Goal: Task Accomplishment & Management: Use online tool/utility

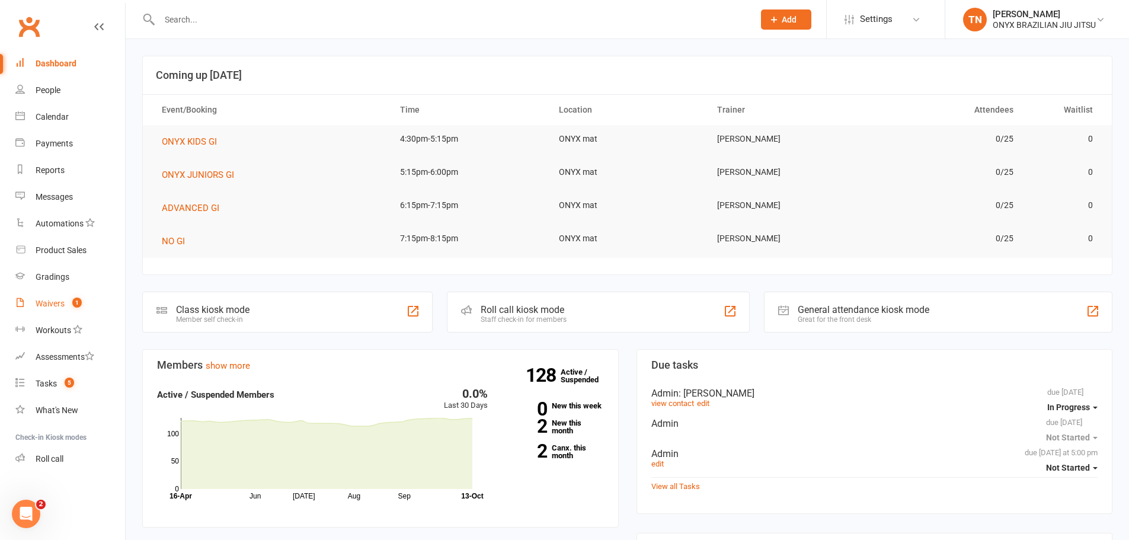
click at [43, 299] on div "Waivers" at bounding box center [50, 303] width 29 height 9
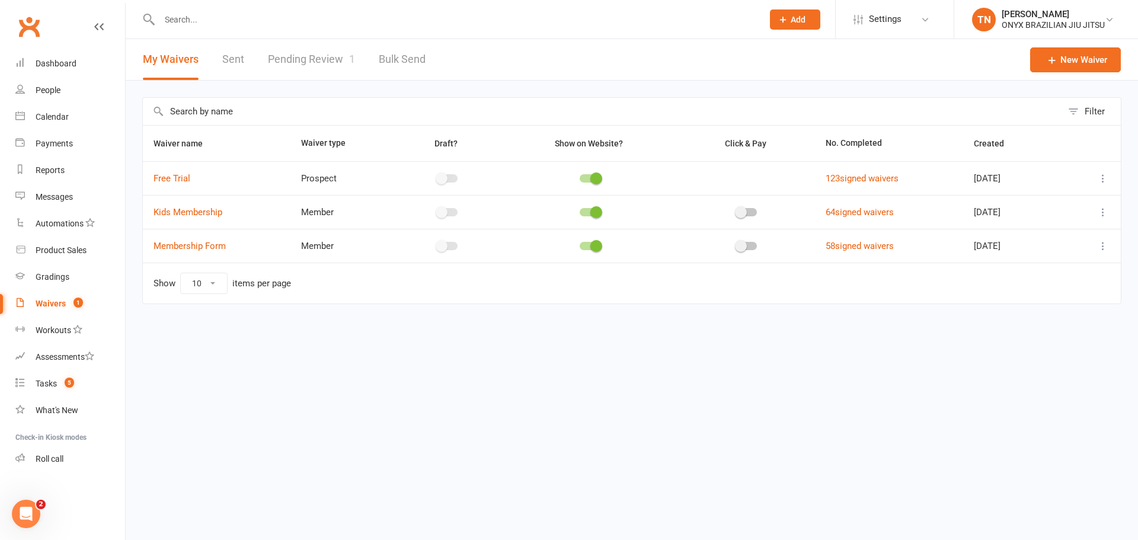
click at [305, 53] on link "Pending Review 1" at bounding box center [311, 59] width 87 height 41
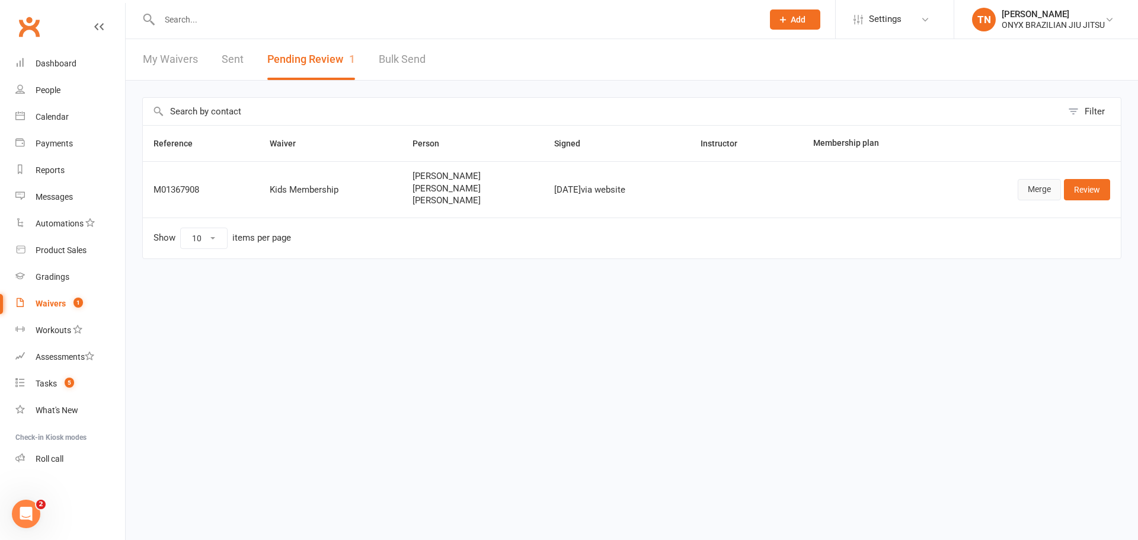
click at [1026, 184] on link "Merge" at bounding box center [1038, 189] width 43 height 21
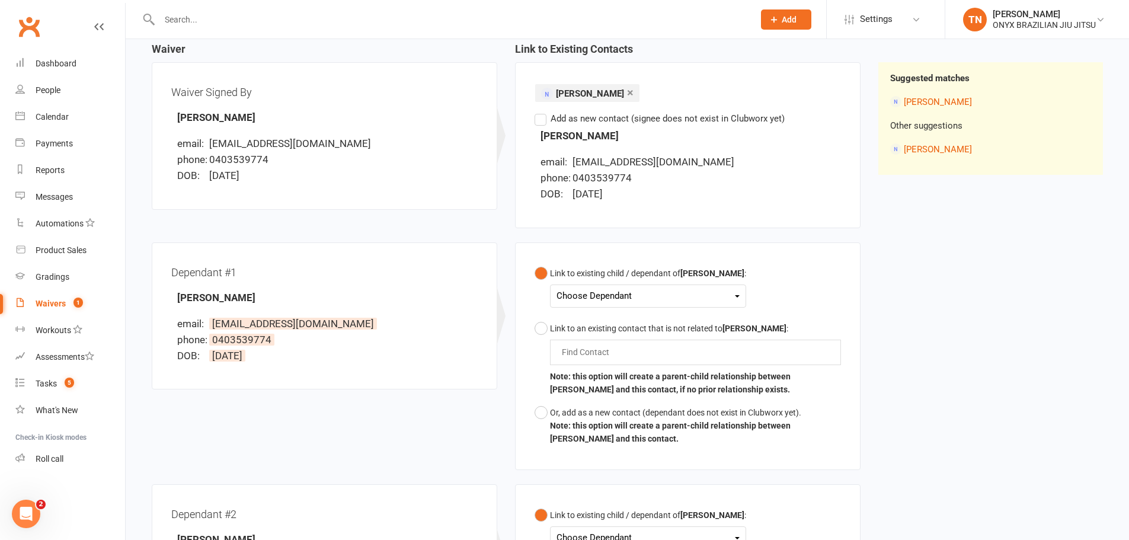
scroll to position [119, 0]
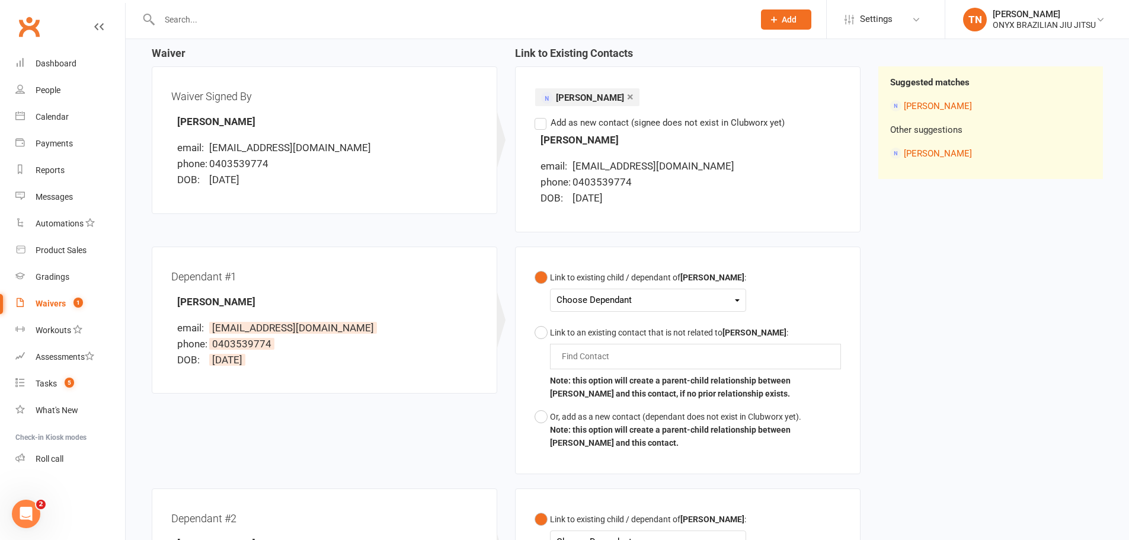
click at [638, 305] on div "Choose Dependant" at bounding box center [647, 300] width 183 height 16
click at [792, 254] on div "Link to existing child / dependant of Stefans Valdmanis : Choose Dependant Chri…" at bounding box center [687, 360] width 345 height 228
click at [700, 293] on div "Choose Dependant" at bounding box center [647, 300] width 183 height 16
click at [786, 299] on div "Link to existing child / dependant of Stefans Valdmanis : Choose Dependant Chri…" at bounding box center [687, 360] width 306 height 188
click at [699, 312] on button "Link to existing child / dependant of Stefans Valdmanis : Choose Dependant Chri…" at bounding box center [640, 293] width 212 height 55
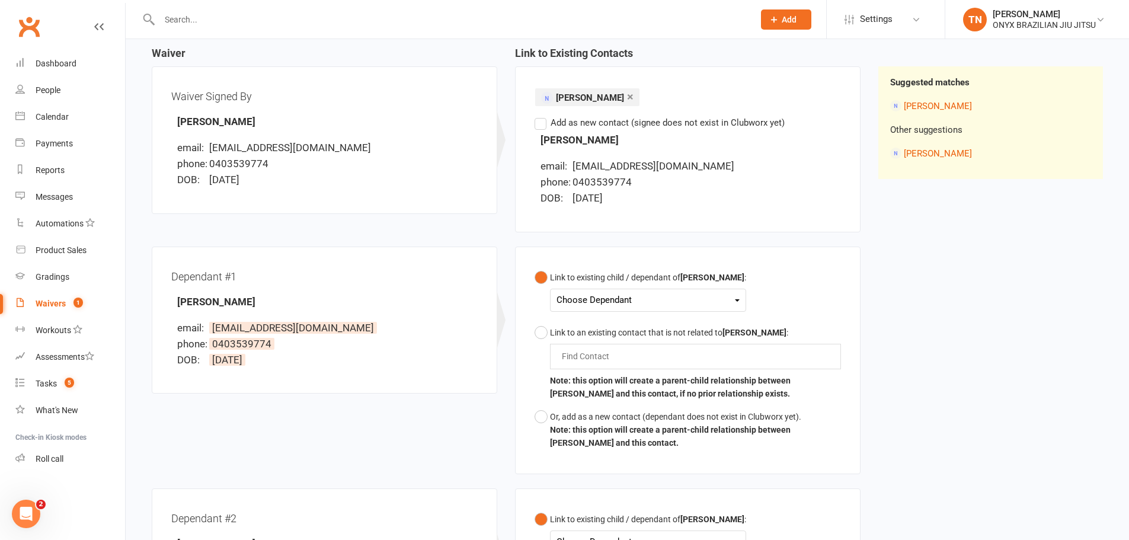
click at [623, 297] on div "Choose Dependant" at bounding box center [647, 300] width 183 height 16
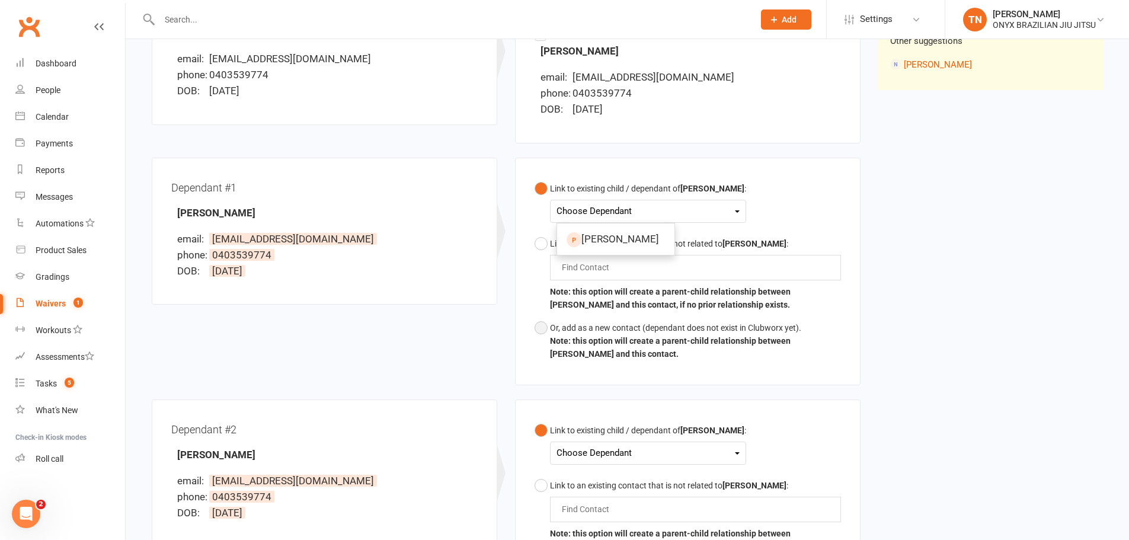
scroll to position [237, 0]
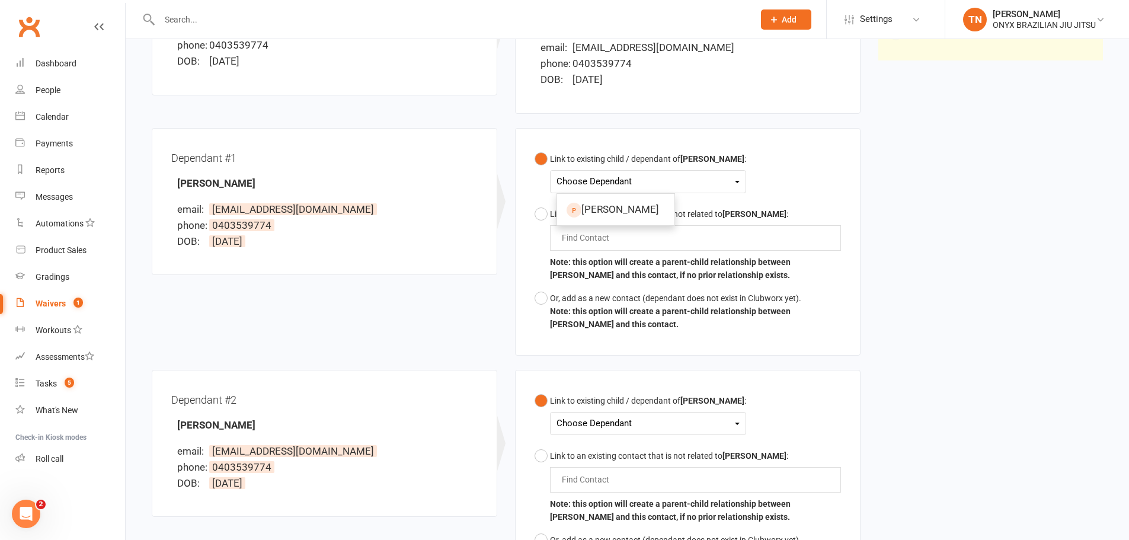
click at [860, 317] on div "Link to existing child / dependant of Stefans Valdmanis : Choose Dependant Chri…" at bounding box center [687, 242] width 345 height 228
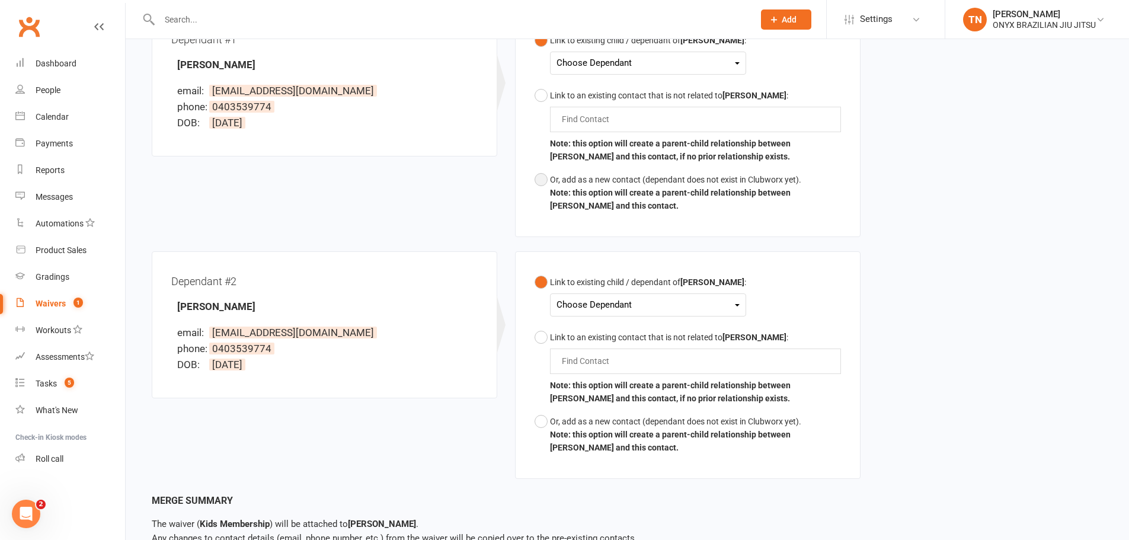
scroll to position [296, 0]
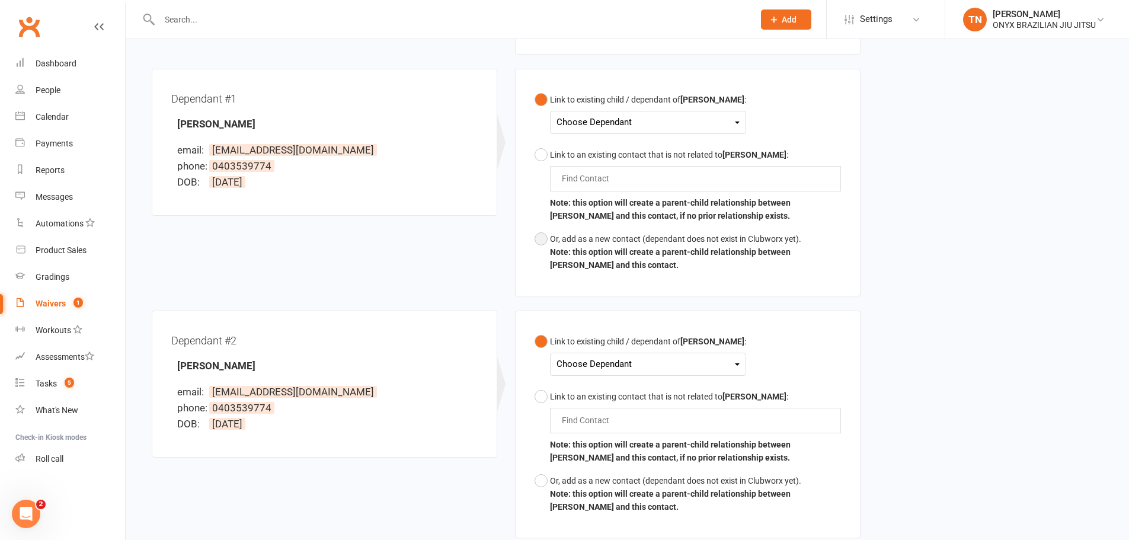
click at [552, 241] on div "Or, add as a new contact (dependant does not exist in Clubworx yet)." at bounding box center [695, 238] width 291 height 13
click at [705, 361] on div "Choose Dependant" at bounding box center [647, 364] width 183 height 16
click at [628, 402] on link "Christos Arletos" at bounding box center [615, 391] width 117 height 25
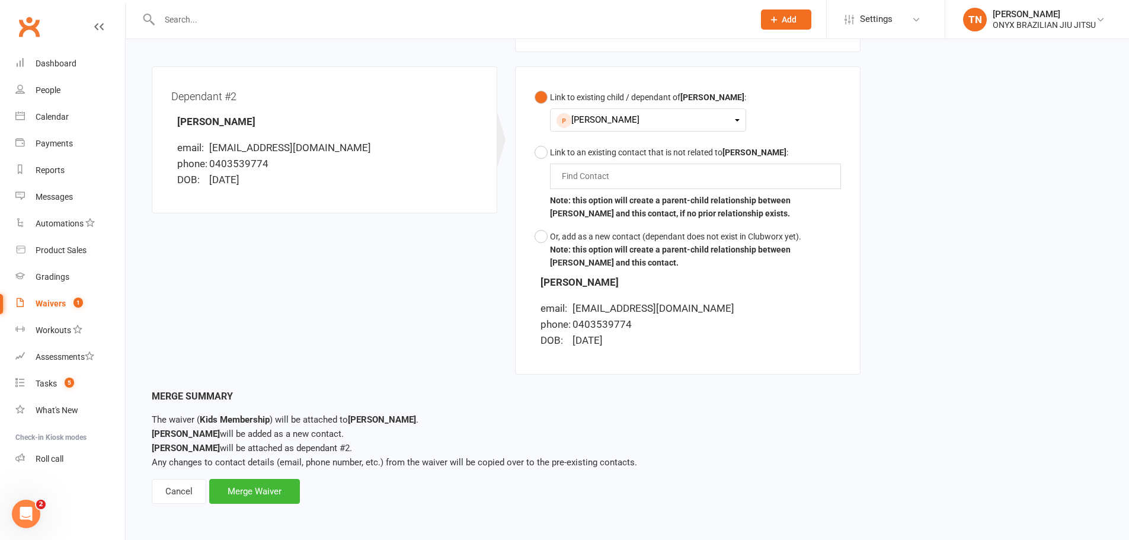
scroll to position [303, 0]
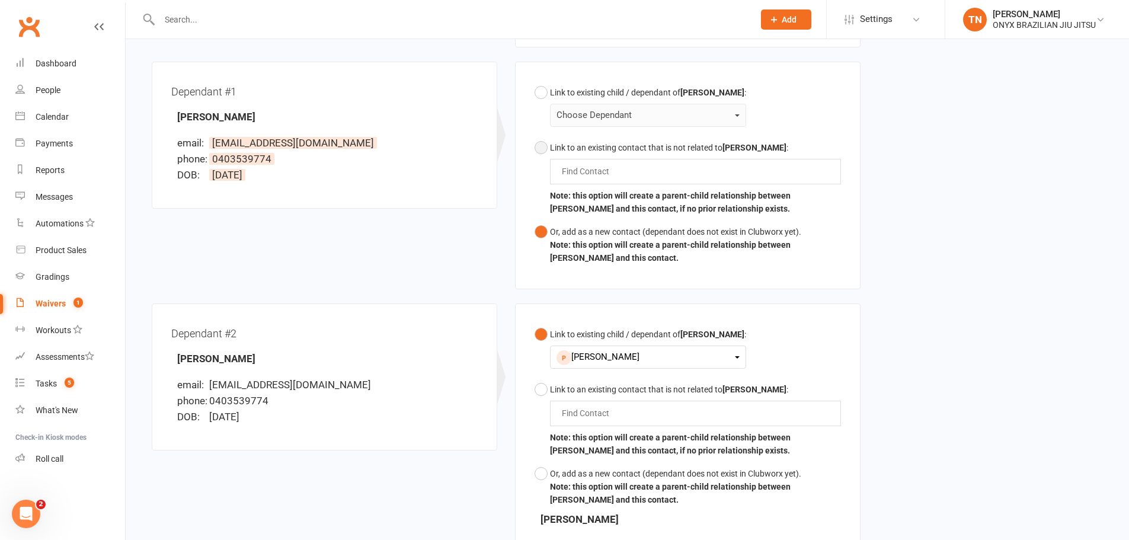
click at [647, 162] on div "Find Contact" at bounding box center [695, 171] width 291 height 25
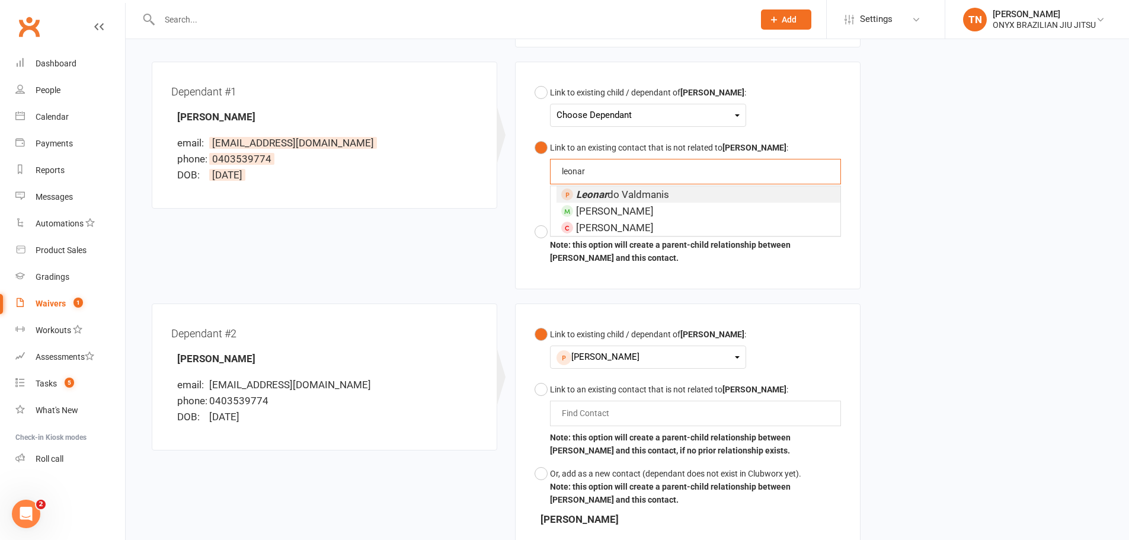
type input "leonar"
click at [625, 196] on span "Leonar do Valdmanis" at bounding box center [622, 194] width 93 height 12
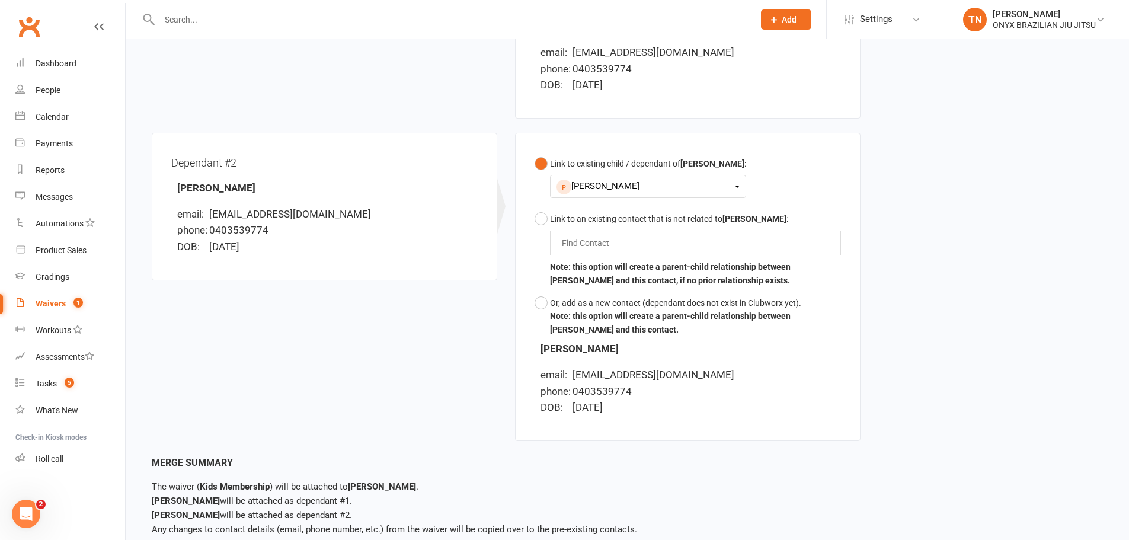
scroll to position [626, 0]
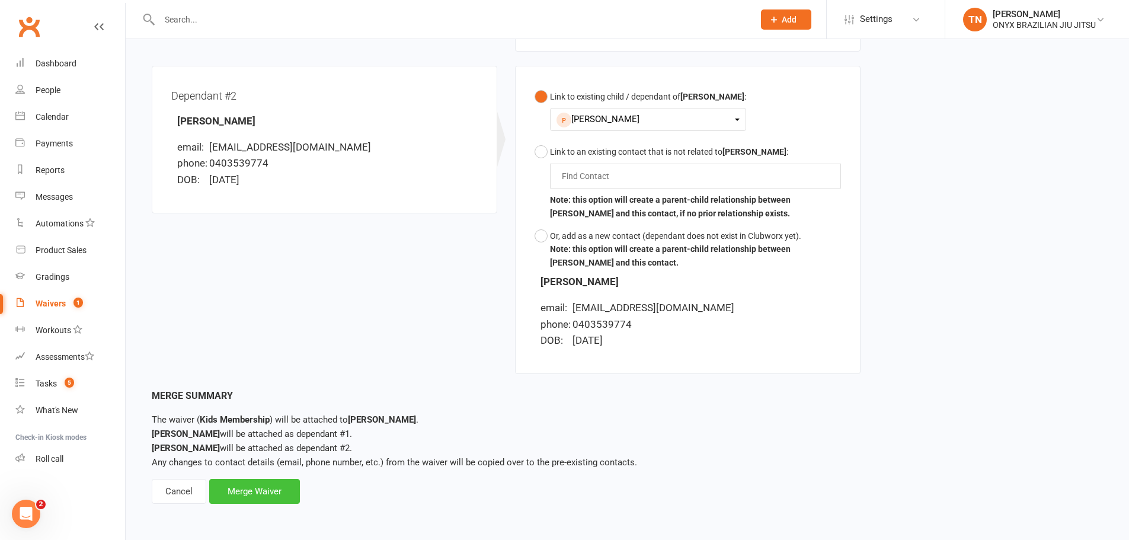
click at [235, 495] on div "Merge Waiver" at bounding box center [254, 491] width 91 height 25
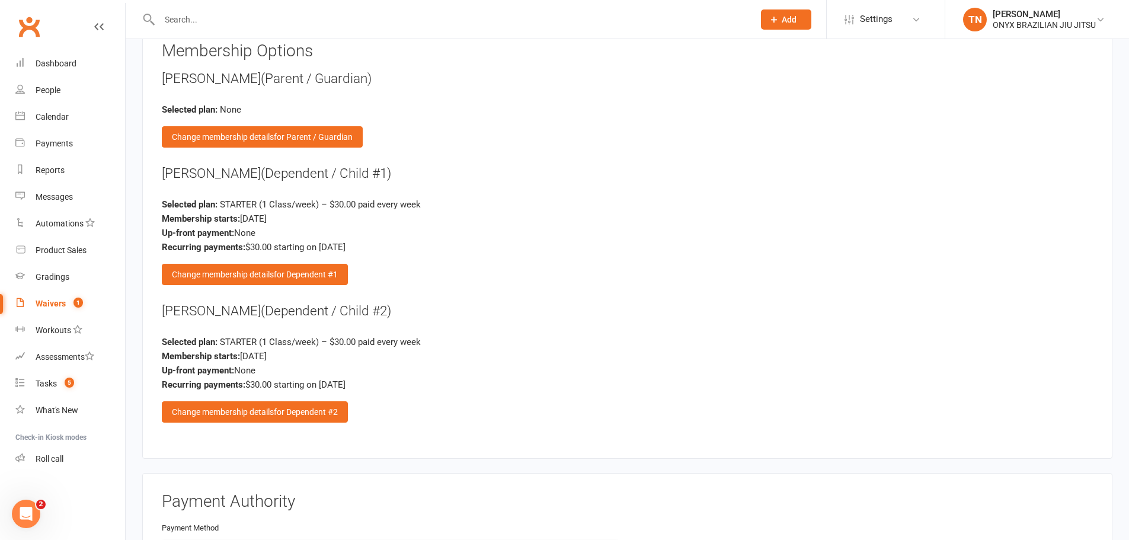
scroll to position [1955, 0]
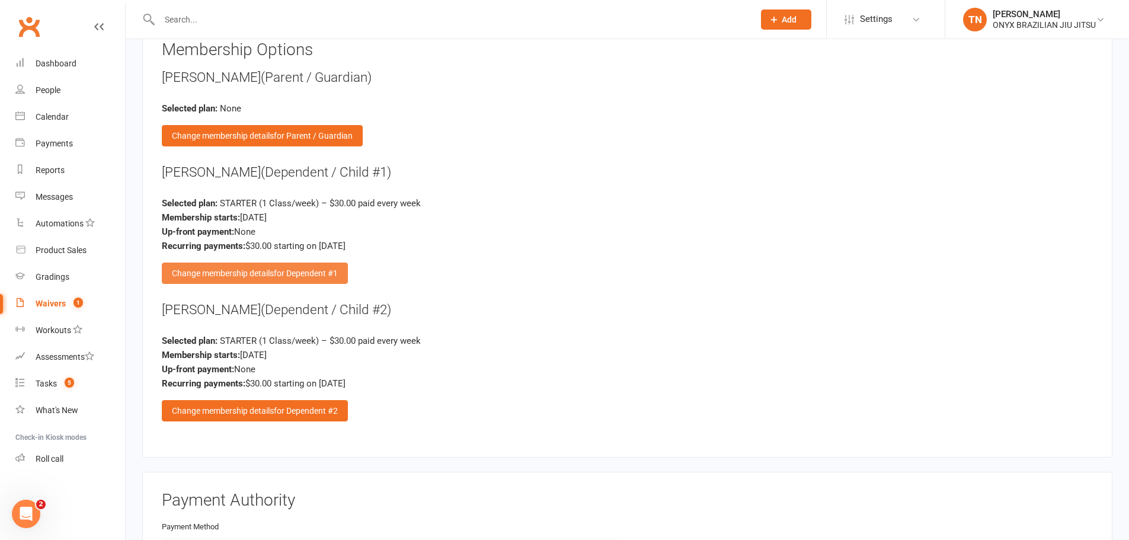
click at [262, 273] on div "Change membership details for Dependent #1" at bounding box center [255, 272] width 186 height 21
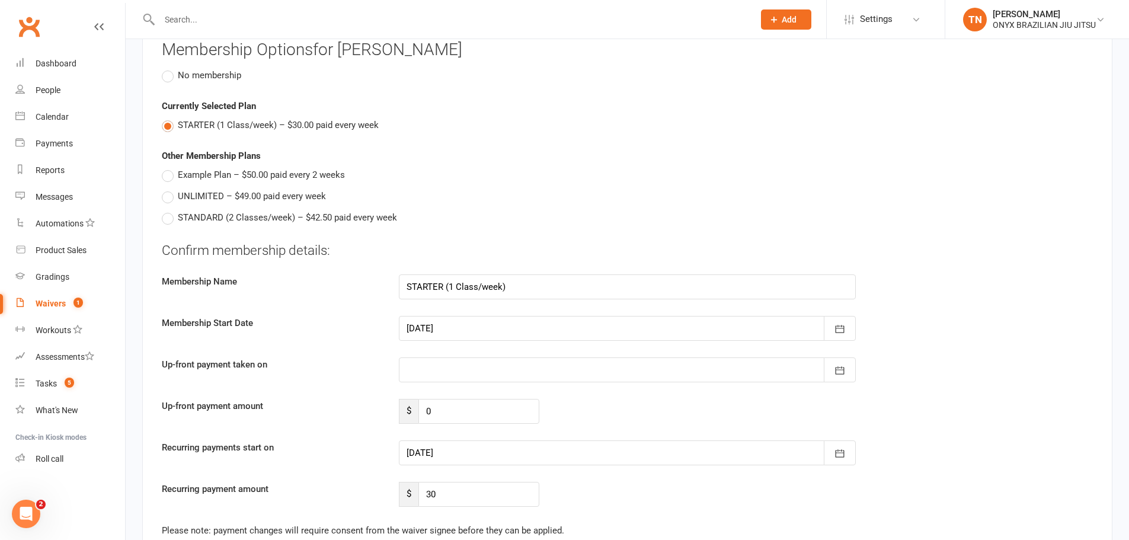
click at [451, 330] on div at bounding box center [627, 328] width 457 height 25
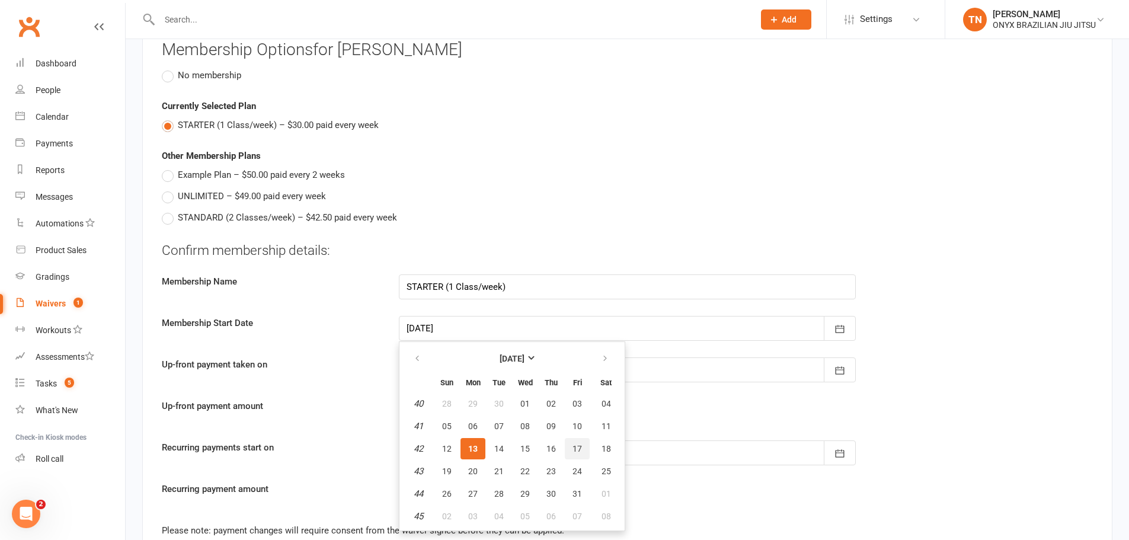
click at [579, 449] on span "17" at bounding box center [576, 448] width 9 height 9
type input "17 Oct 2025"
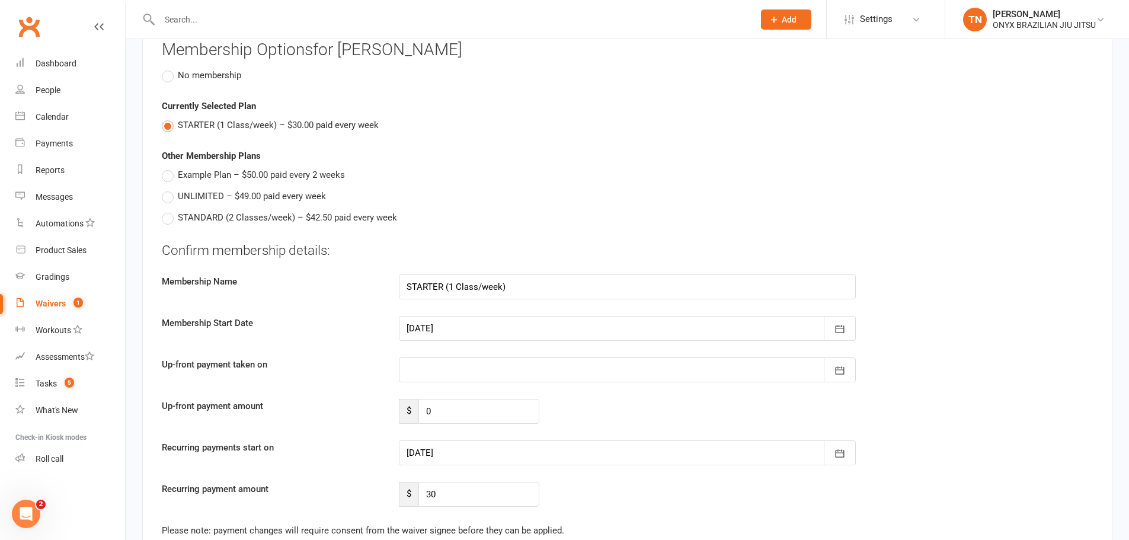
click at [469, 459] on div at bounding box center [627, 452] width 457 height 25
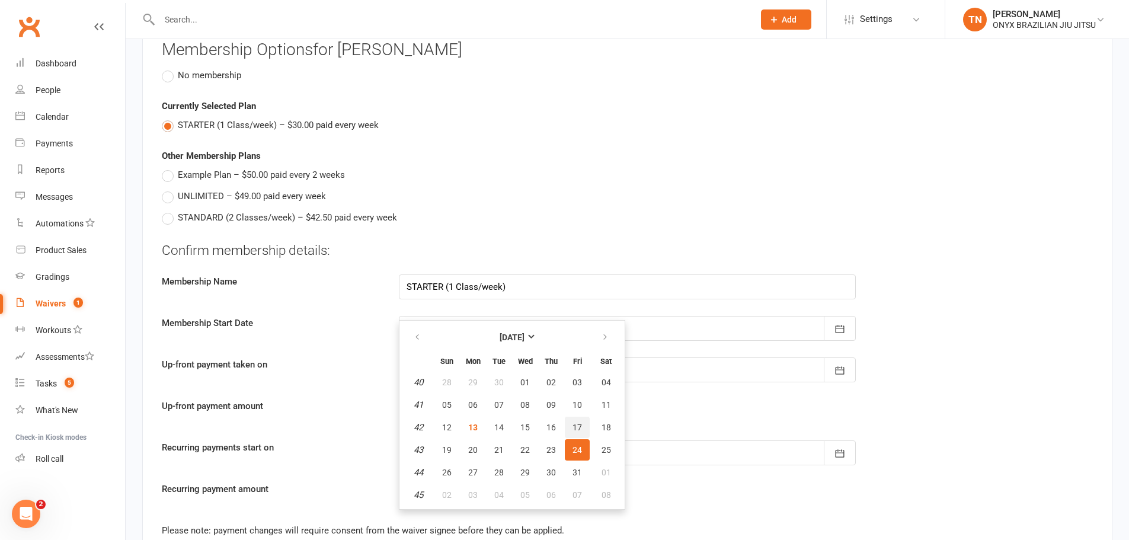
click at [573, 430] on span "17" at bounding box center [576, 426] width 9 height 9
type input "17 Oct 2025"
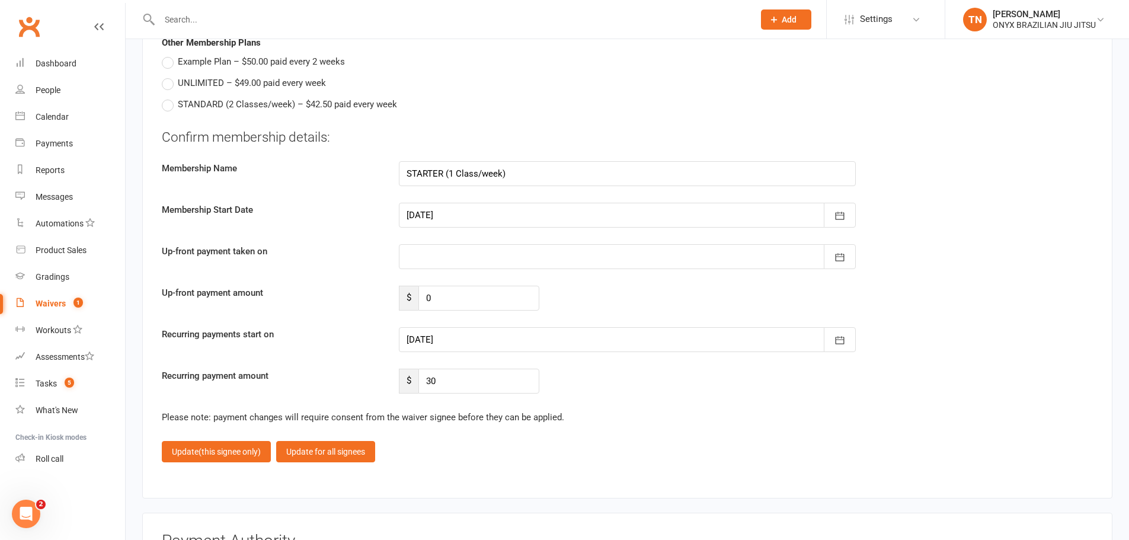
scroll to position [2074, 0]
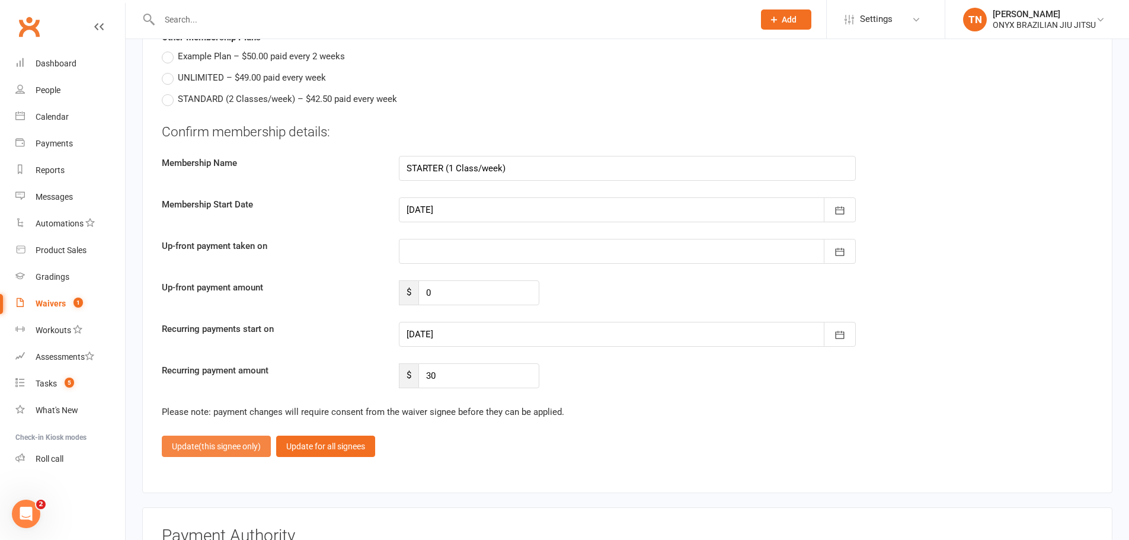
click at [238, 449] on span "(this signee only)" at bounding box center [229, 445] width 62 height 9
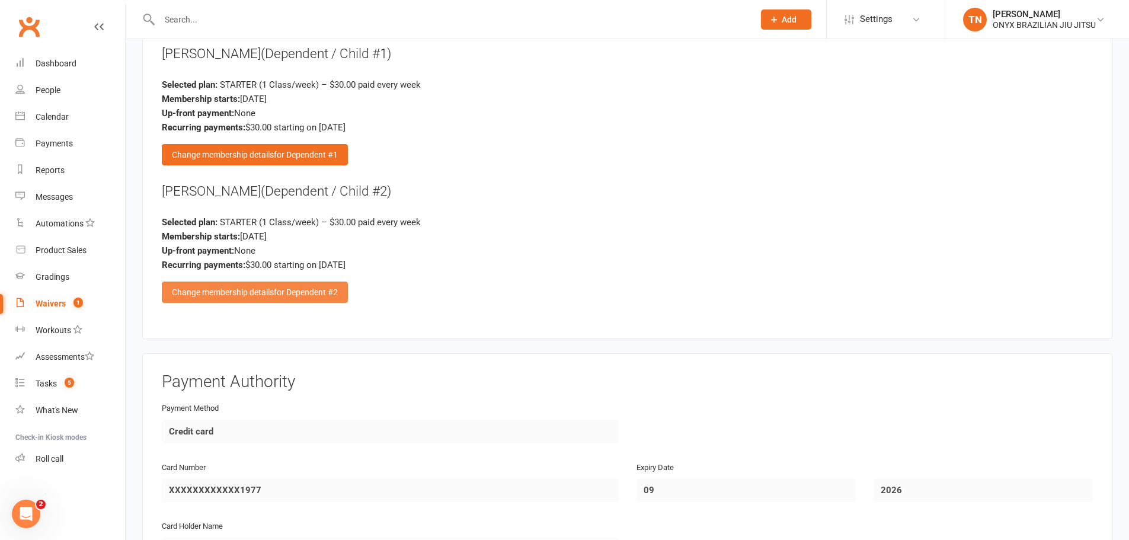
click at [257, 293] on div "Change membership details for Dependent #2" at bounding box center [255, 291] width 186 height 21
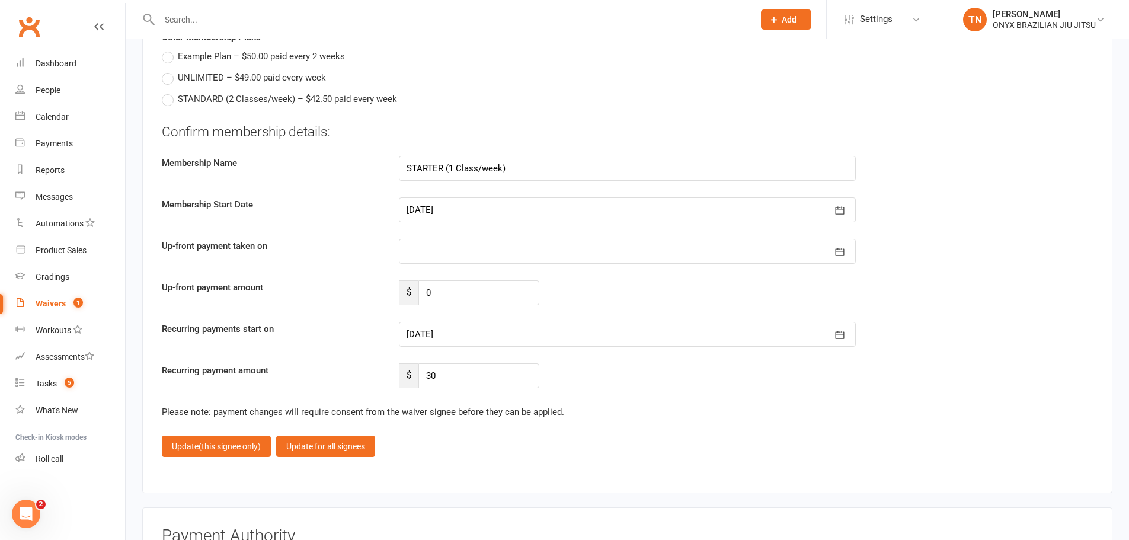
click at [452, 210] on div at bounding box center [627, 209] width 457 height 25
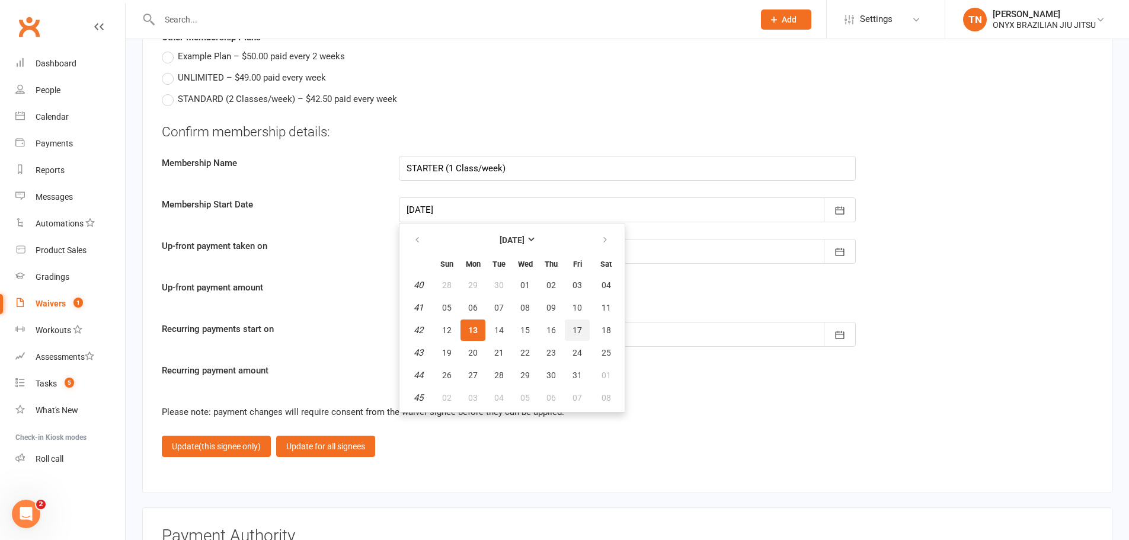
click at [584, 324] on button "17" at bounding box center [577, 329] width 25 height 21
type input "17 Oct 2025"
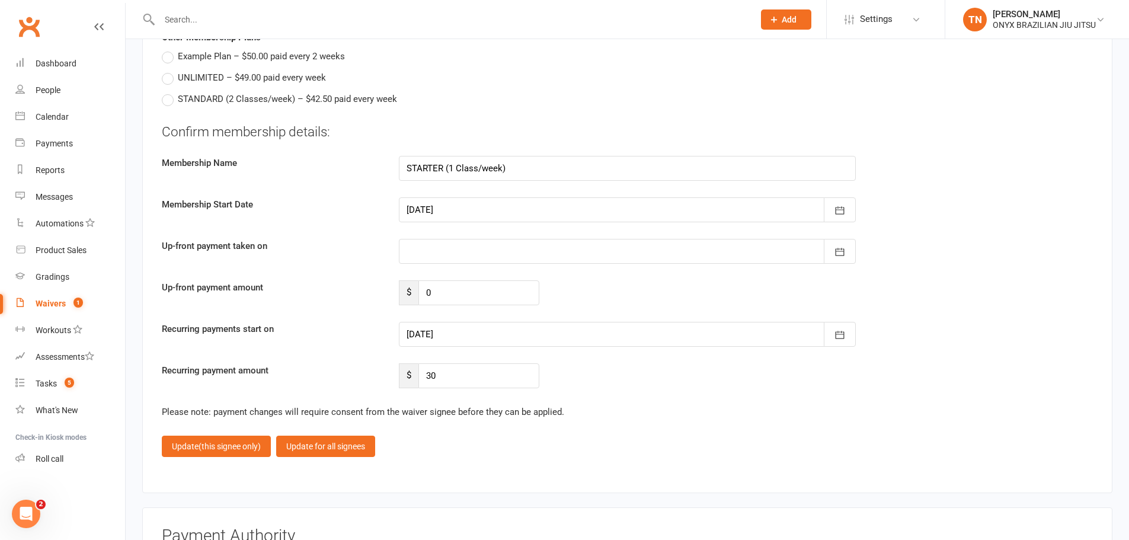
click at [523, 335] on div at bounding box center [627, 334] width 457 height 25
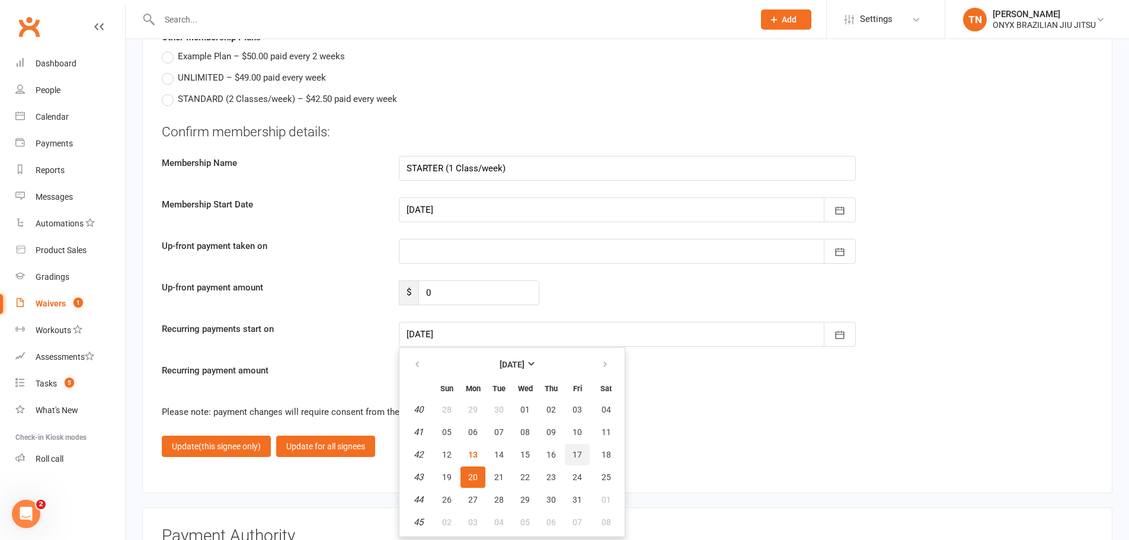
click at [576, 460] on button "17" at bounding box center [577, 454] width 25 height 21
type input "17 Oct 2025"
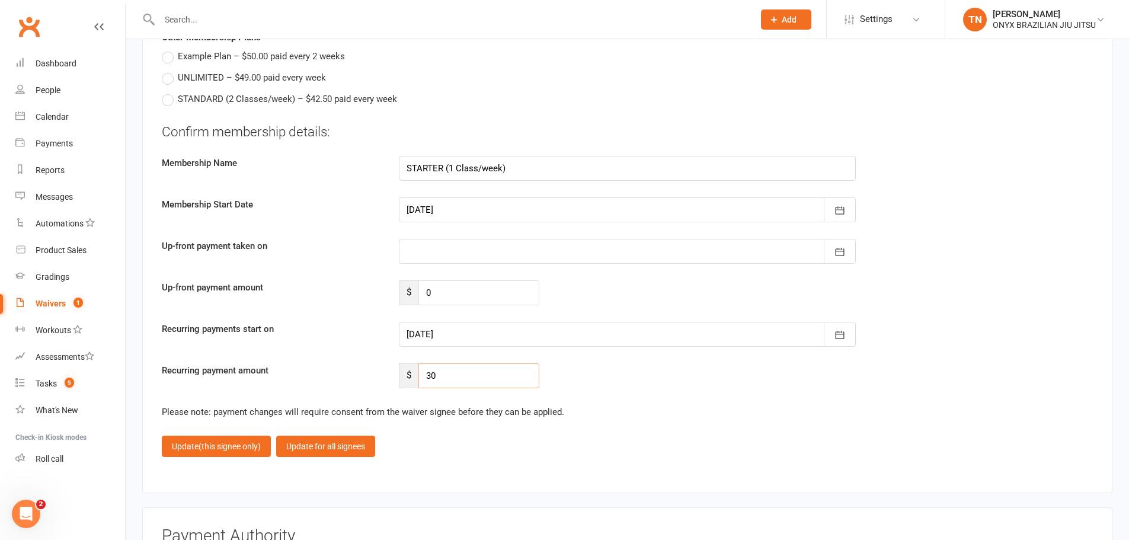
drag, startPoint x: 465, startPoint y: 380, endPoint x: 368, endPoint y: 382, distance: 96.6
click at [368, 382] on div "Recurring payment amount $ 30" at bounding box center [627, 375] width 949 height 25
type input "20"
click at [484, 489] on div "Membership Options for Christos Arletos No membership Currently Selected Plan S…" at bounding box center [627, 198] width 970 height 591
click at [180, 447] on button "Update (this signee only)" at bounding box center [216, 445] width 109 height 21
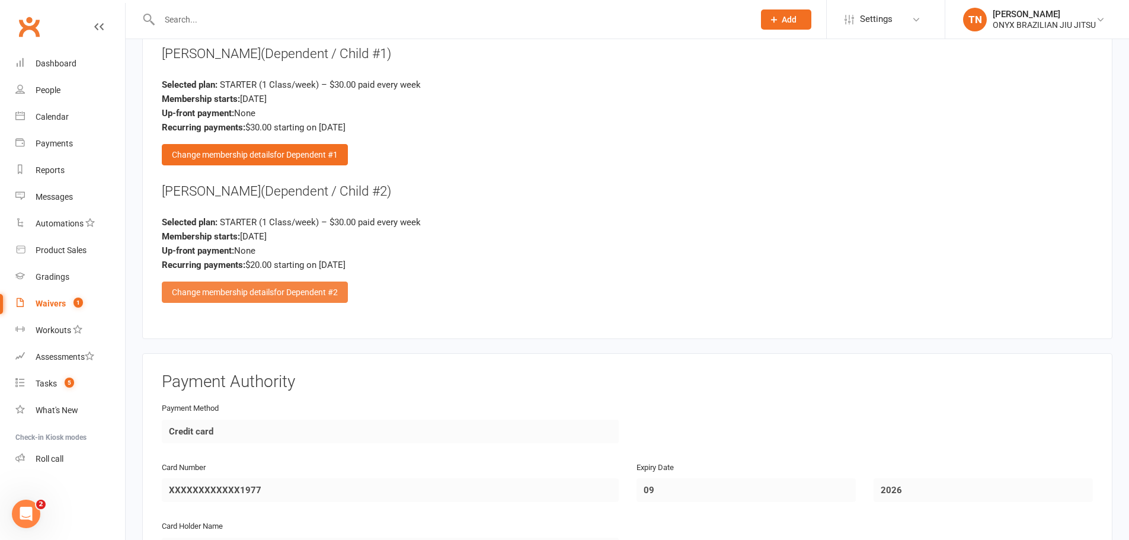
click at [306, 296] on span "for Dependent #2" at bounding box center [306, 291] width 64 height 9
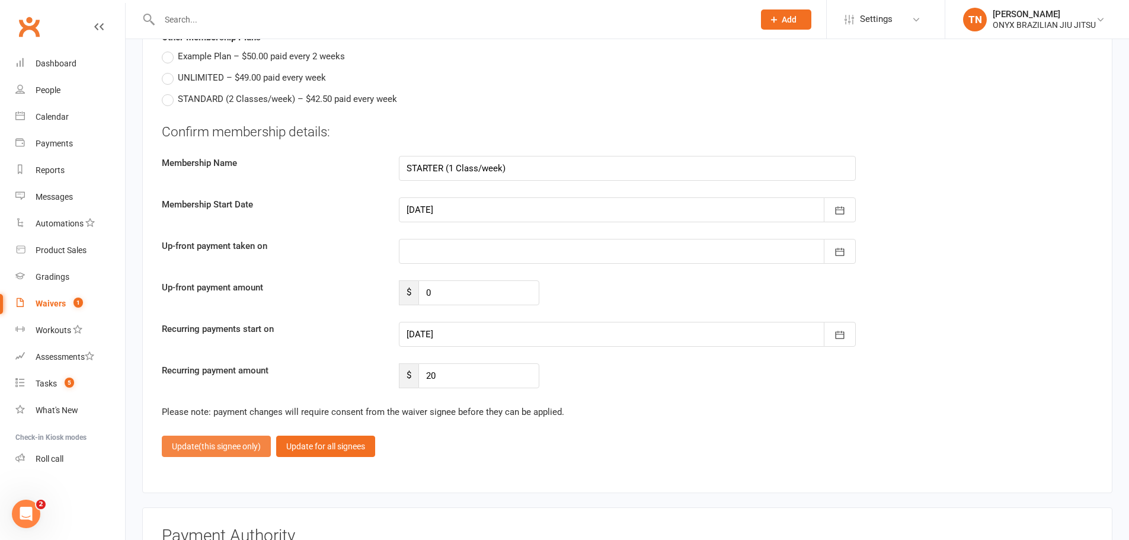
click at [230, 443] on span "(this signee only)" at bounding box center [229, 445] width 62 height 9
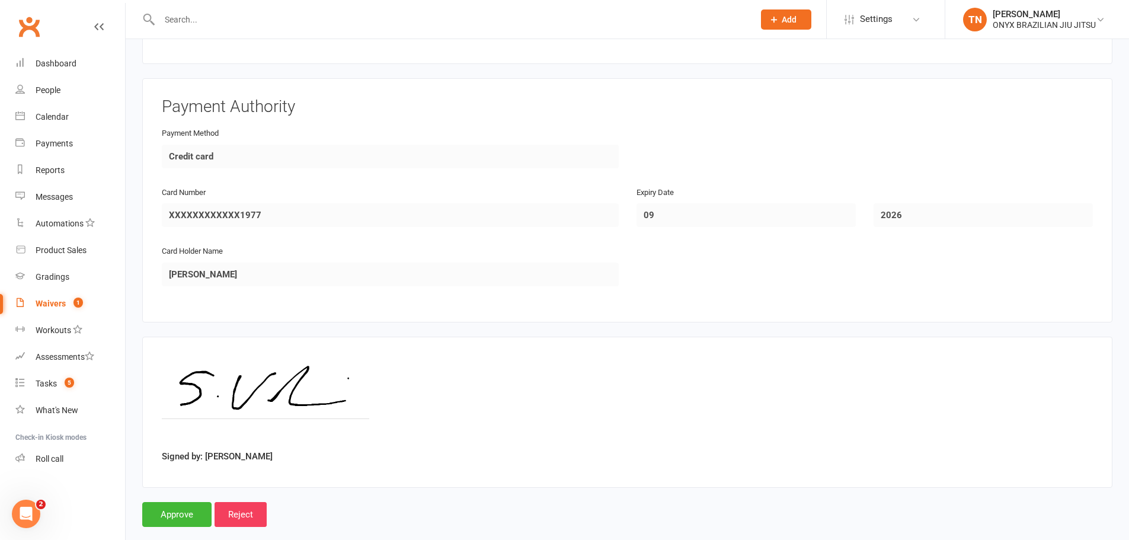
scroll to position [2369, 0]
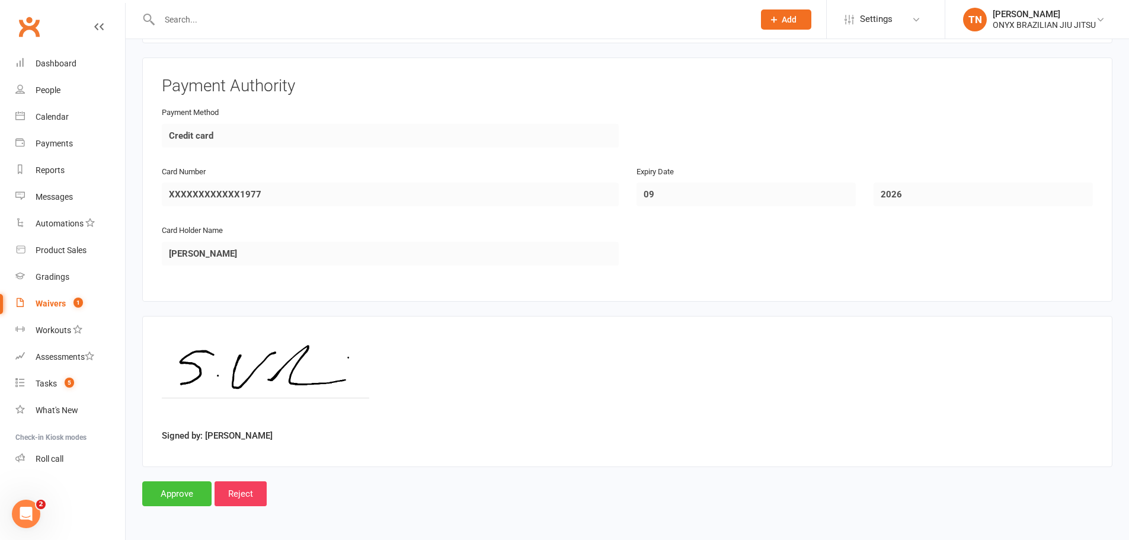
click at [175, 497] on input "Approve" at bounding box center [176, 493] width 69 height 25
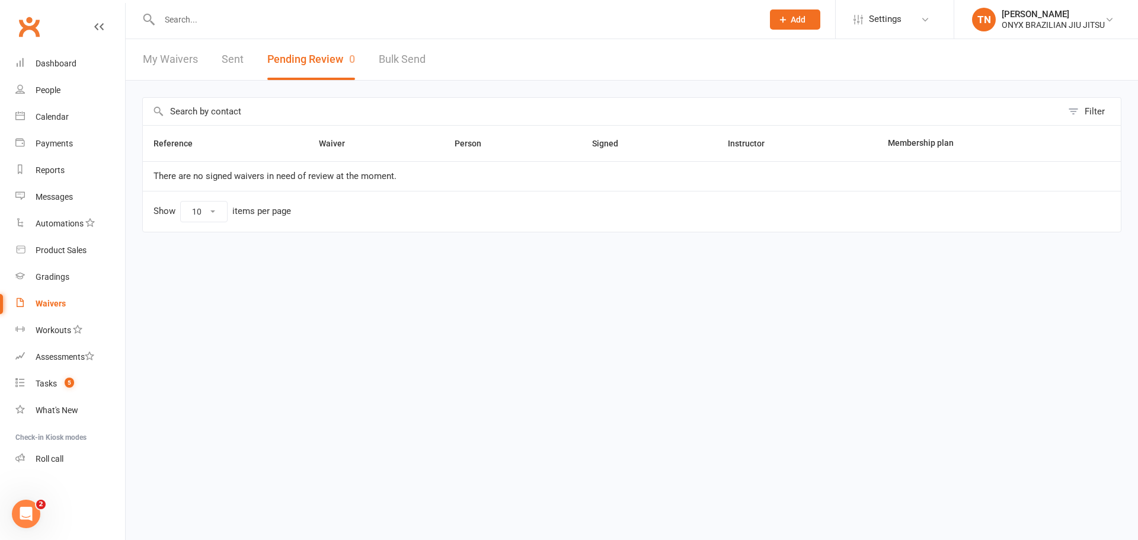
click at [216, 17] on input "text" at bounding box center [455, 19] width 598 height 17
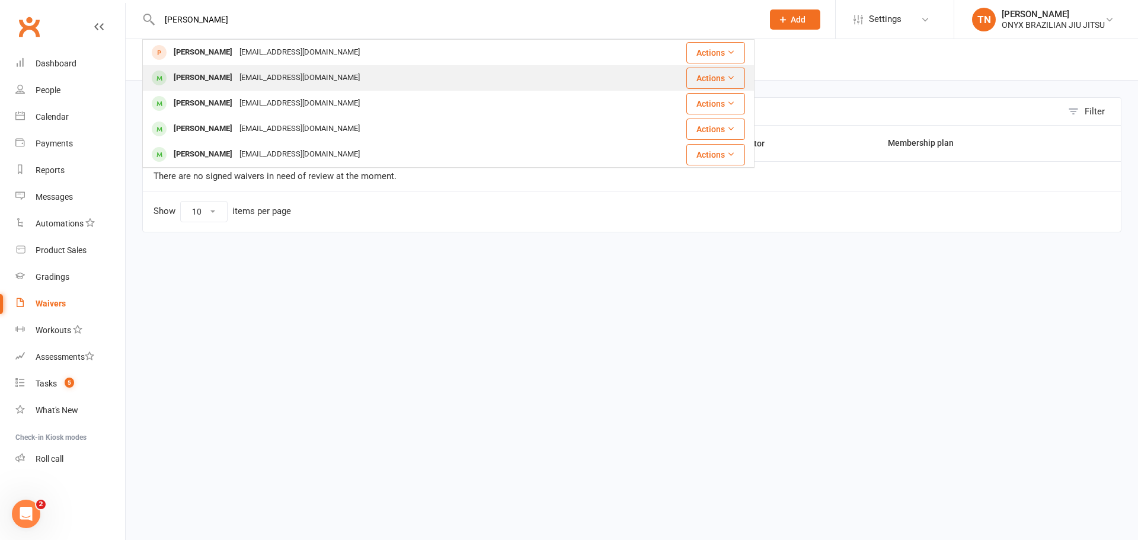
type input "joseph"
click at [187, 87] on div "Joseph Pham" at bounding box center [203, 77] width 66 height 17
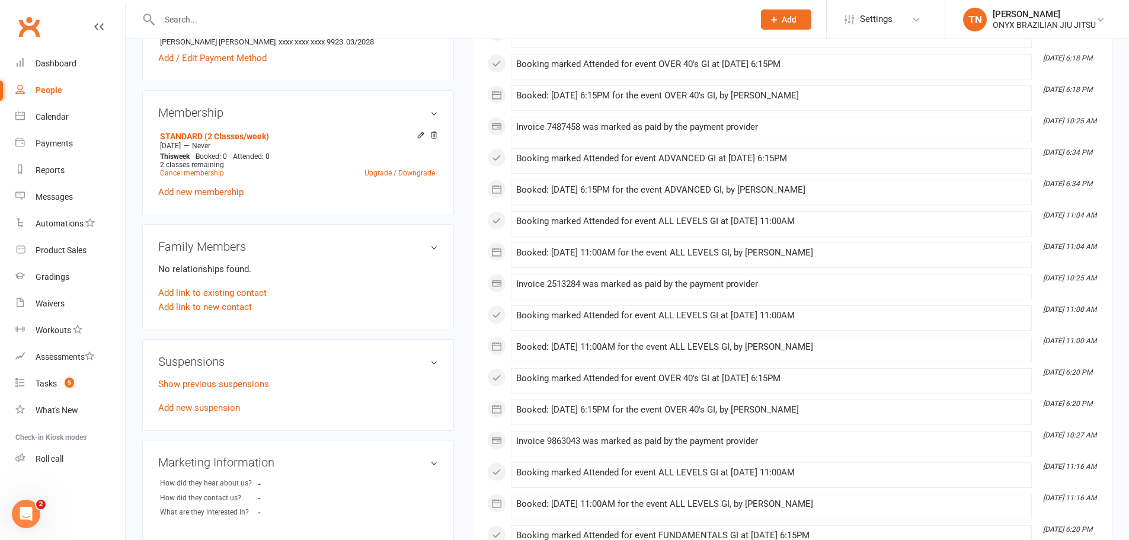
scroll to position [415, 0]
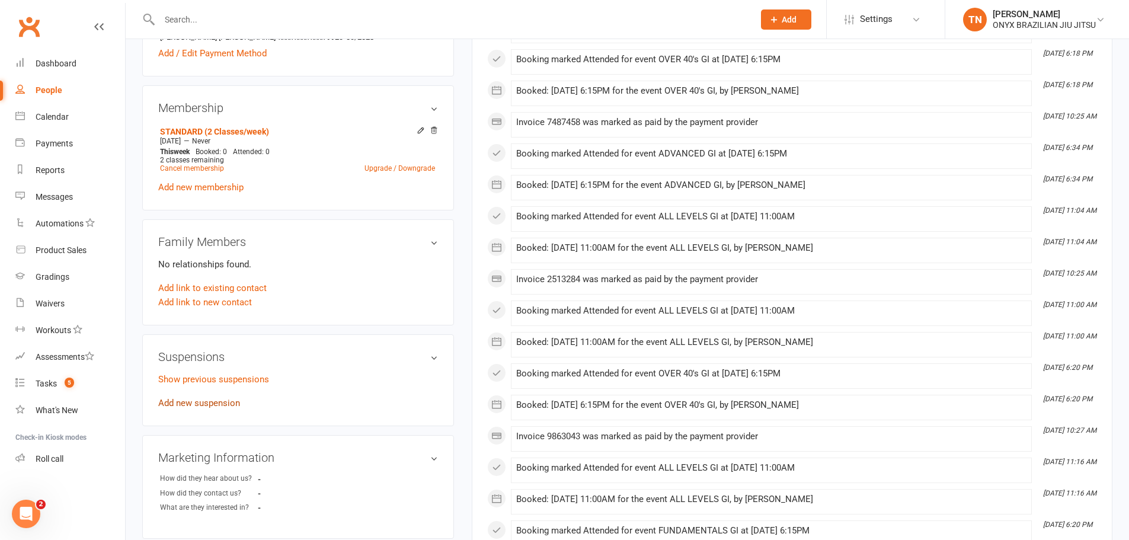
click at [222, 398] on link "Add new suspension" at bounding box center [199, 403] width 82 height 11
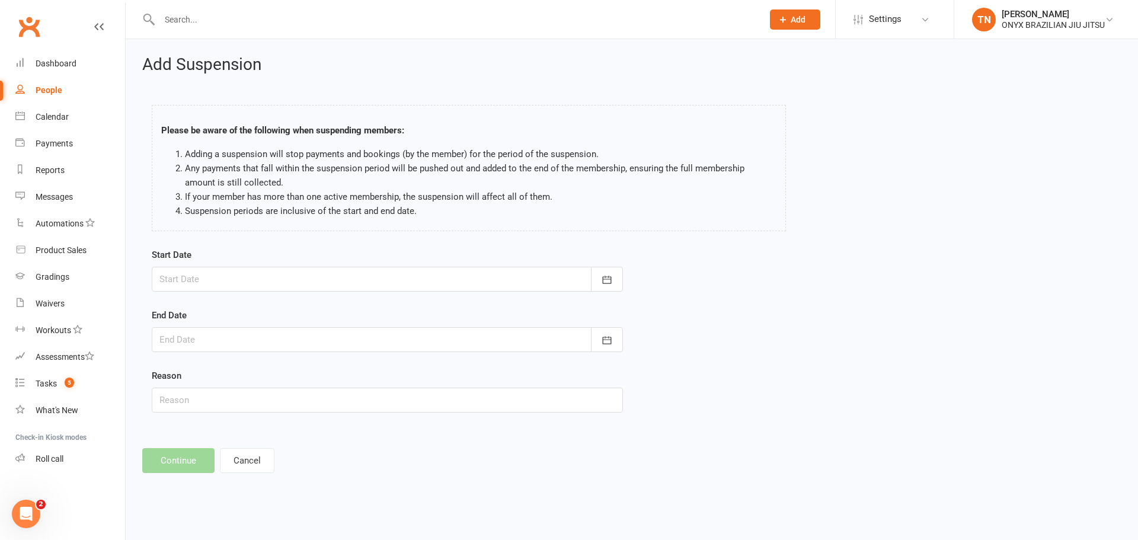
click at [189, 282] on div at bounding box center [387, 279] width 471 height 25
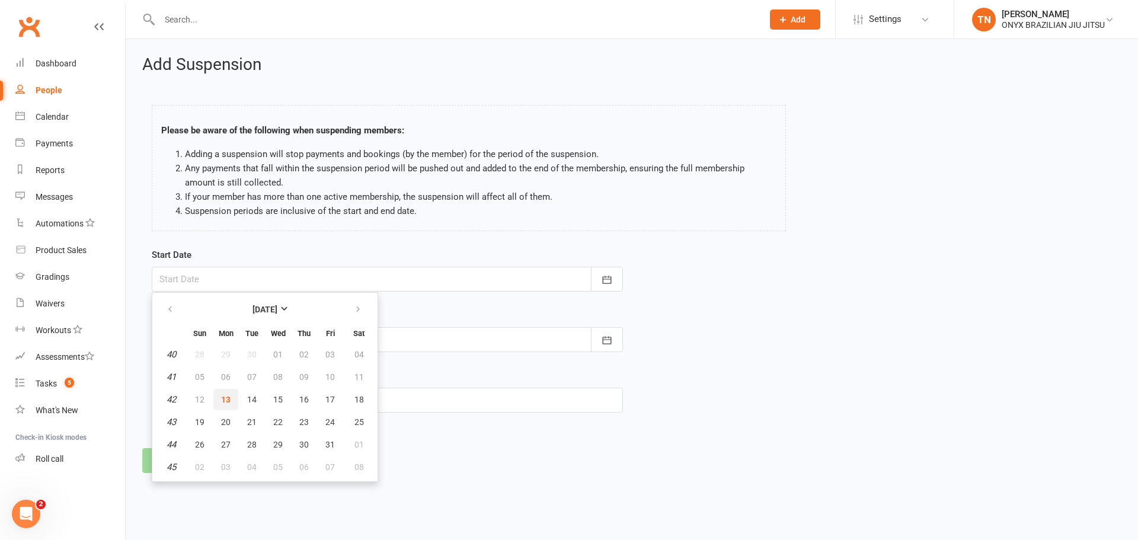
click at [230, 399] on span "13" at bounding box center [225, 399] width 9 height 9
type input "13 Oct 2025"
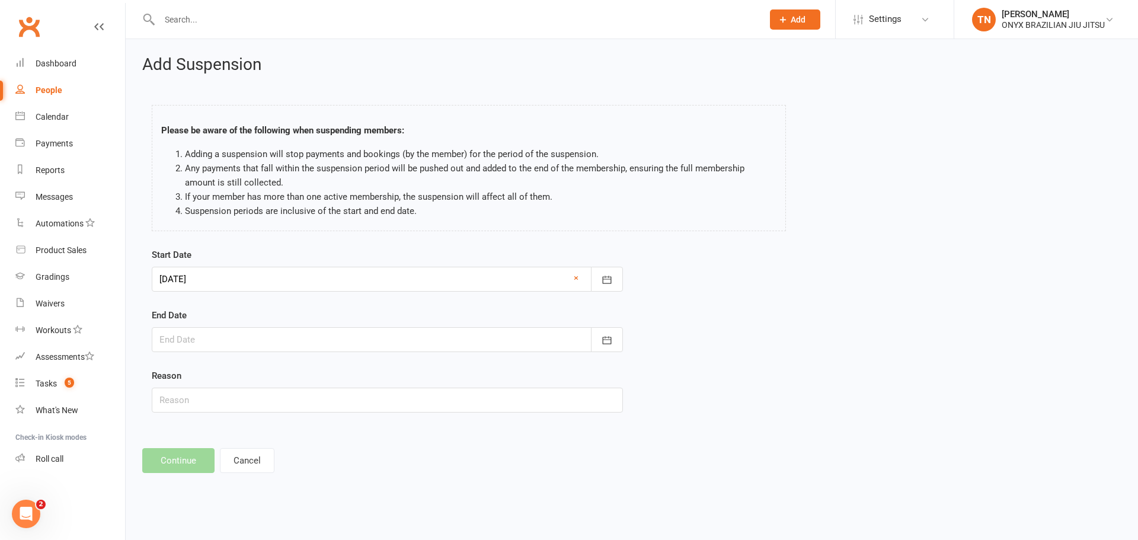
click at [190, 343] on div at bounding box center [387, 339] width 471 height 25
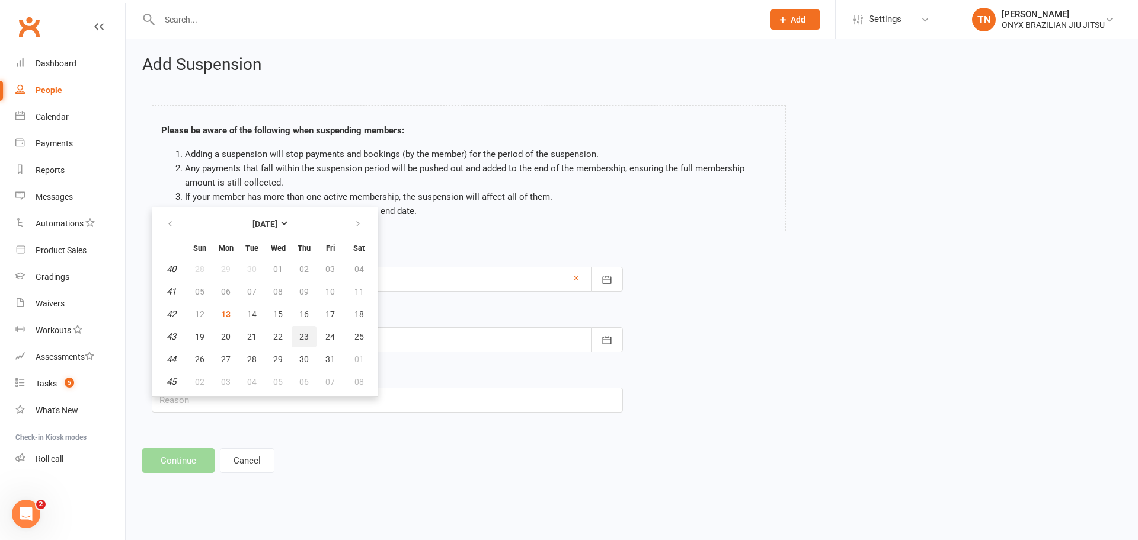
click at [306, 338] on span "23" at bounding box center [303, 336] width 9 height 9
type input "23 Oct 2025"
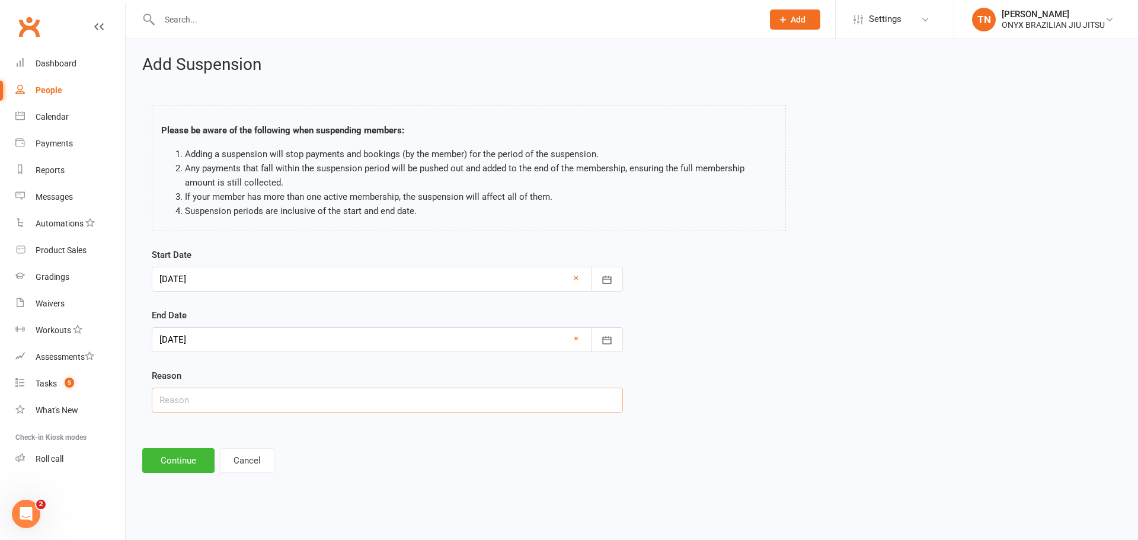
click at [223, 393] on input "text" at bounding box center [387, 399] width 471 height 25
type input "change of circumstance"
click at [193, 454] on button "Continue" at bounding box center [178, 460] width 72 height 25
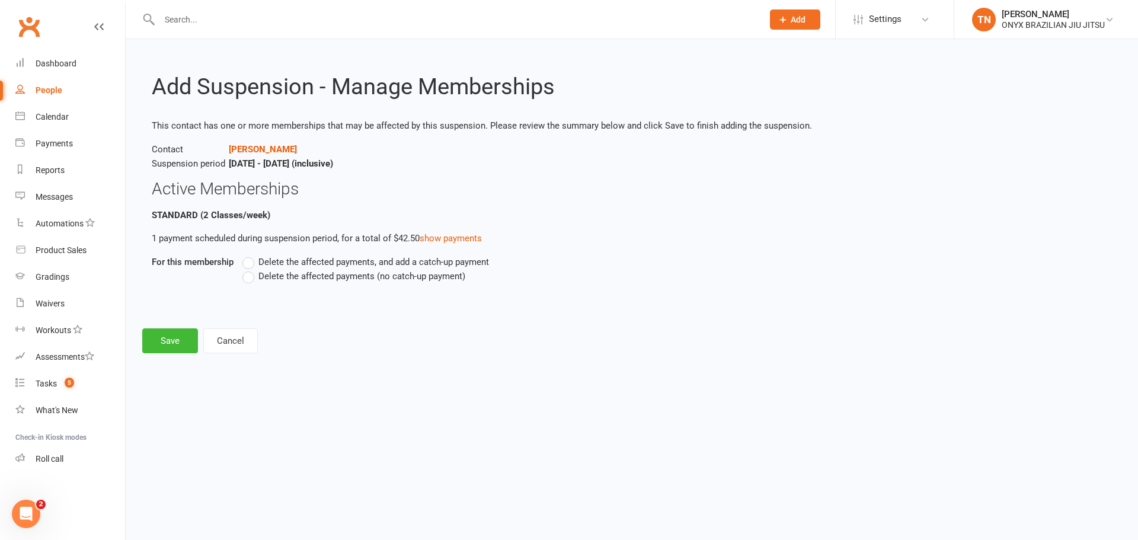
click at [297, 275] on span "Delete the affected payments (no catch-up payment)" at bounding box center [361, 275] width 207 height 12
click at [250, 269] on input "Delete the affected payments (no catch-up payment)" at bounding box center [246, 269] width 8 height 0
click at [146, 341] on button "Save" at bounding box center [170, 340] width 56 height 25
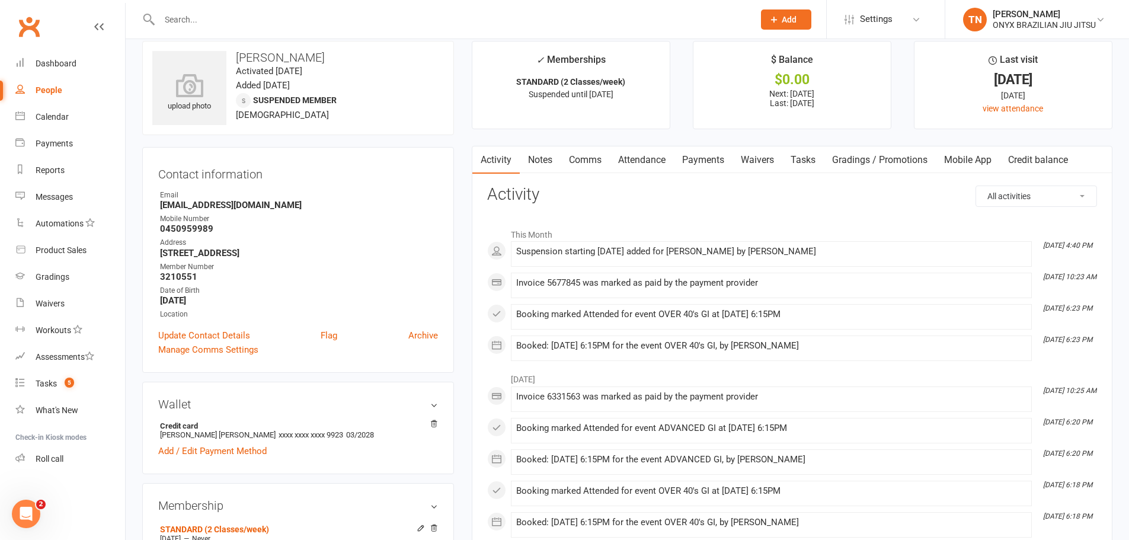
scroll to position [59, 0]
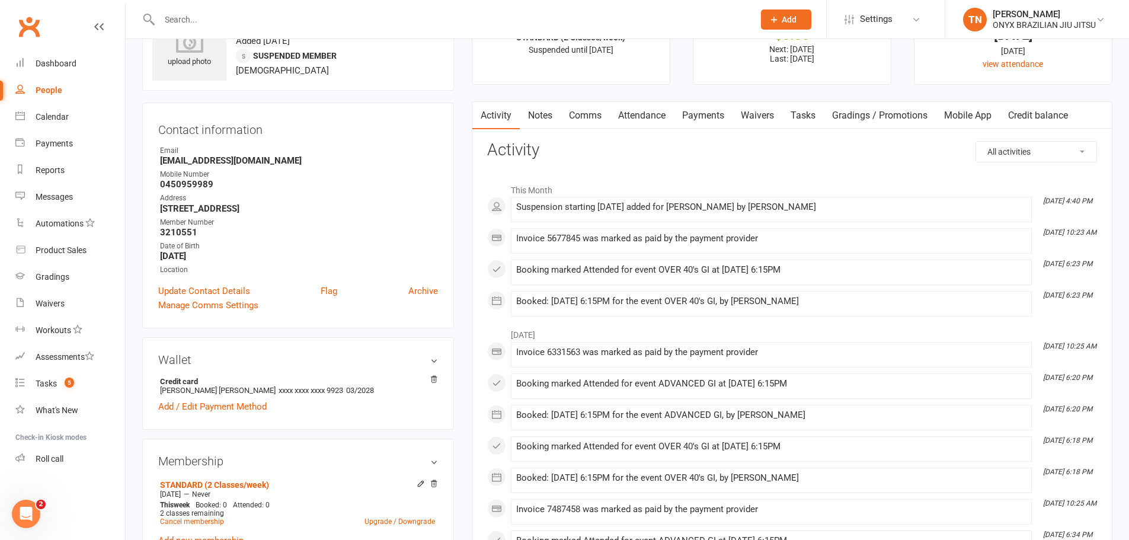
click at [186, 17] on input "text" at bounding box center [451, 19] width 590 height 17
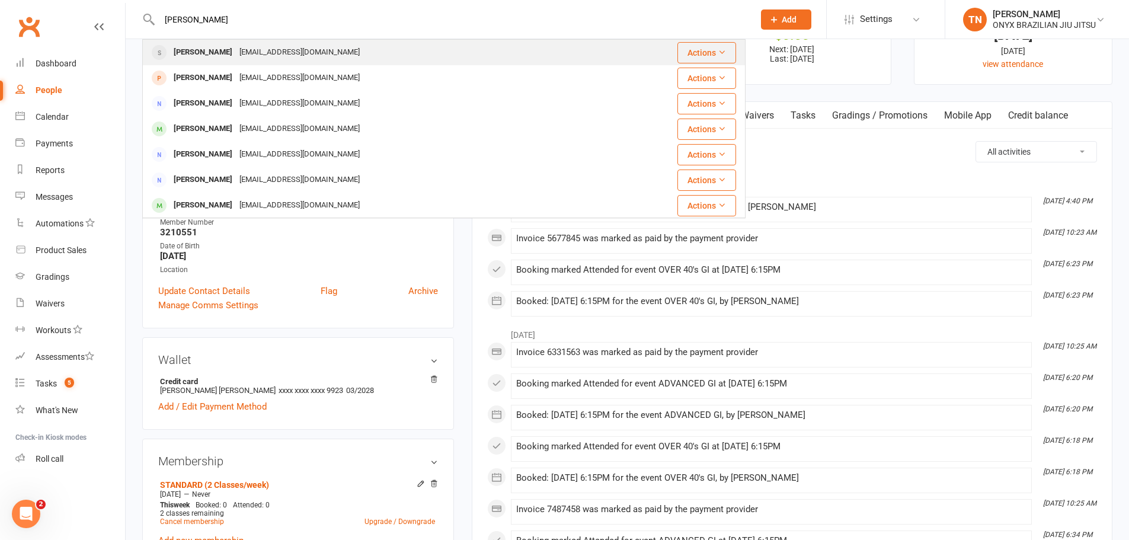
type input "nate c"
click at [292, 50] on div "Tobiascamilleripvt@gmail.com" at bounding box center [299, 52] width 127 height 17
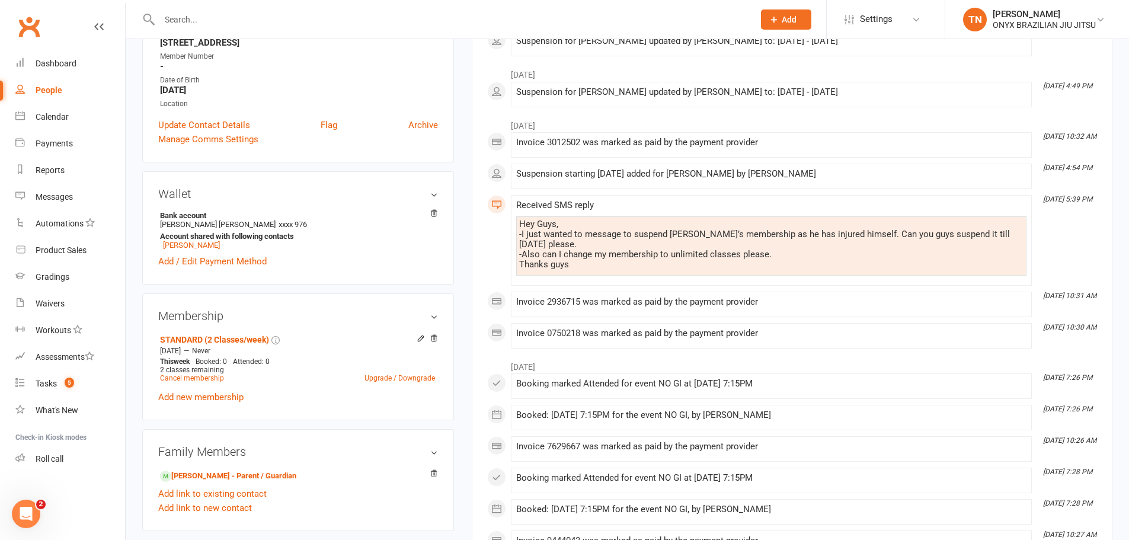
scroll to position [356, 0]
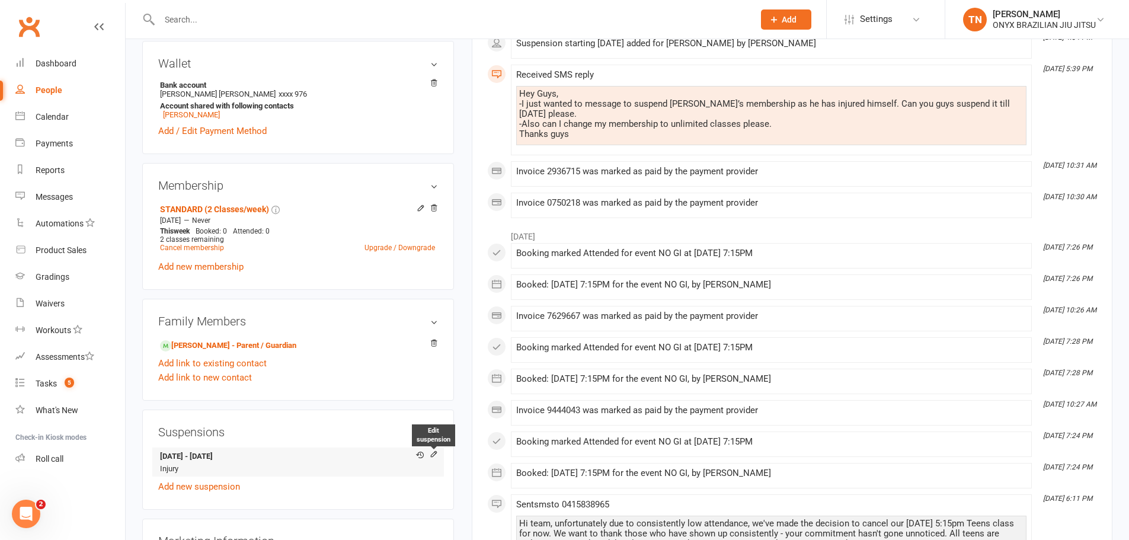
click at [435, 459] on icon at bounding box center [434, 455] width 8 height 9
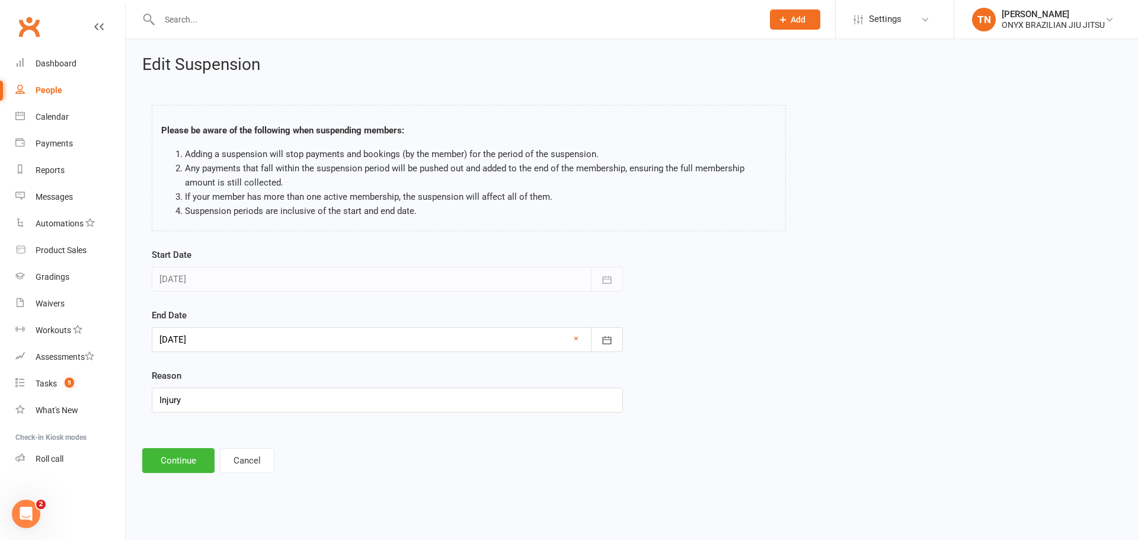
click at [177, 341] on div at bounding box center [387, 339] width 471 height 25
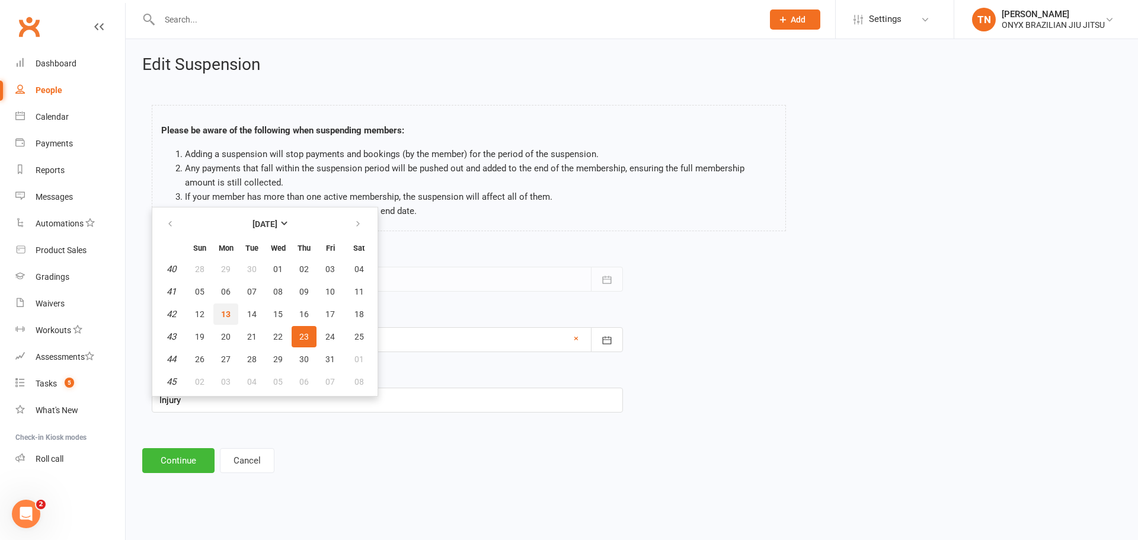
click at [237, 315] on button "13" at bounding box center [225, 313] width 25 height 21
type input "13 Oct 2025"
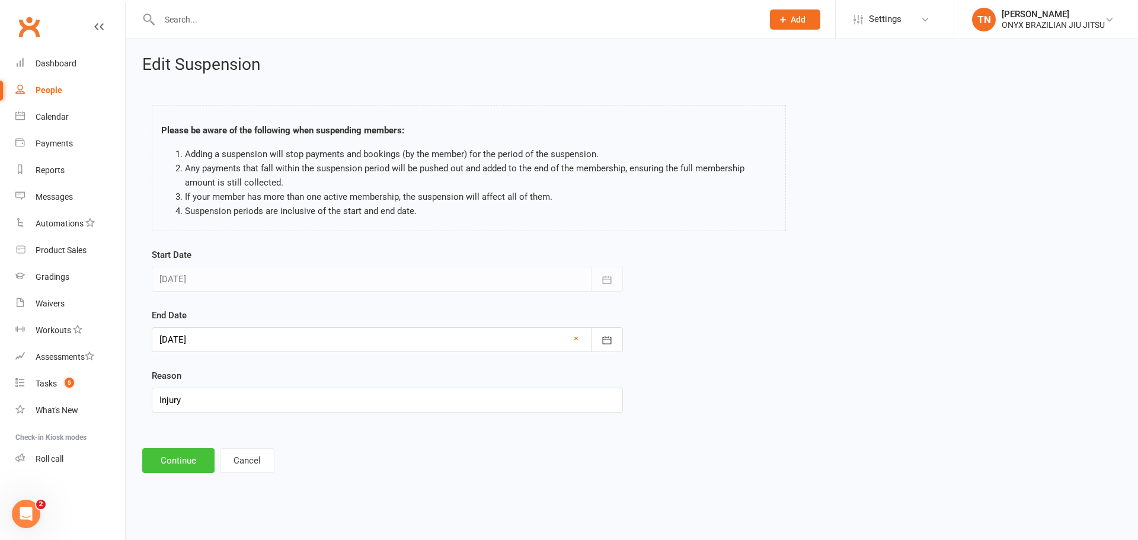
click at [185, 457] on button "Continue" at bounding box center [178, 460] width 72 height 25
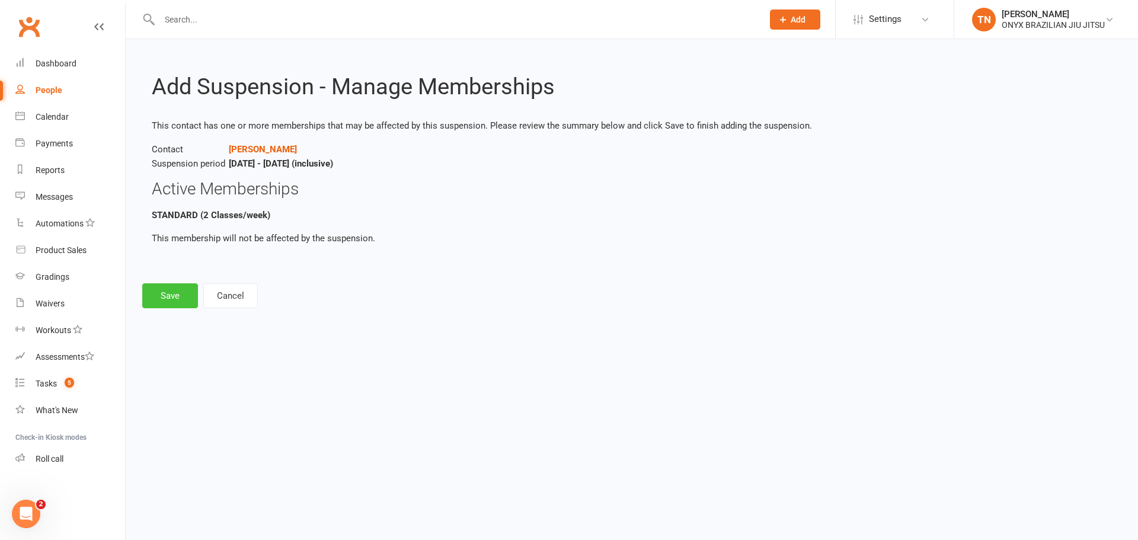
click at [175, 294] on button "Save" at bounding box center [170, 295] width 56 height 25
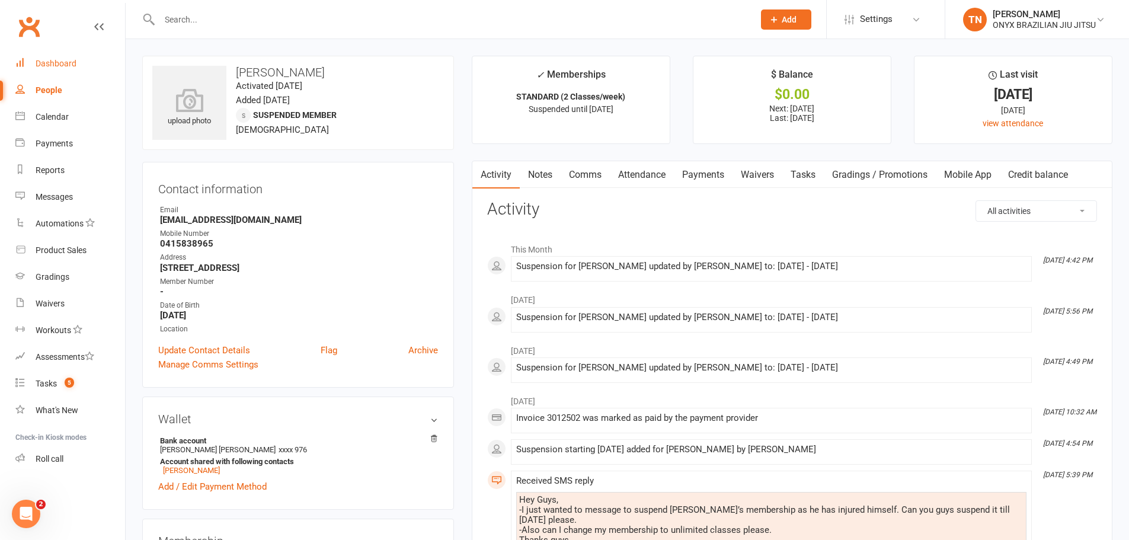
click at [77, 72] on link "Dashboard" at bounding box center [70, 63] width 110 height 27
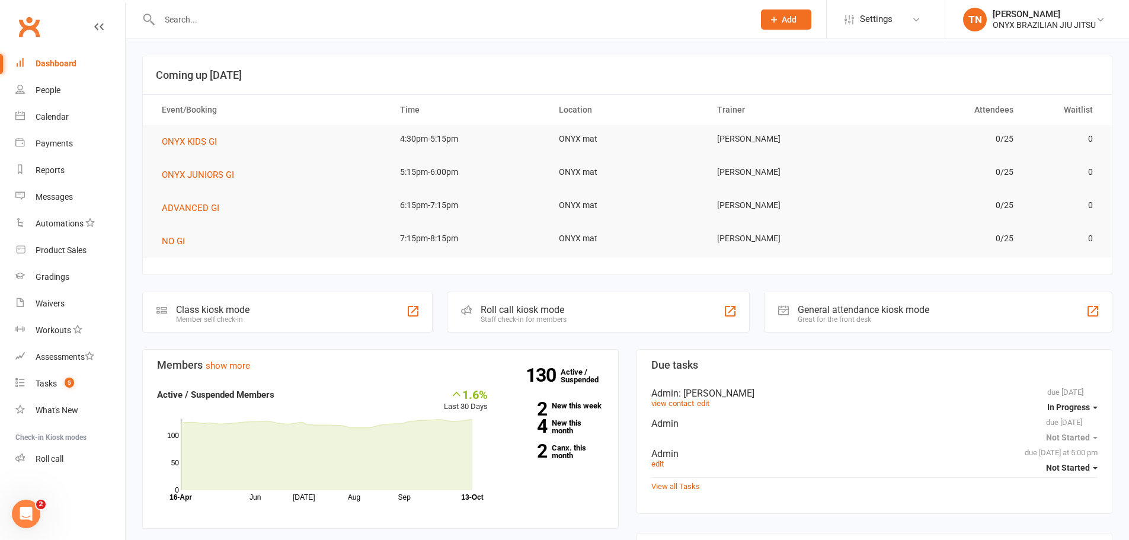
click at [628, 322] on div "Roll call kiosk mode Staff check-in for members" at bounding box center [598, 312] width 303 height 41
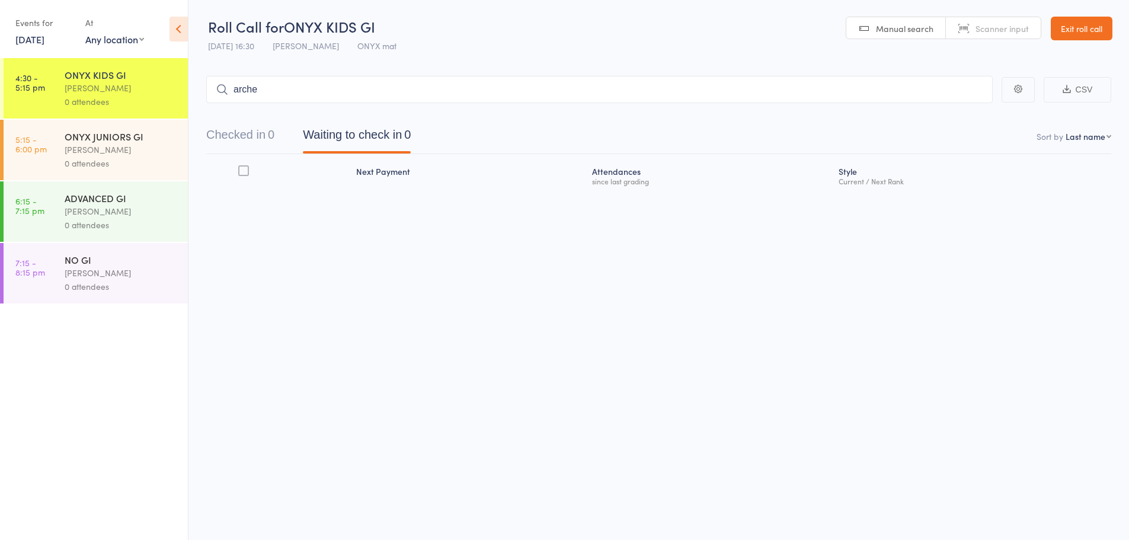
type input "archer"
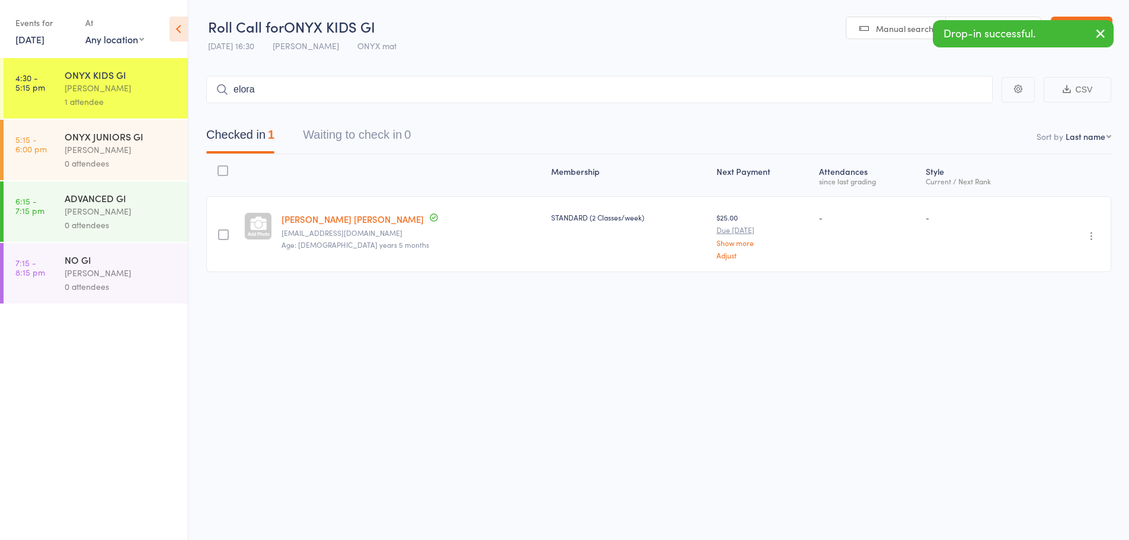
type input "elora"
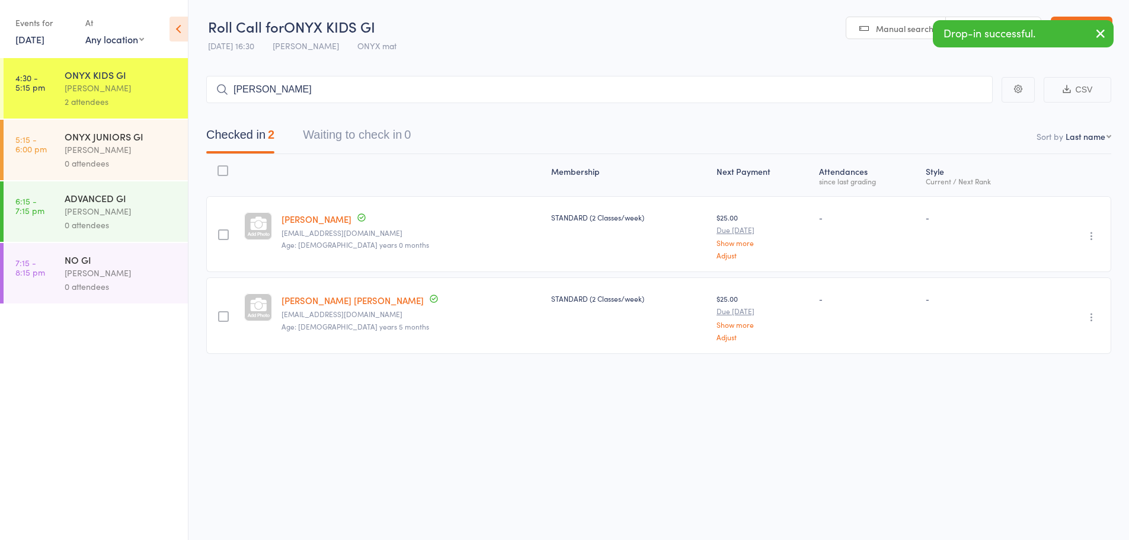
type input "luciana"
type input "violet h"
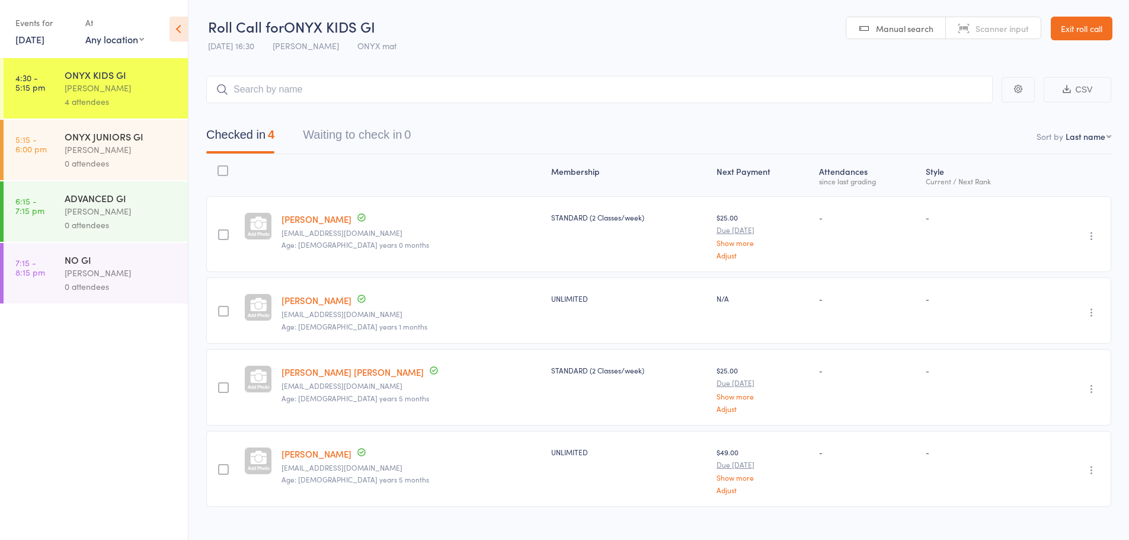
click at [1097, 23] on link "Exit roll call" at bounding box center [1082, 29] width 62 height 24
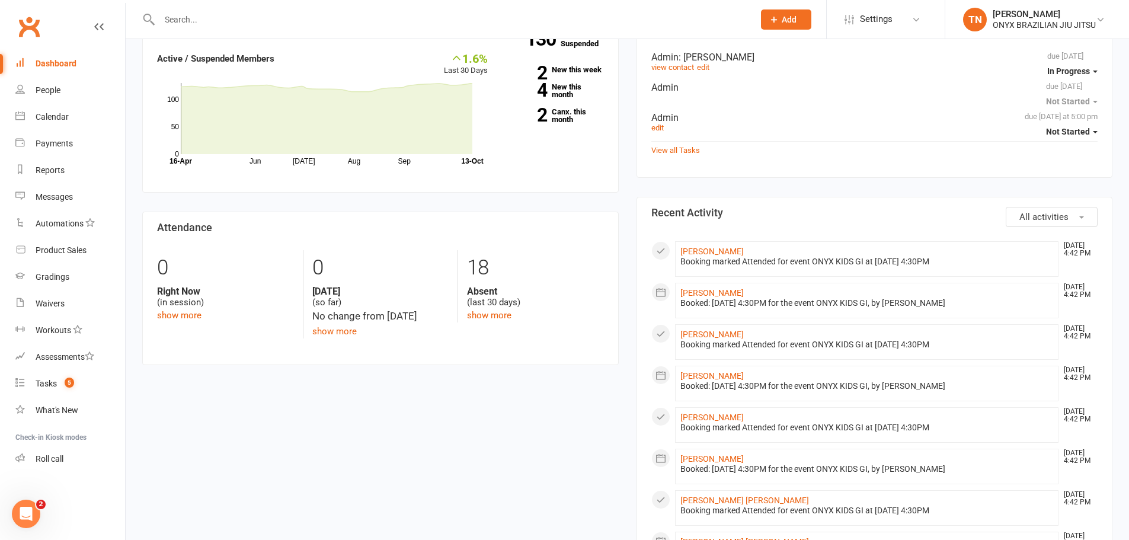
scroll to position [356, 0]
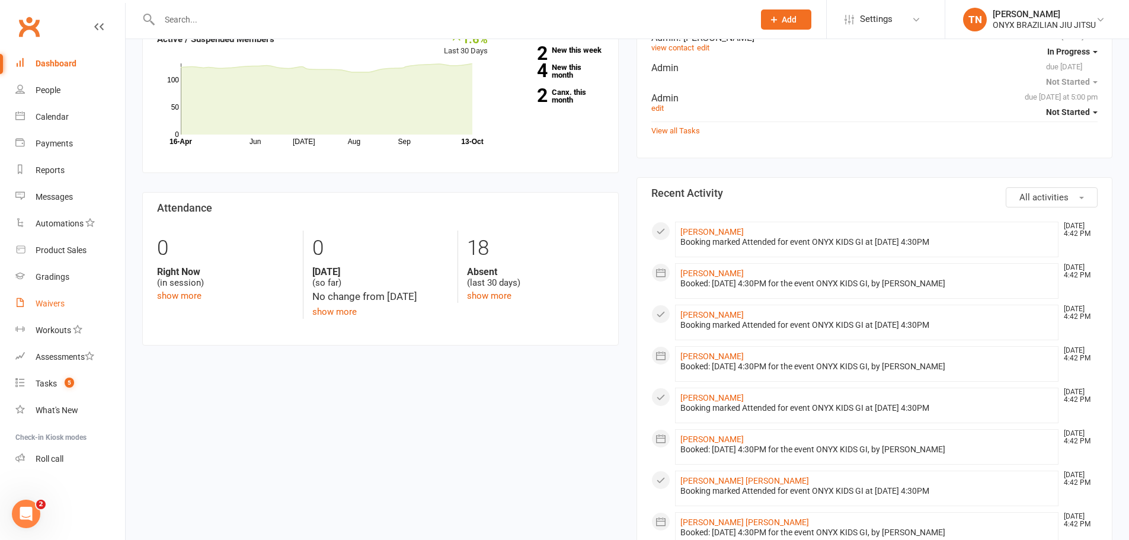
click at [56, 300] on div "Waivers" at bounding box center [50, 303] width 29 height 9
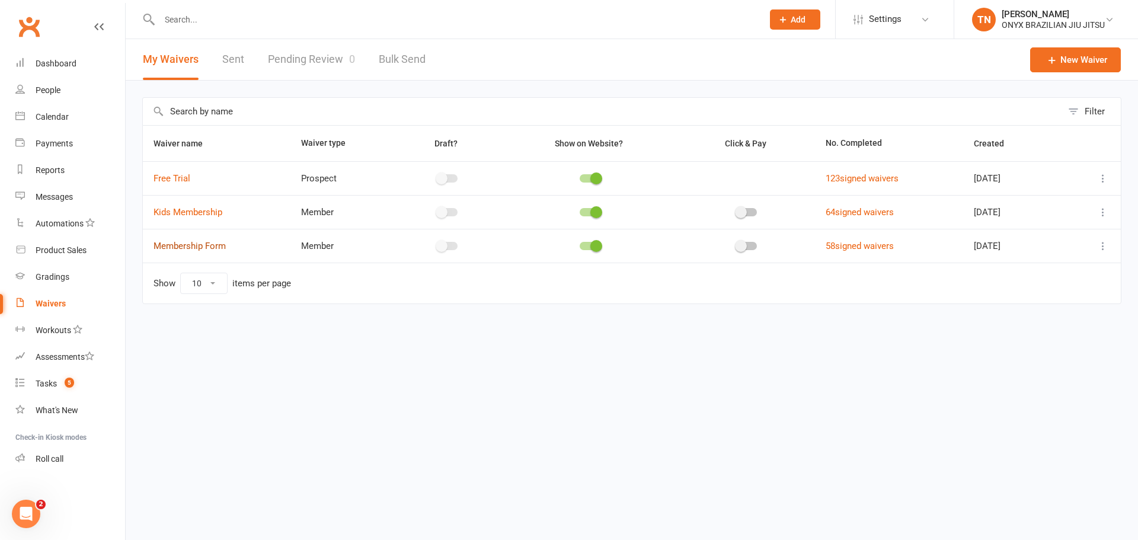
click at [203, 247] on link "Membership Form" at bounding box center [189, 246] width 72 height 11
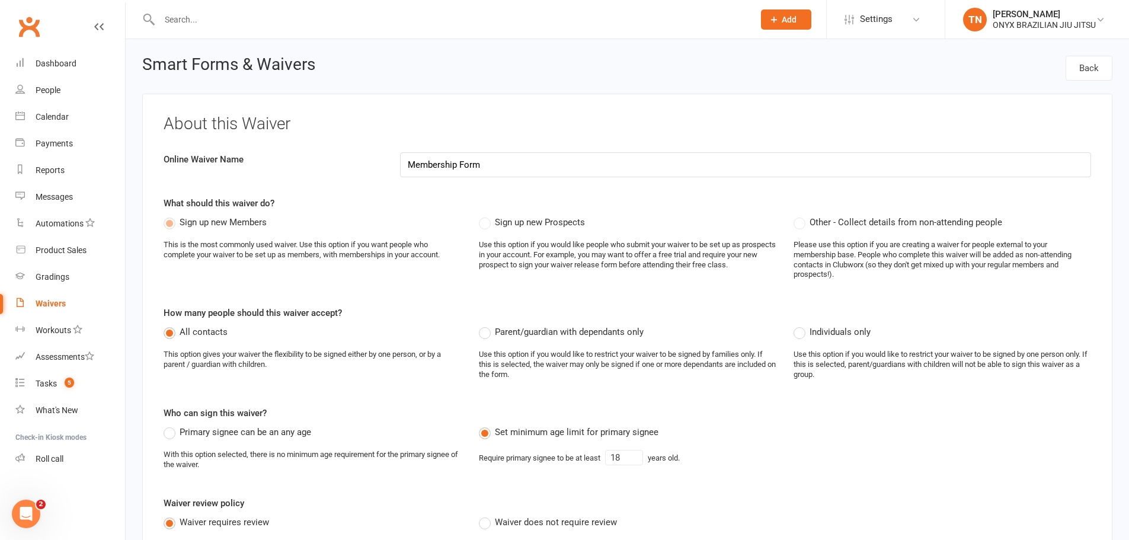
select select "applies_to_all_signees"
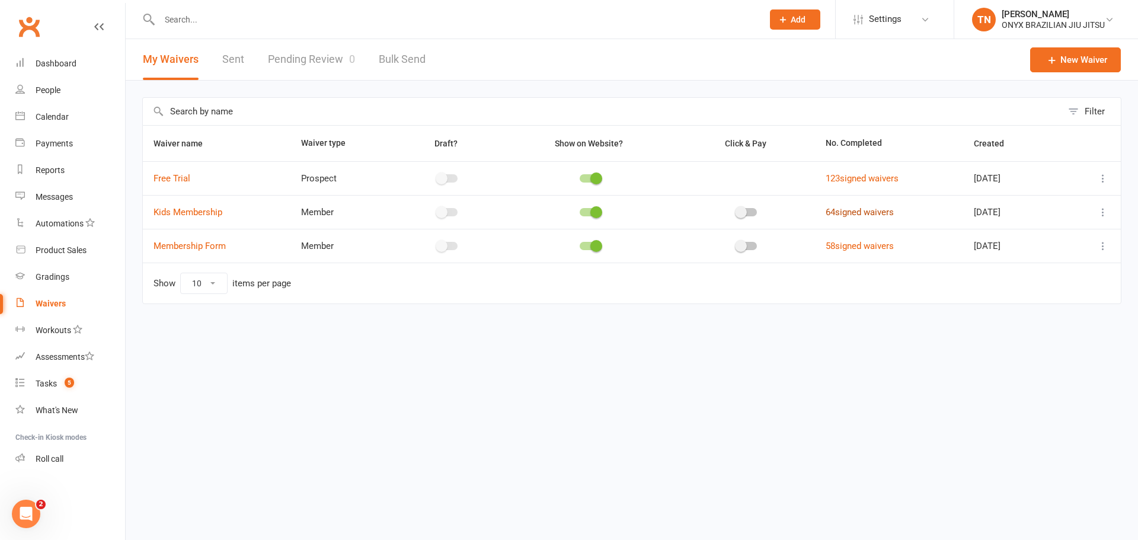
click at [825, 212] on link "64 signed waivers" at bounding box center [859, 212] width 68 height 11
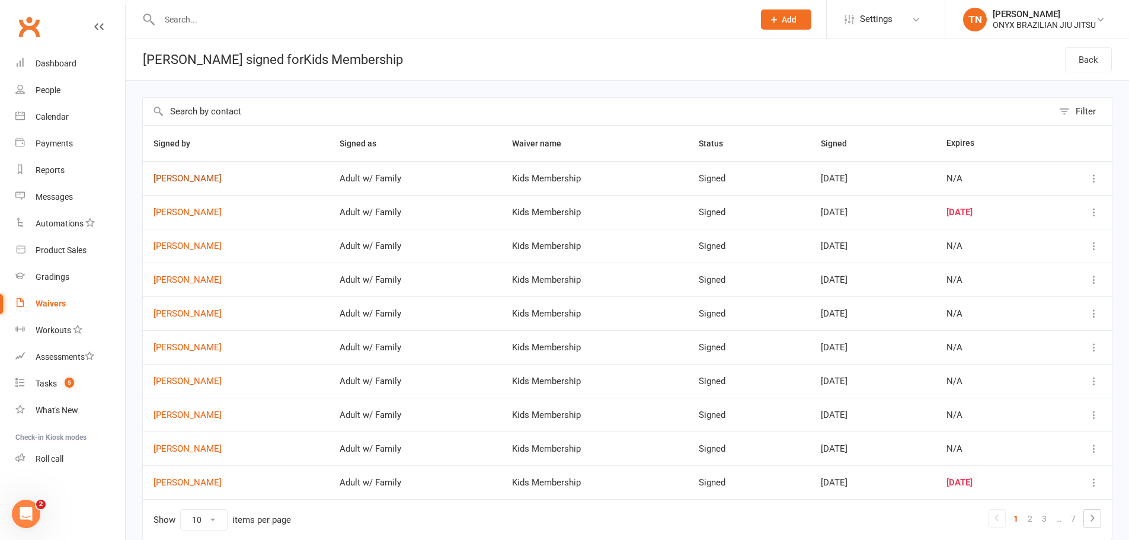
click at [156, 182] on link "Stefans Valdmanis" at bounding box center [235, 179] width 165 height 10
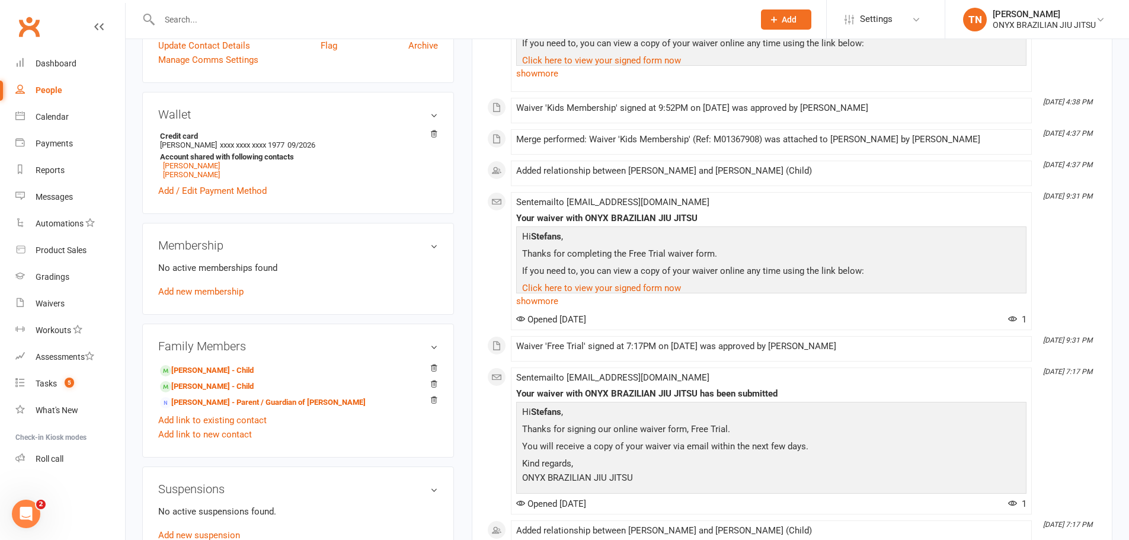
scroll to position [296, 0]
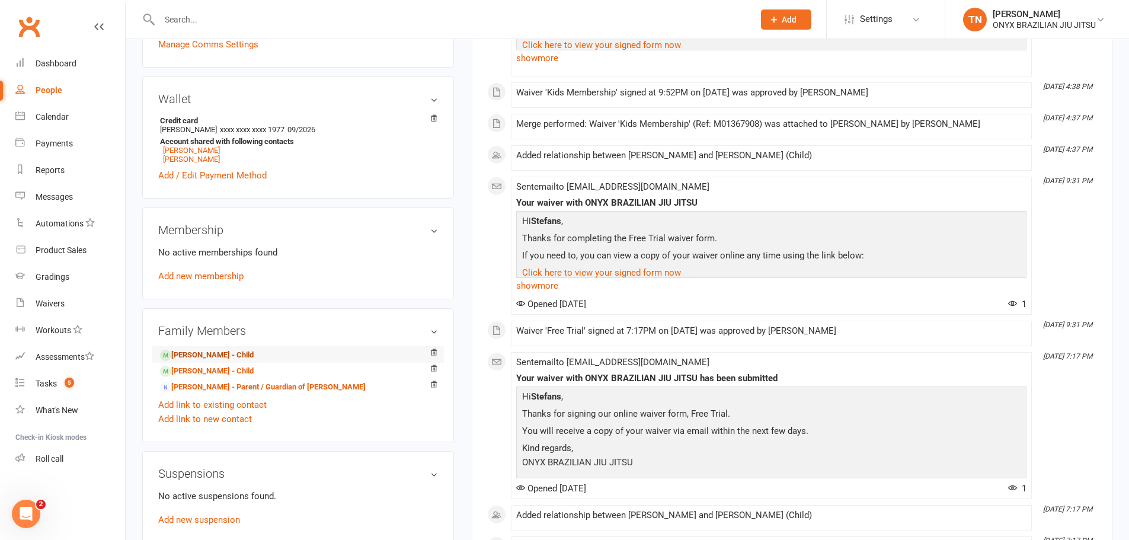
click at [211, 351] on link "Leonardo Valdmanis - Child" at bounding box center [207, 355] width 94 height 12
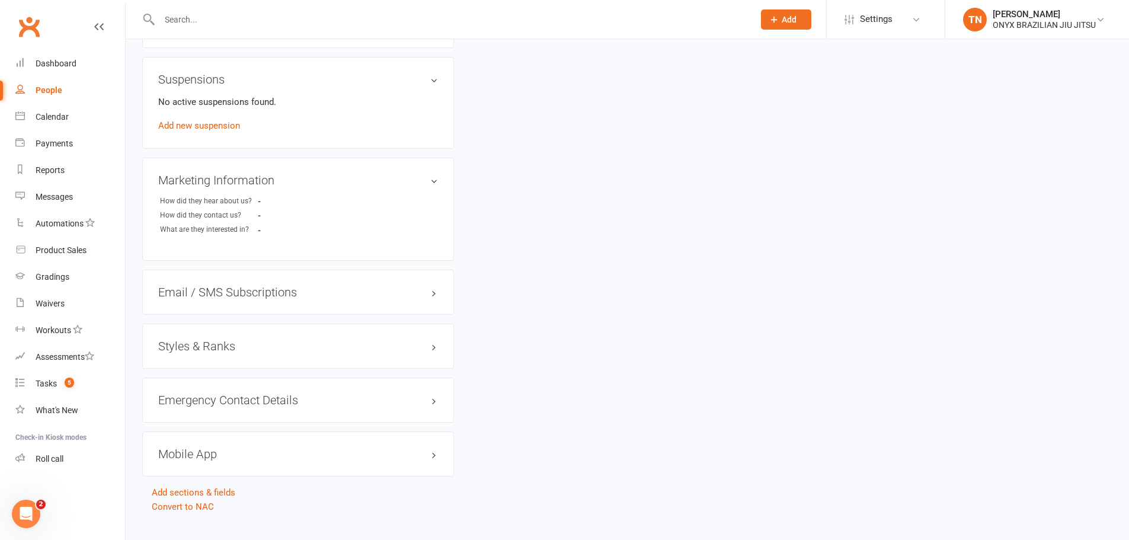
scroll to position [764, 0]
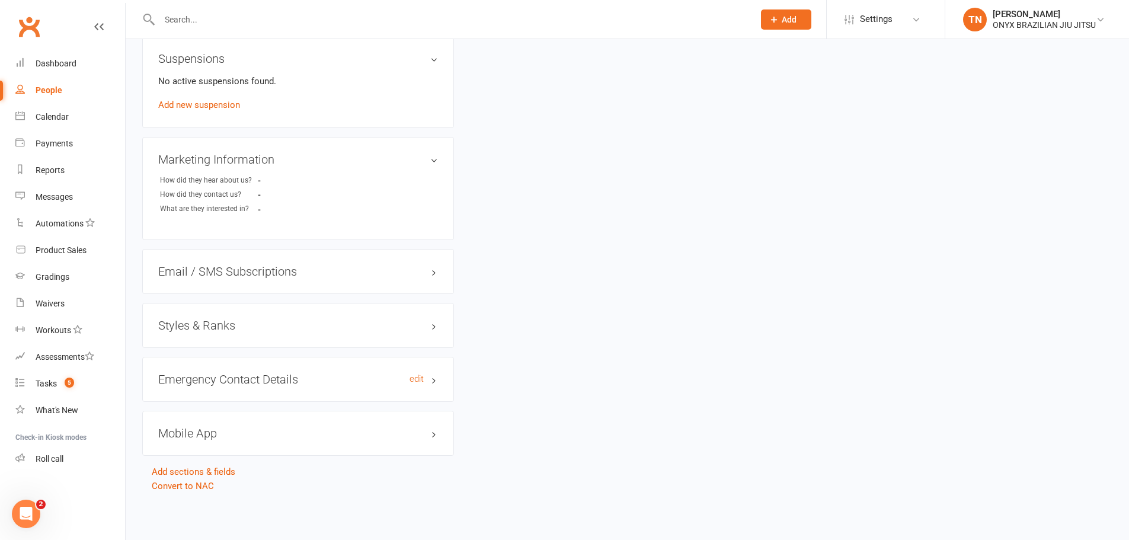
click at [262, 379] on h3 "Emergency Contact Details edit" at bounding box center [298, 379] width 280 height 13
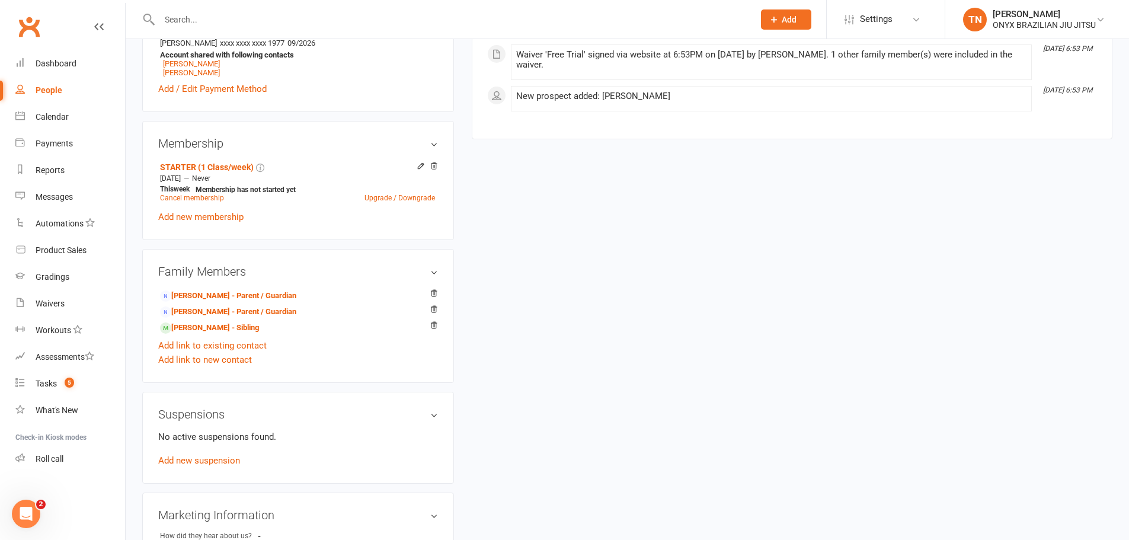
scroll to position [350, 0]
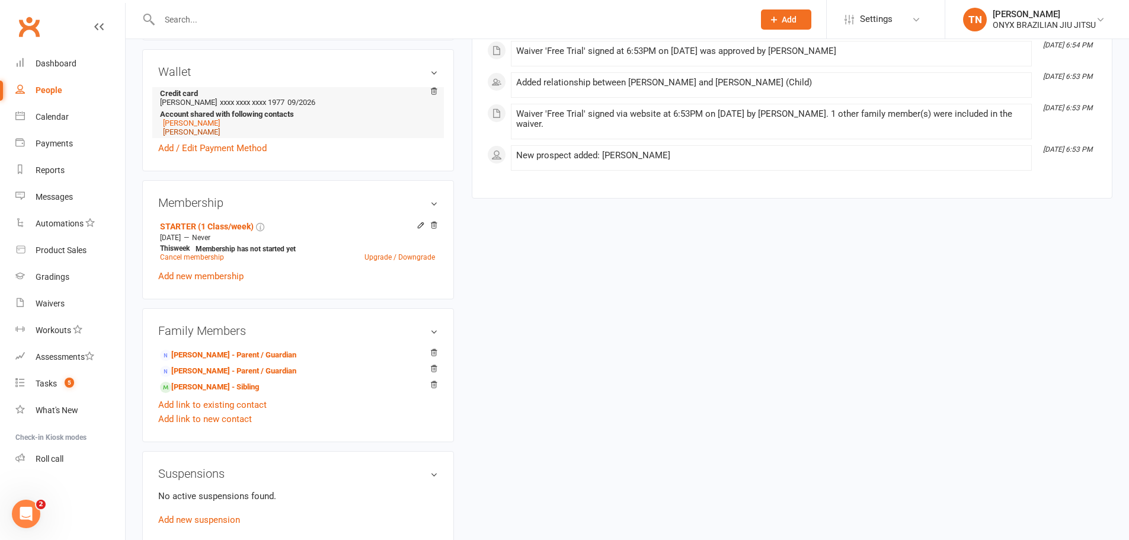
click at [194, 134] on link "Christos Arletos" at bounding box center [191, 131] width 57 height 9
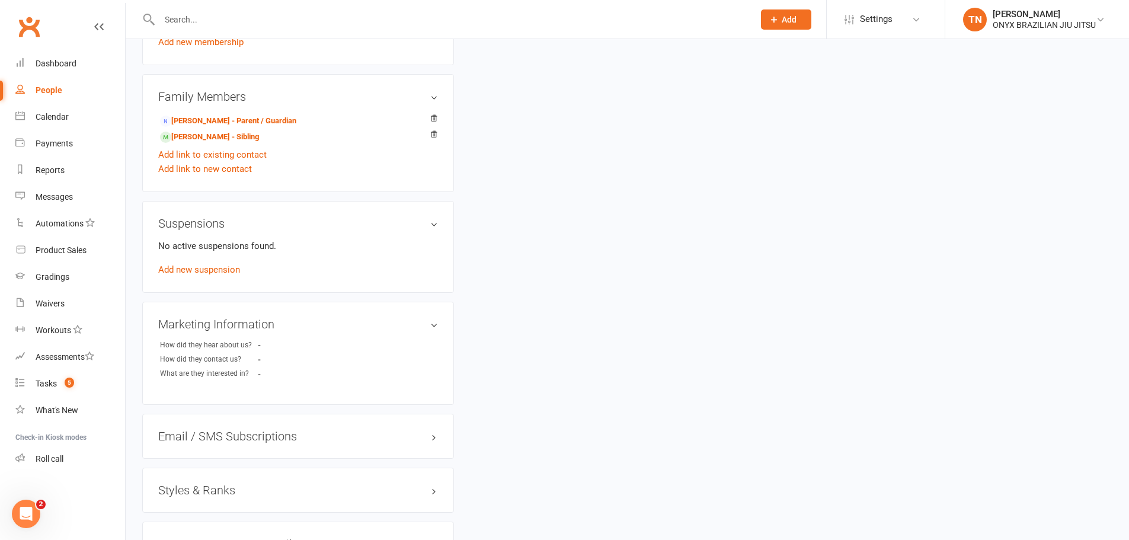
scroll to position [711, 0]
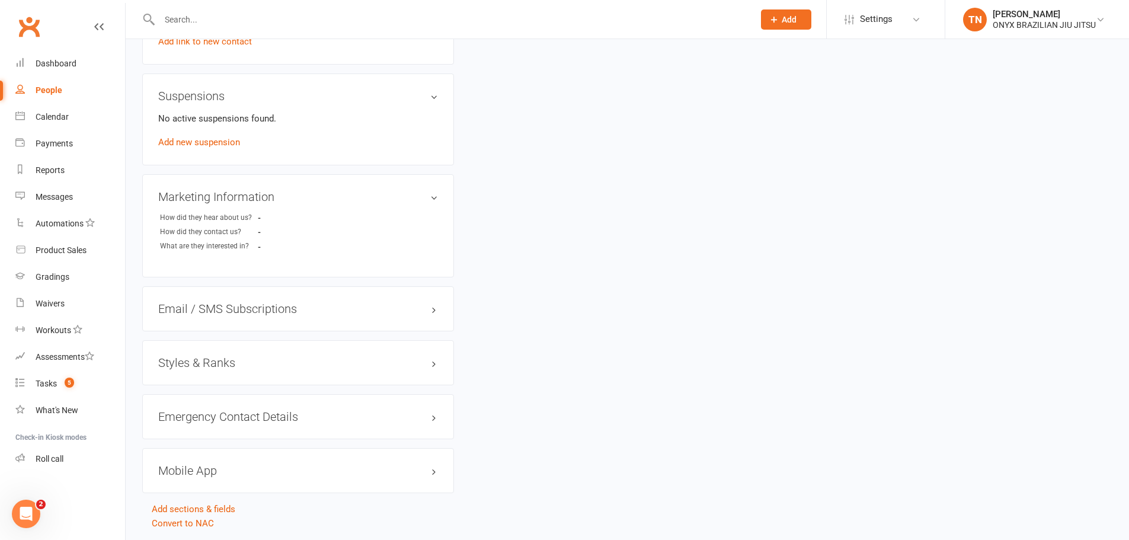
click at [438, 417] on div "Emergency Contact Details edit" at bounding box center [298, 416] width 312 height 45
click at [433, 418] on h3 "Emergency Contact Details edit" at bounding box center [298, 416] width 280 height 13
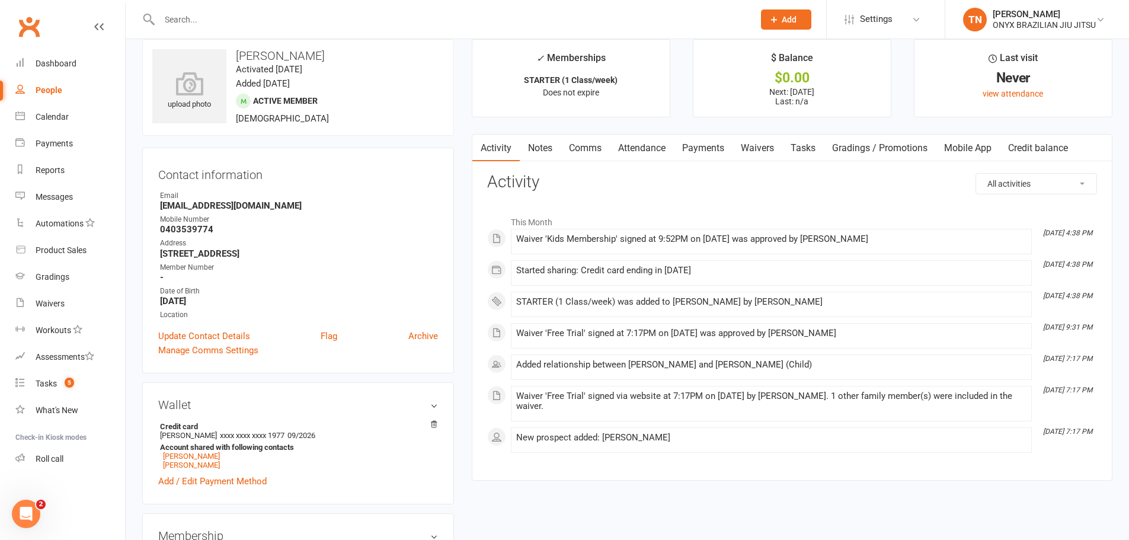
scroll to position [0, 0]
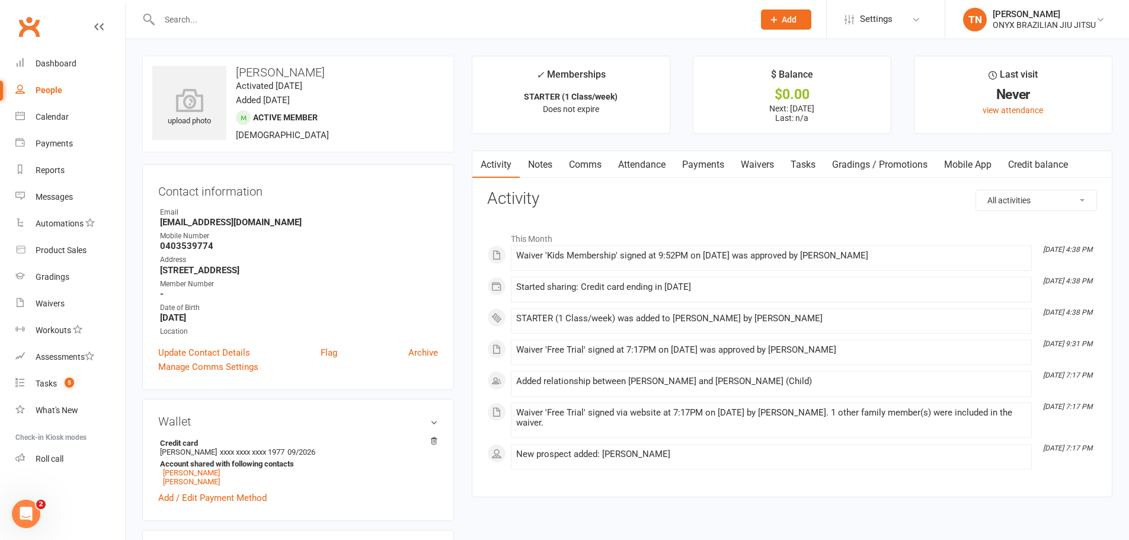
click at [331, 9] on div at bounding box center [443, 19] width 603 height 39
click at [330, 15] on input "text" at bounding box center [451, 19] width 590 height 17
drag, startPoint x: 330, startPoint y: 15, endPoint x: 328, endPoint y: 2, distance: 13.2
click at [329, 8] on div at bounding box center [443, 19] width 603 height 39
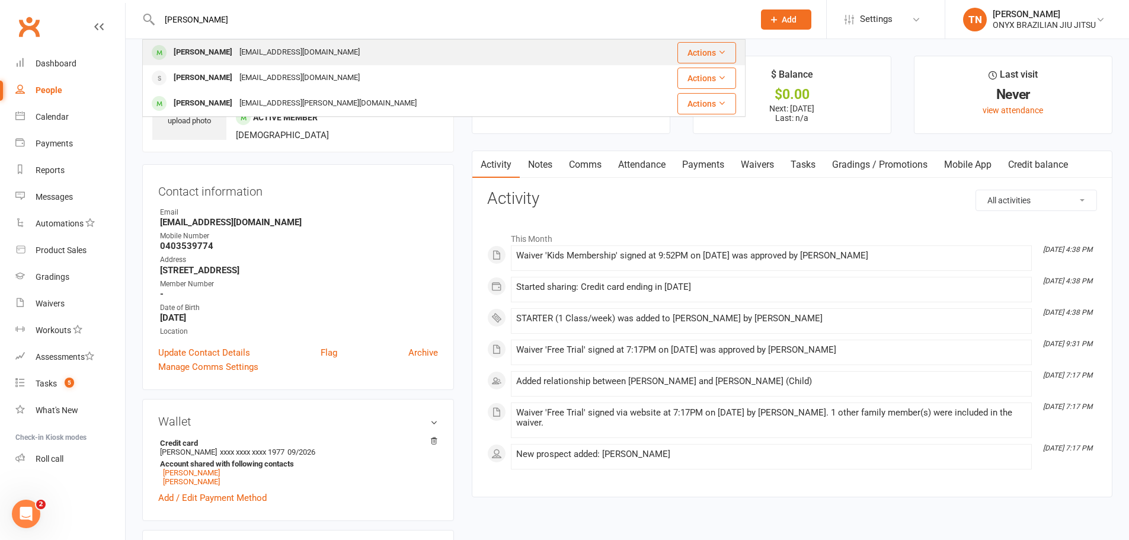
type input "benjamin"
click at [290, 52] on div "eddiesua@hotmail.com" at bounding box center [299, 52] width 127 height 17
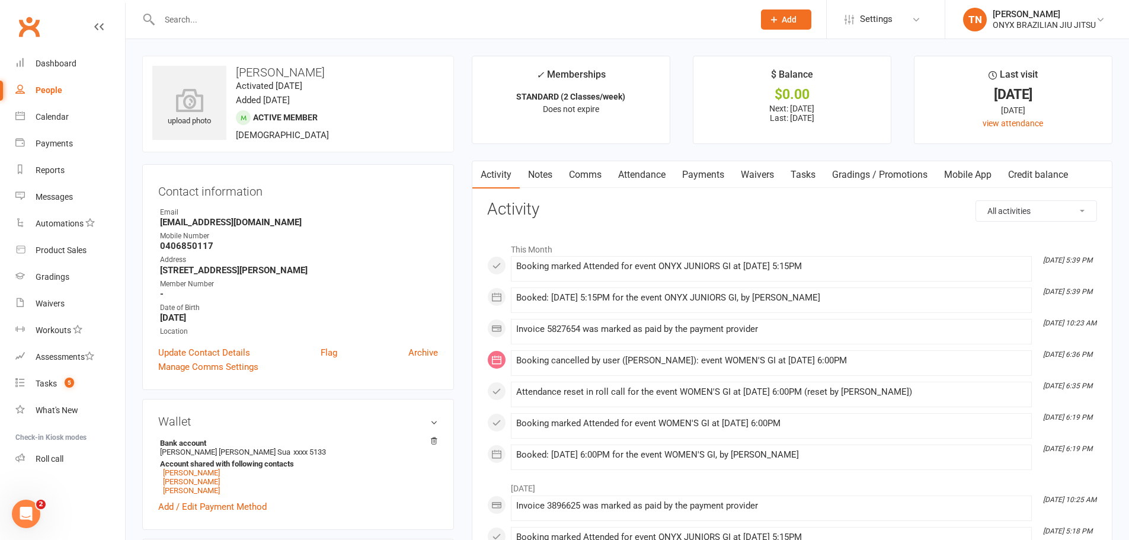
click at [254, 33] on div at bounding box center [443, 19] width 603 height 39
click at [257, 22] on input "text" at bounding box center [451, 19] width 590 height 17
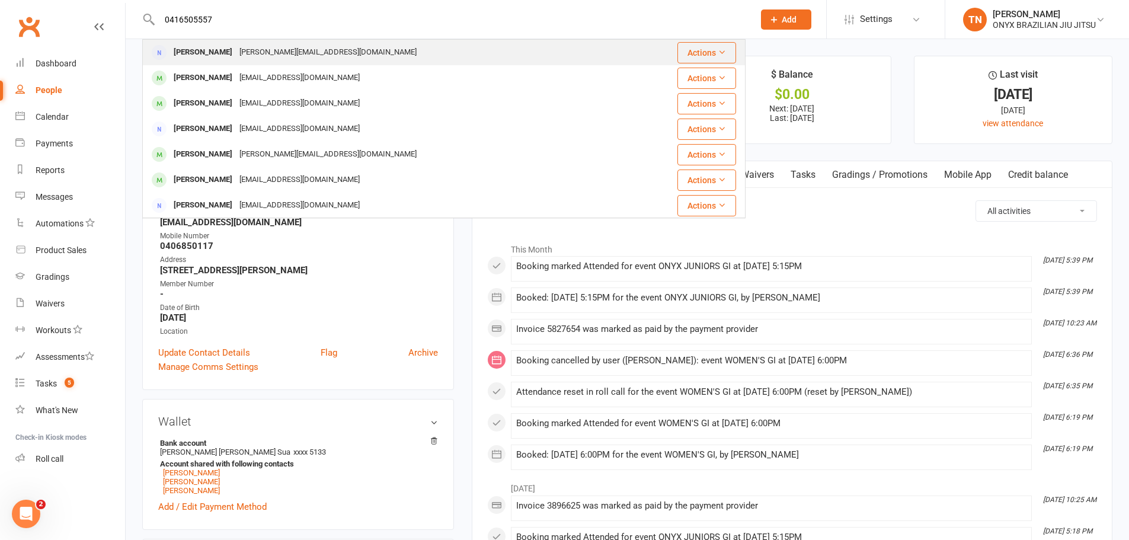
type input "0416505557"
click at [239, 58] on div "leanne.abello19@gmail.com" at bounding box center [328, 52] width 184 height 17
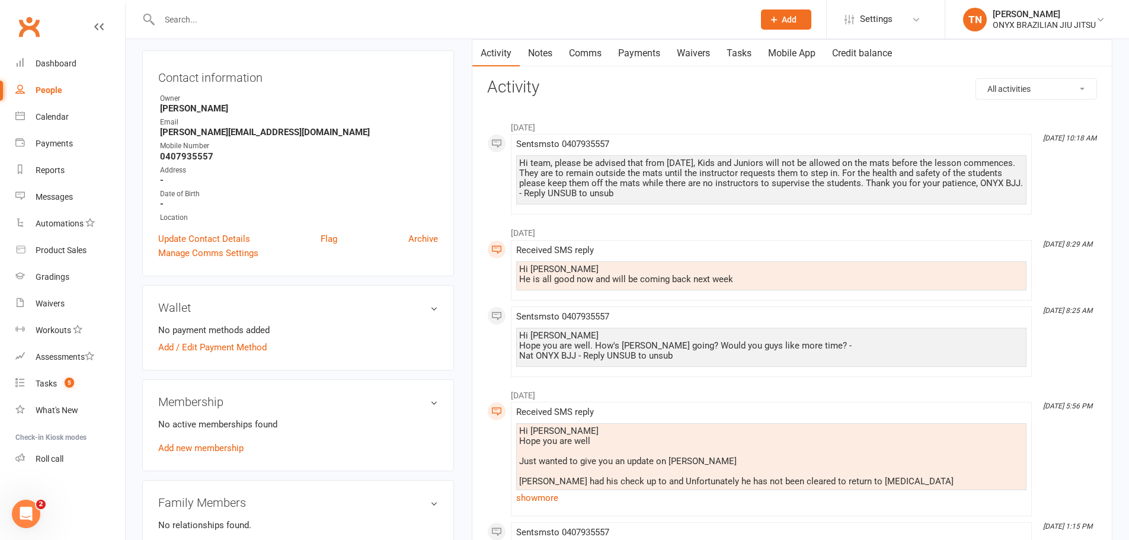
scroll to position [66, 0]
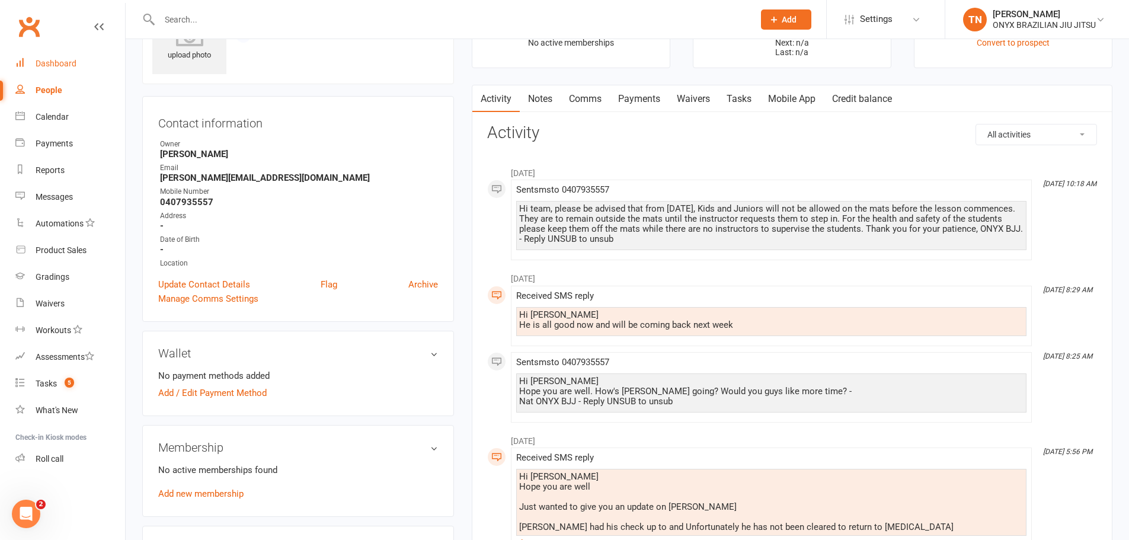
click at [94, 62] on link "Dashboard" at bounding box center [70, 63] width 110 height 27
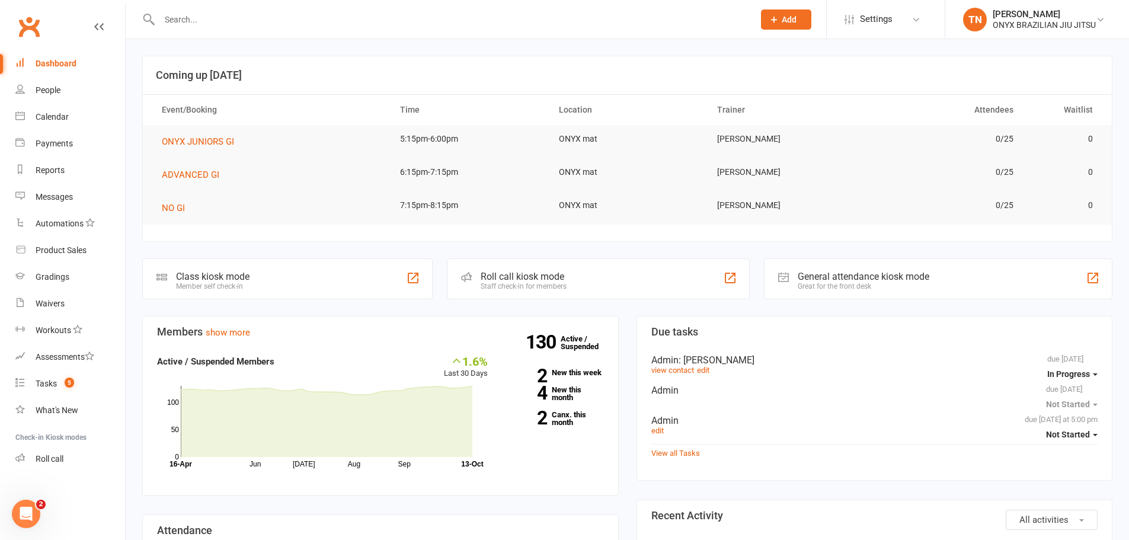
click at [256, 21] on input "text" at bounding box center [451, 19] width 590 height 17
click at [181, 21] on input "text" at bounding box center [451, 19] width 590 height 17
click at [162, 21] on input "text" at bounding box center [451, 19] width 590 height 17
click at [219, 25] on input "text" at bounding box center [451, 19] width 590 height 17
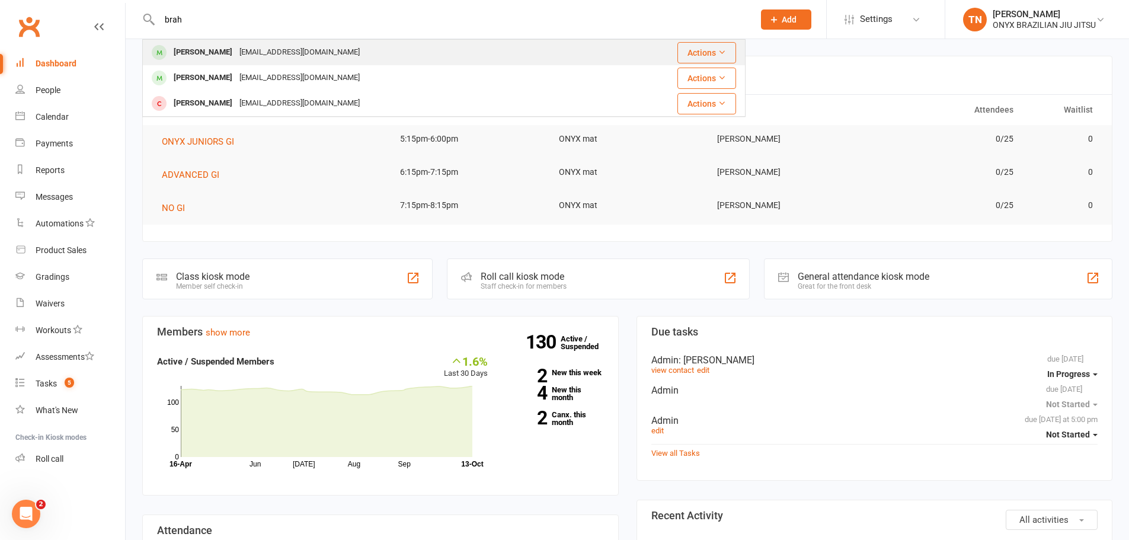
type input "brah"
click at [372, 60] on div "Brahmjot Singh nsingh0005@hotmail.com" at bounding box center [373, 52] width 461 height 24
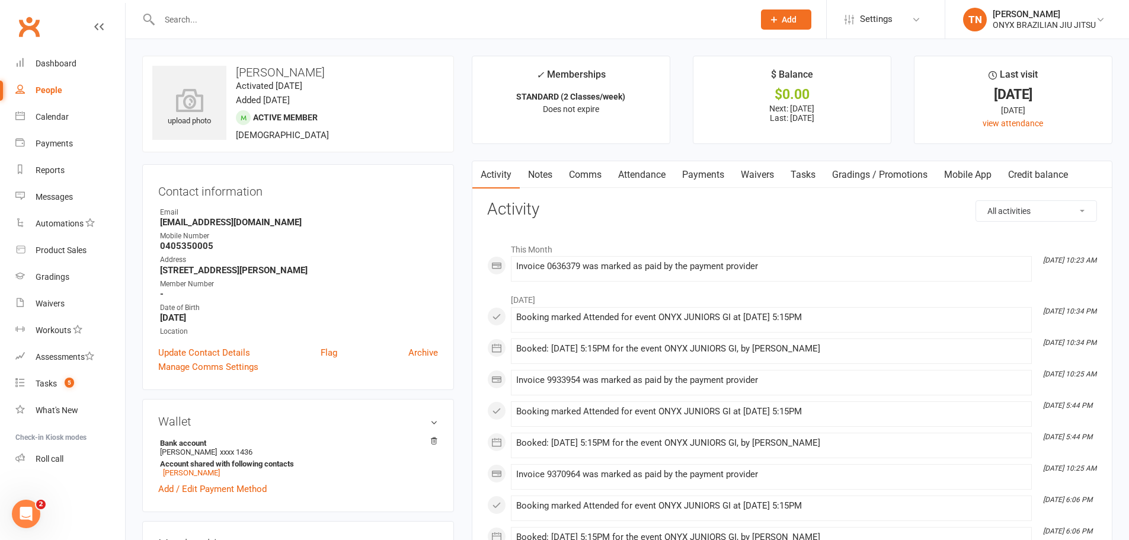
drag, startPoint x: 316, startPoint y: 71, endPoint x: 286, endPoint y: 78, distance: 31.0
click at [286, 78] on h3 "[PERSON_NAME]" at bounding box center [298, 72] width 292 height 13
click at [288, 72] on h3 "[PERSON_NAME]" at bounding box center [298, 72] width 292 height 13
click at [283, 75] on h3 "[PERSON_NAME]" at bounding box center [298, 72] width 292 height 13
drag, startPoint x: 283, startPoint y: 75, endPoint x: 221, endPoint y: 84, distance: 62.8
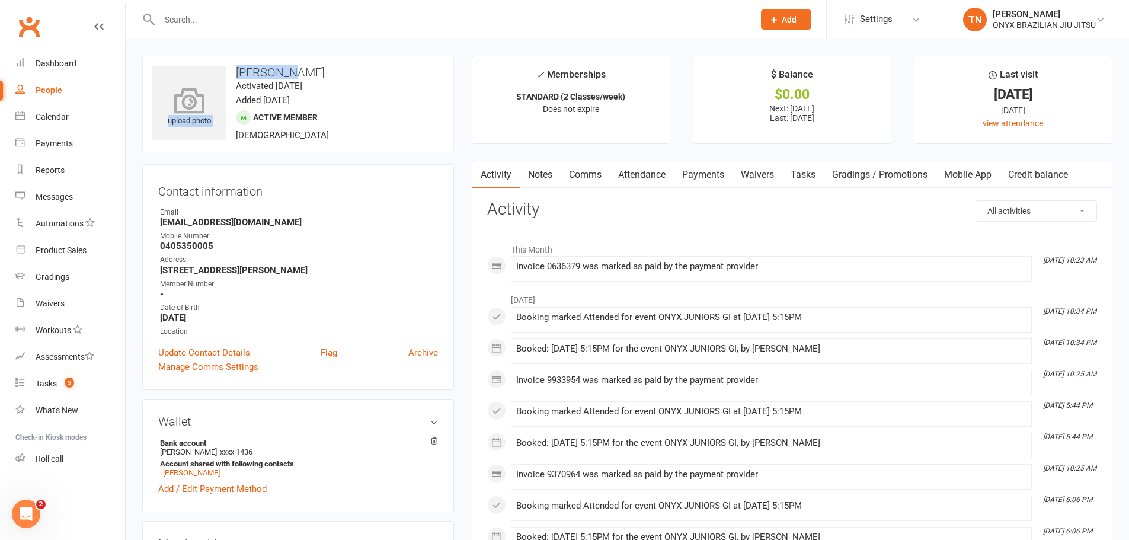
click at [221, 84] on div "upload photo Brahmjot Singh Activated 22 February, 2025 Added 22 February, 2025…" at bounding box center [298, 104] width 312 height 97
click at [383, 192] on h3 "Contact information" at bounding box center [298, 189] width 280 height 18
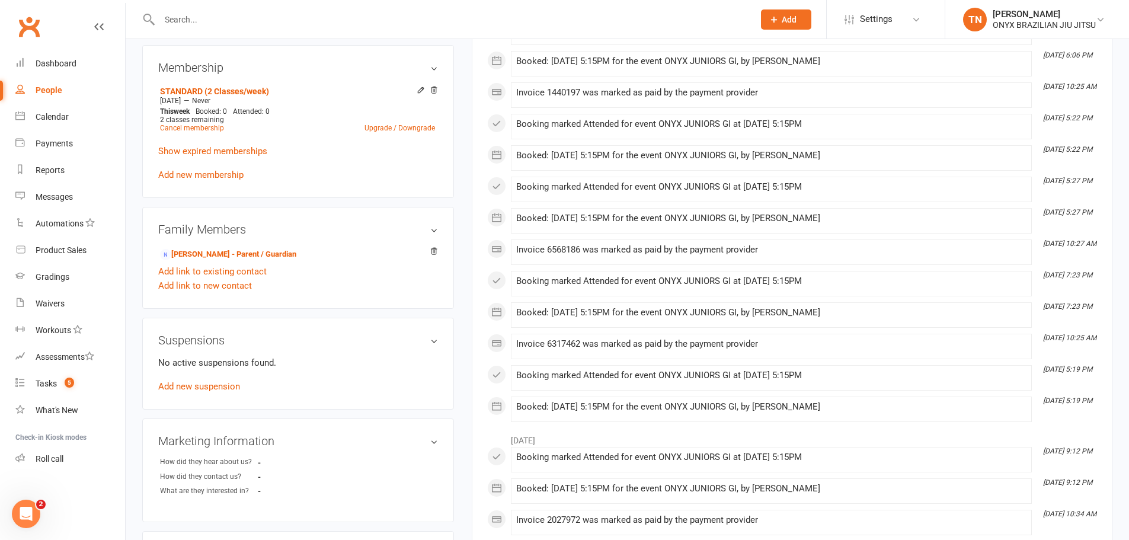
scroll to position [474, 0]
click at [58, 62] on div "Dashboard" at bounding box center [56, 63] width 41 height 9
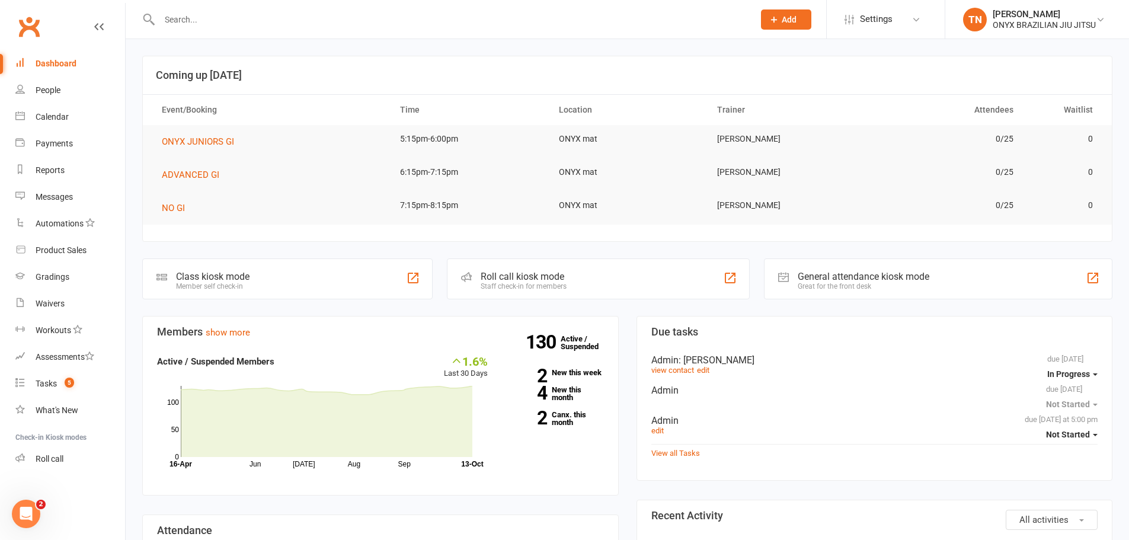
click at [249, 25] on input "text" at bounding box center [451, 19] width 590 height 17
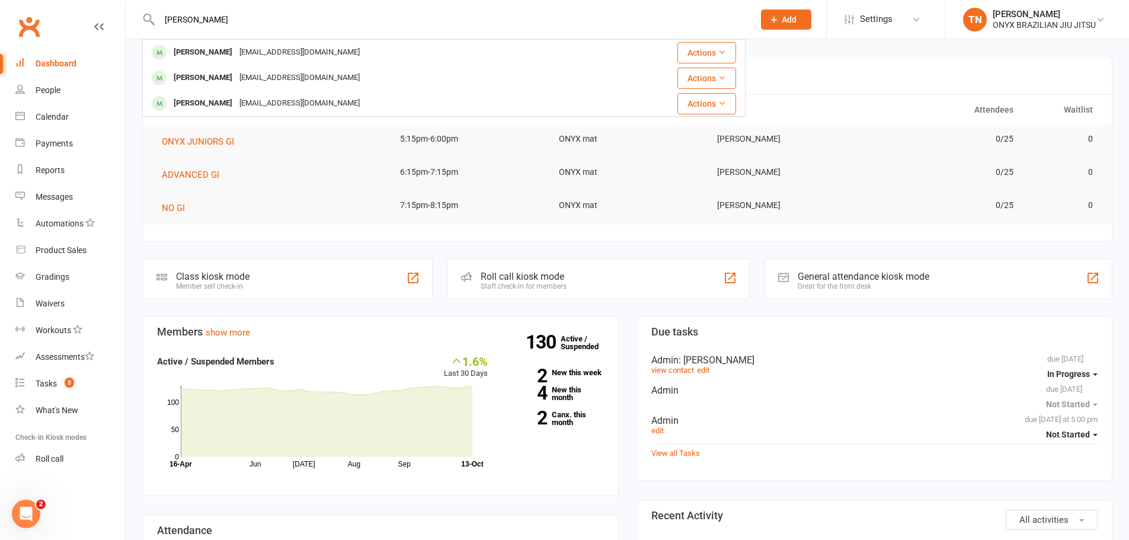
type input "eli"
drag, startPoint x: 505, startPoint y: 302, endPoint x: 512, endPoint y: 289, distance: 14.8
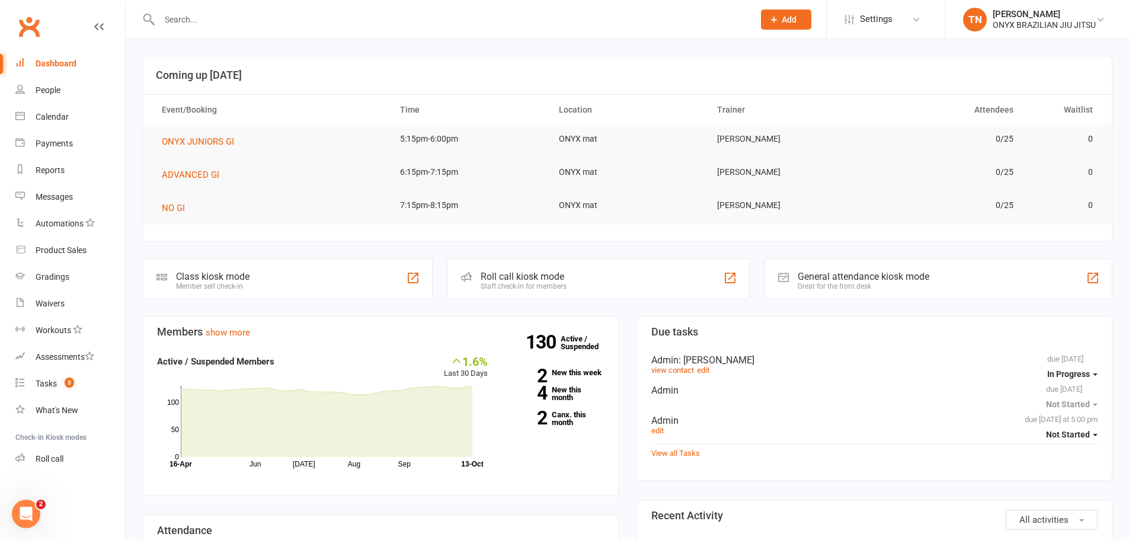
click at [512, 289] on div "Staff check-in for members" at bounding box center [524, 286] width 86 height 8
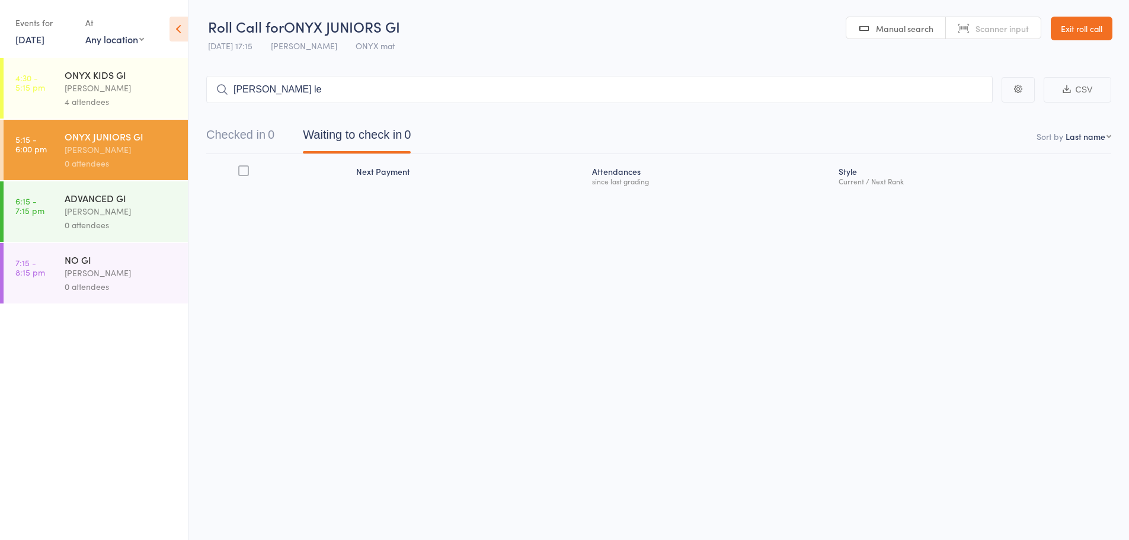
type input "eli len"
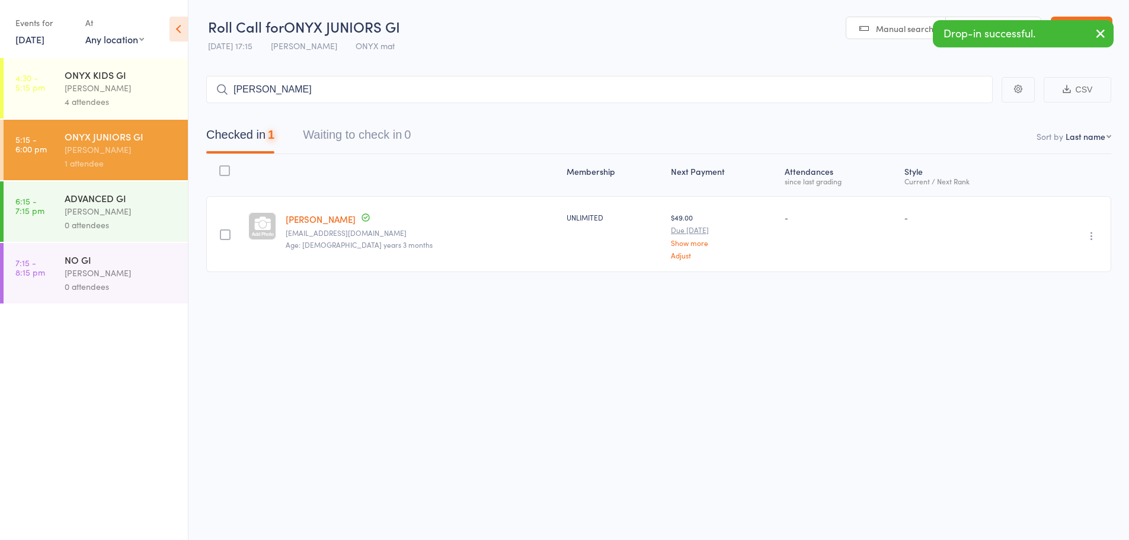
type input "leo p"
type input "calvin"
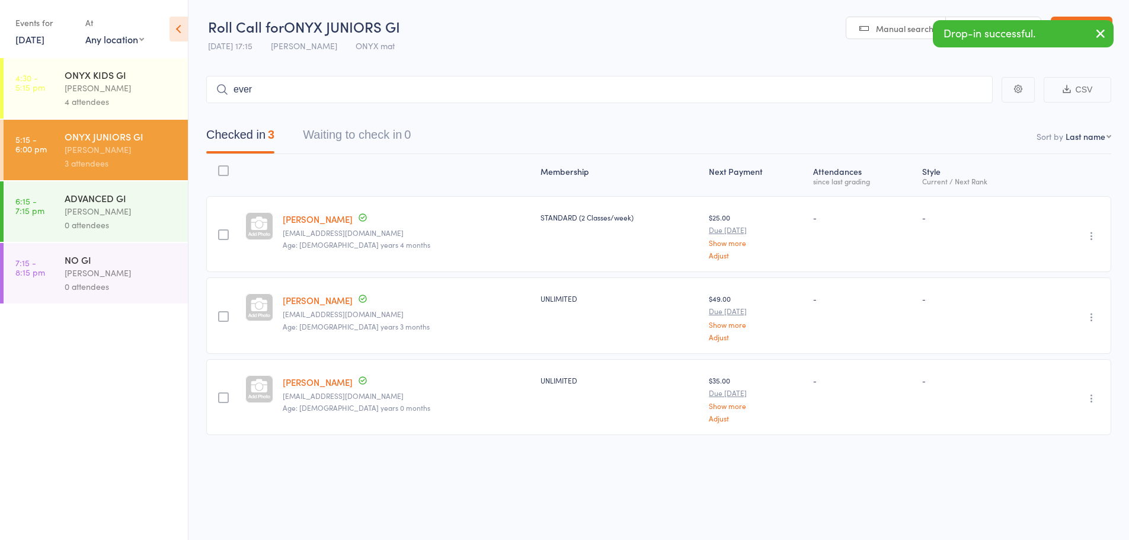
type input "everl"
type input "connor h"
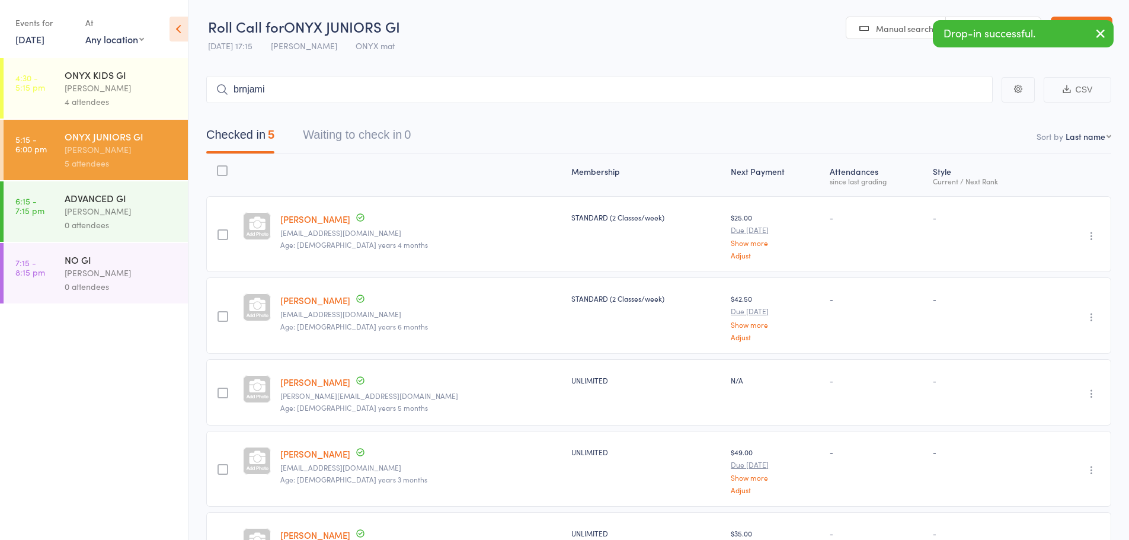
type input "brnjamin"
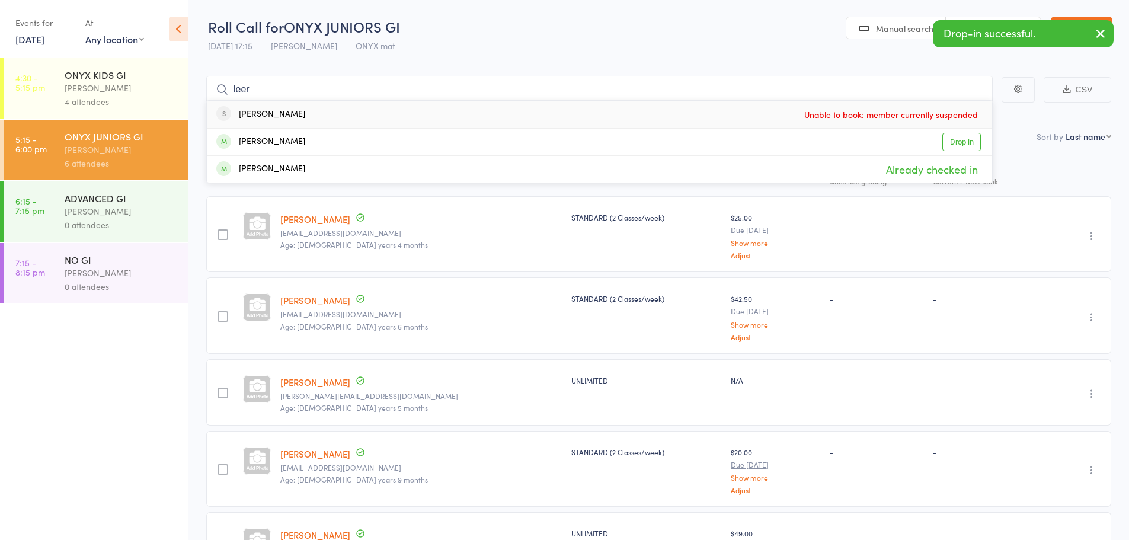
type input "leero"
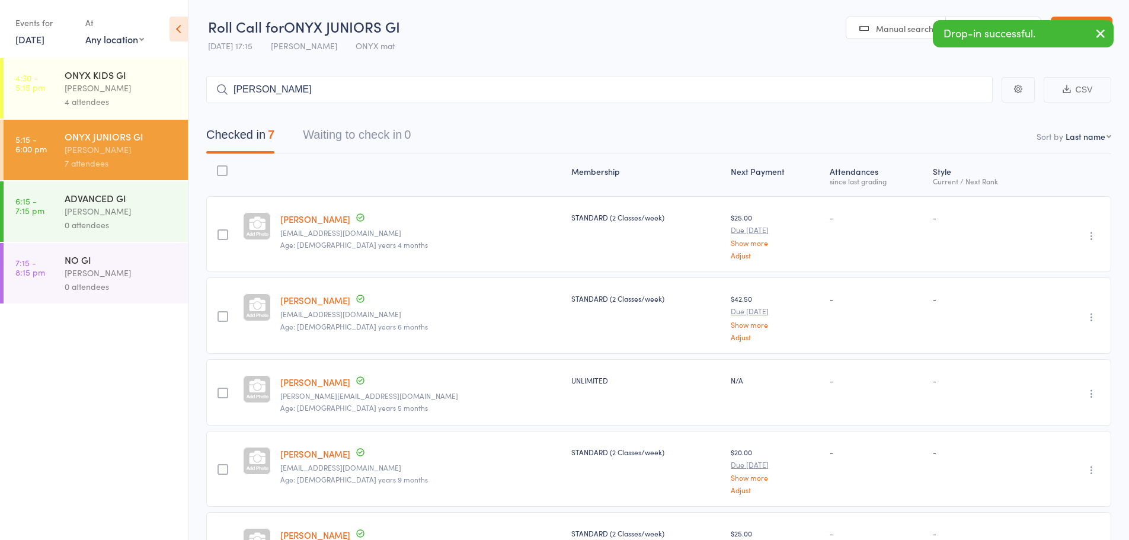
type input "jacob hi"
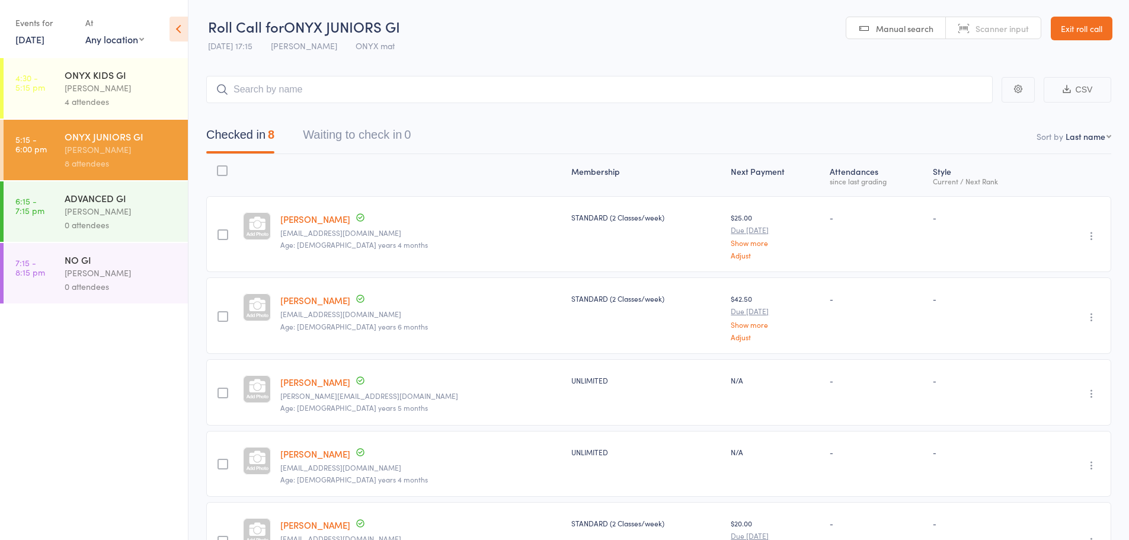
click at [1093, 21] on link "Exit roll call" at bounding box center [1082, 29] width 62 height 24
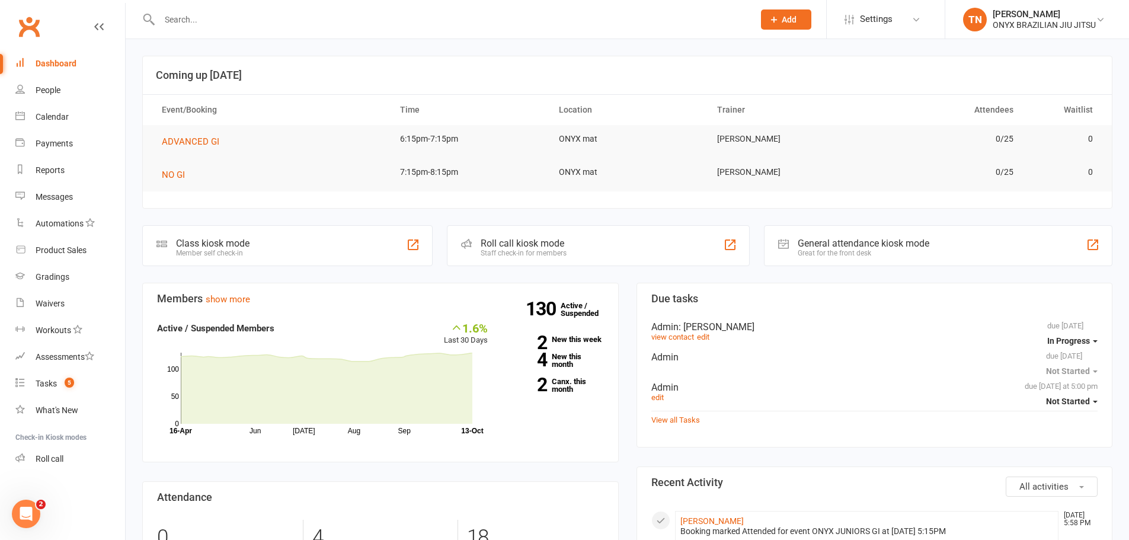
drag, startPoint x: 188, startPoint y: 16, endPoint x: 196, endPoint y: 17, distance: 8.3
click at [188, 16] on input "text" at bounding box center [451, 19] width 590 height 17
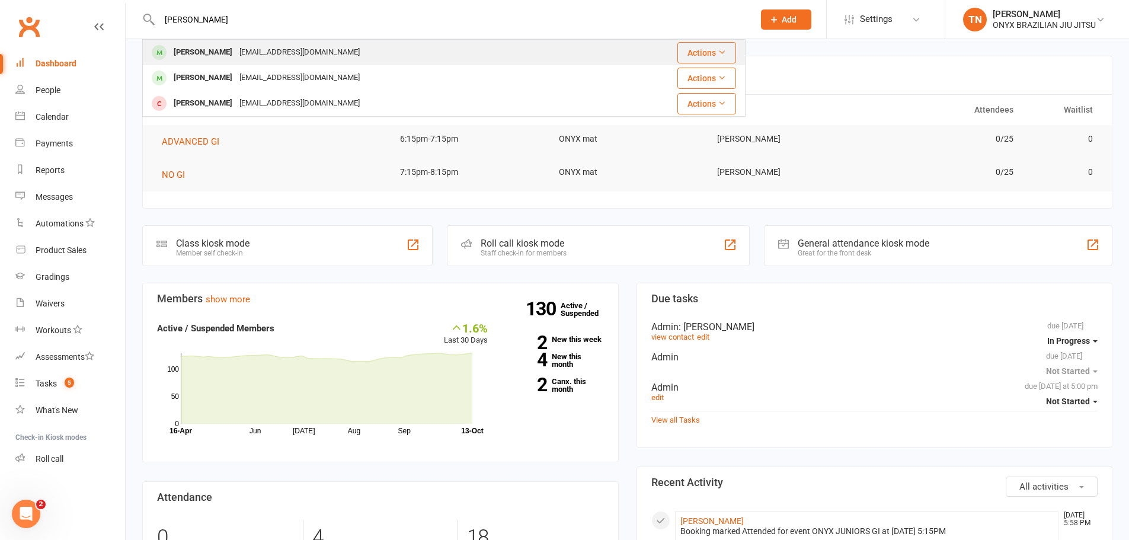
type input "brahm"
click at [242, 59] on div "nsingh0005@hotmail.com" at bounding box center [299, 52] width 127 height 17
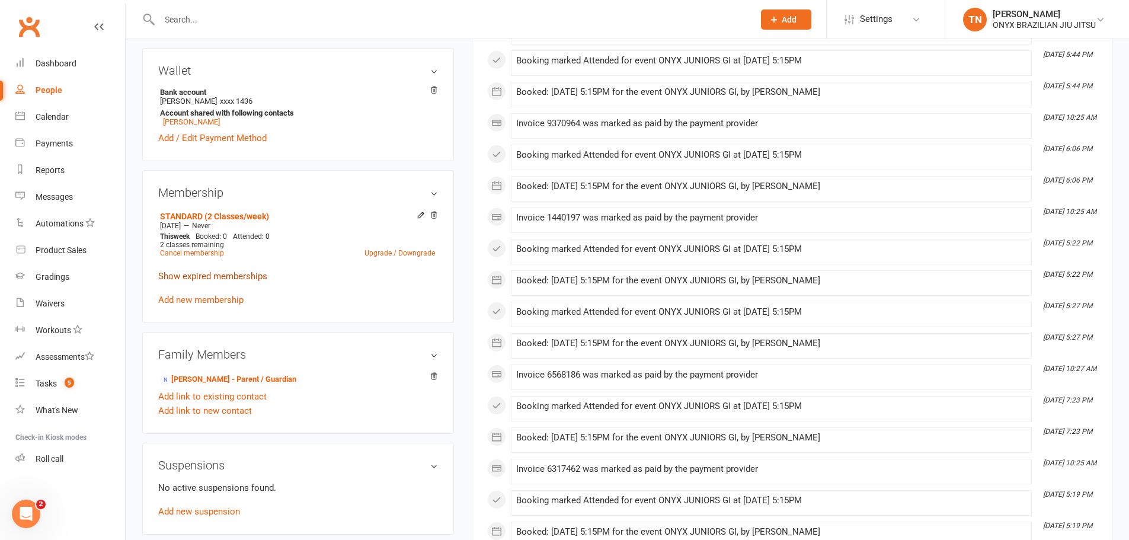
scroll to position [356, 0]
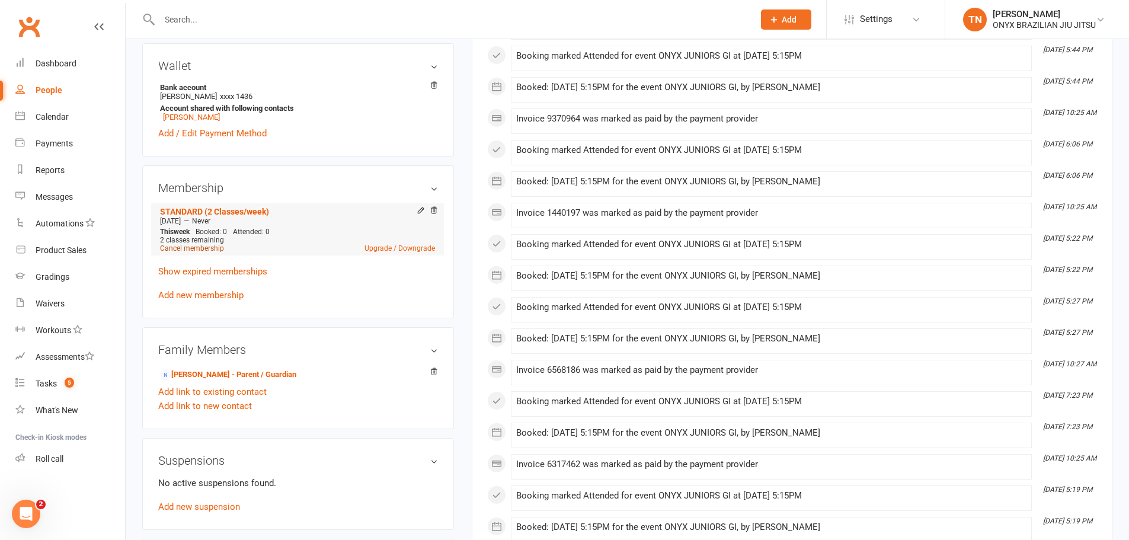
click at [212, 251] on link "Cancel membership" at bounding box center [192, 248] width 64 height 8
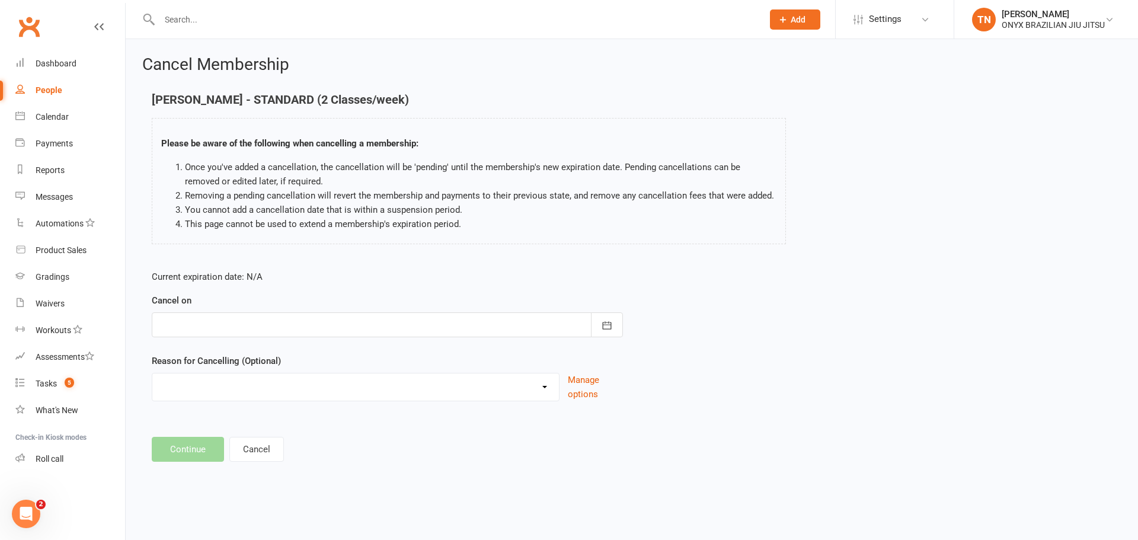
click at [245, 329] on div at bounding box center [387, 324] width 471 height 25
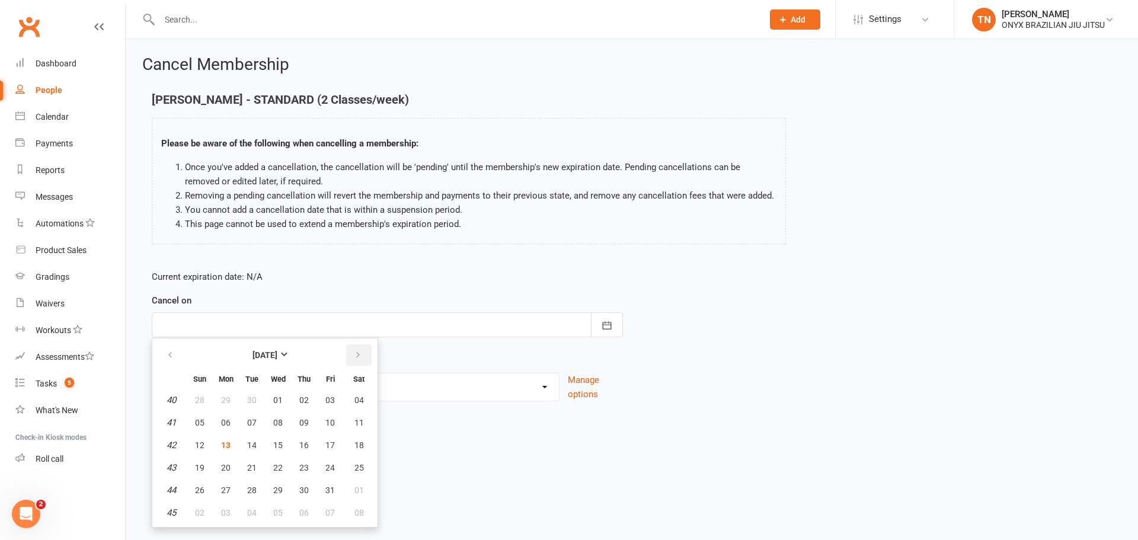
click at [356, 364] on button "button" at bounding box center [358, 354] width 25 height 21
click at [303, 447] on span "13" at bounding box center [303, 444] width 9 height 9
type input "13 Nov 2025"
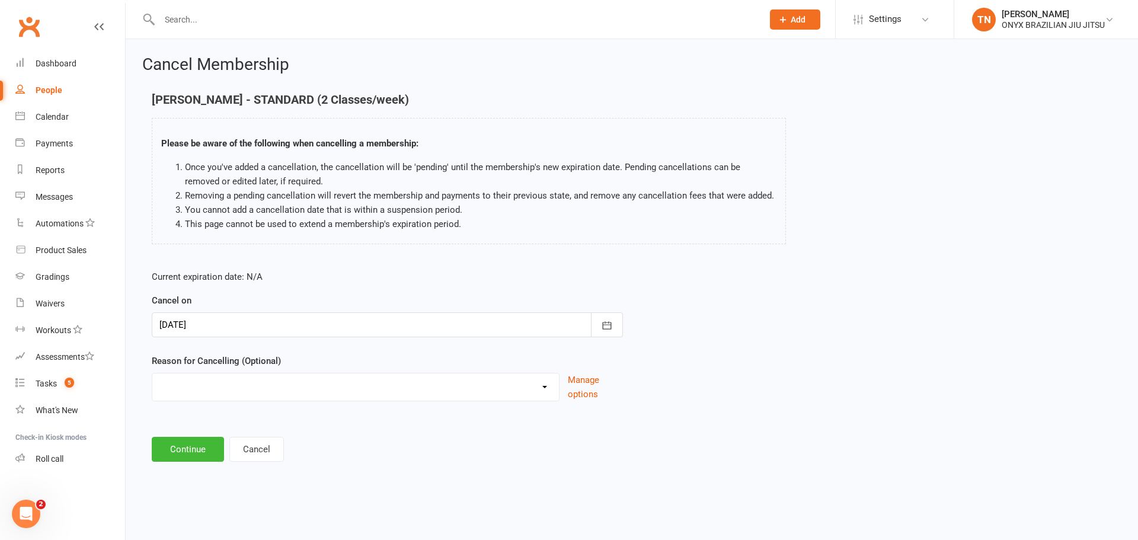
click at [329, 383] on select "Holiday Injury Other reason" at bounding box center [355, 385] width 406 height 24
select select "2"
click at [152, 387] on select "Holiday Injury Other reason" at bounding box center [355, 385] width 406 height 24
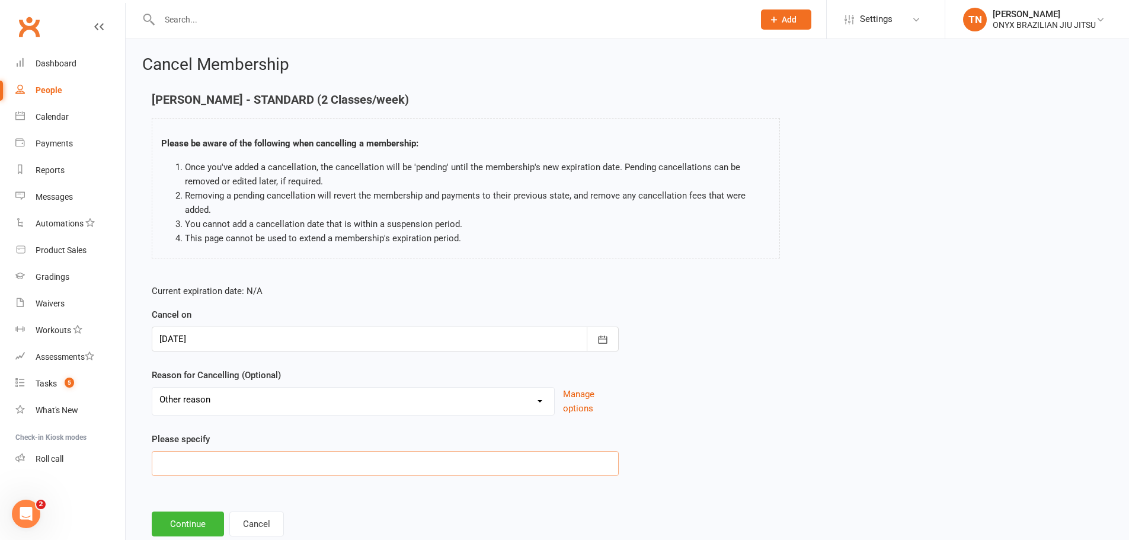
click at [282, 463] on input at bounding box center [385, 463] width 467 height 25
type input "Brahmjot no longer interested in BJJ"
click at [269, 343] on div at bounding box center [385, 338] width 467 height 25
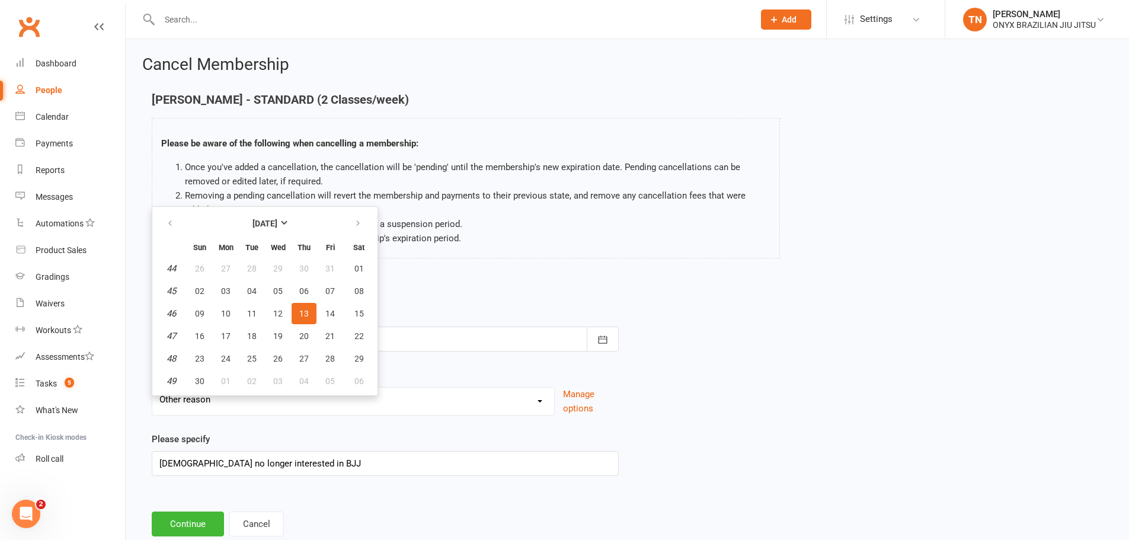
click at [654, 312] on div "Current expiration date: N/A Cancel on 13 Nov 2025 November 2025 Sun Mon Tue We…" at bounding box center [627, 383] width 969 height 217
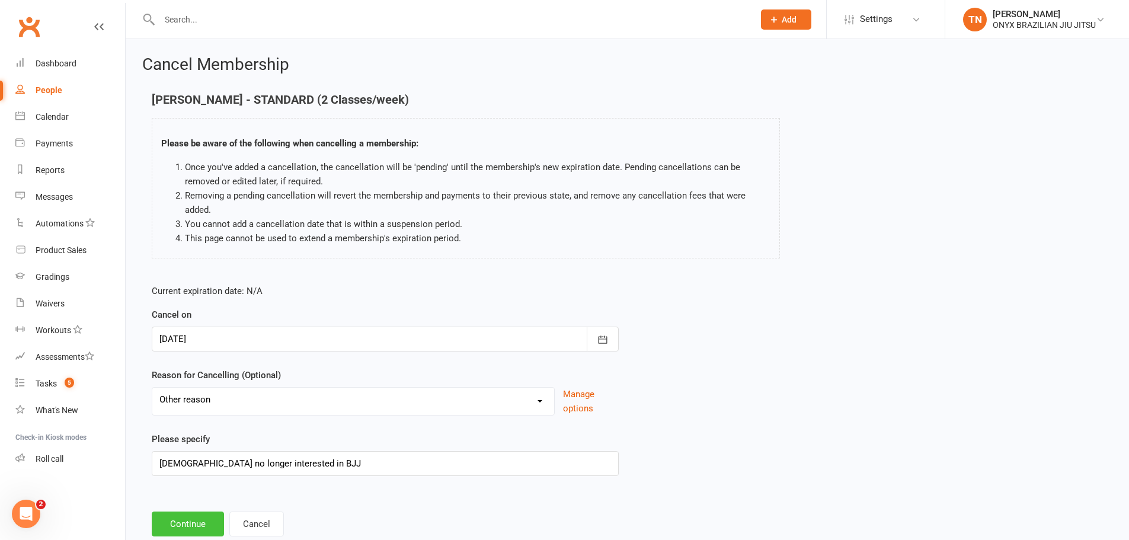
click at [188, 523] on button "Continue" at bounding box center [188, 523] width 72 height 25
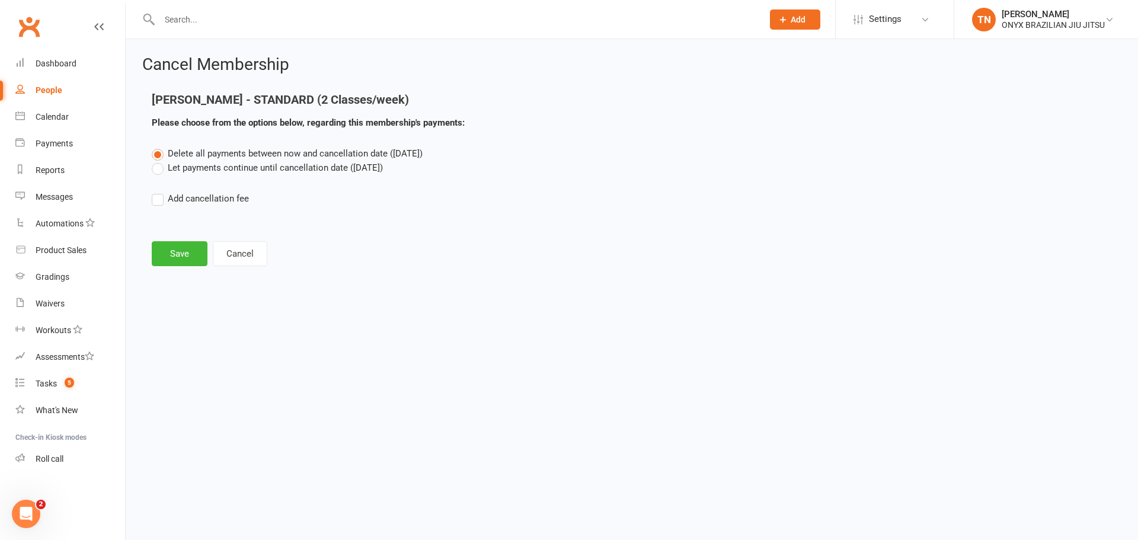
click at [217, 168] on label "Let payments continue until cancellation date (Nov 13, 2025)" at bounding box center [267, 168] width 231 height 14
click at [159, 161] on input "Let payments continue until cancellation date (Nov 13, 2025)" at bounding box center [156, 161] width 8 height 0
click at [192, 252] on button "Save" at bounding box center [180, 253] width 56 height 25
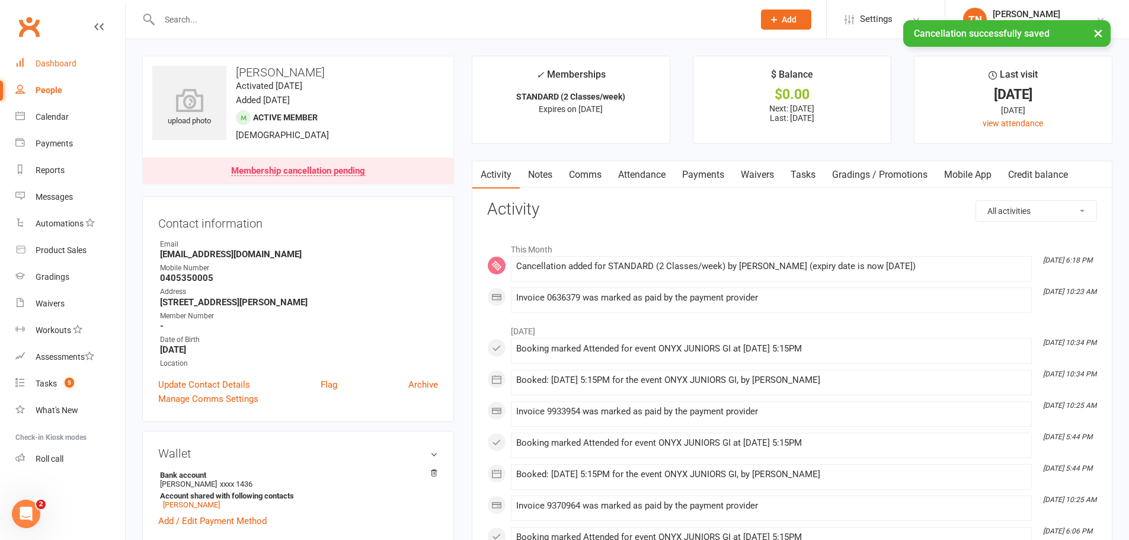
click at [71, 60] on div "Dashboard" at bounding box center [56, 63] width 41 height 9
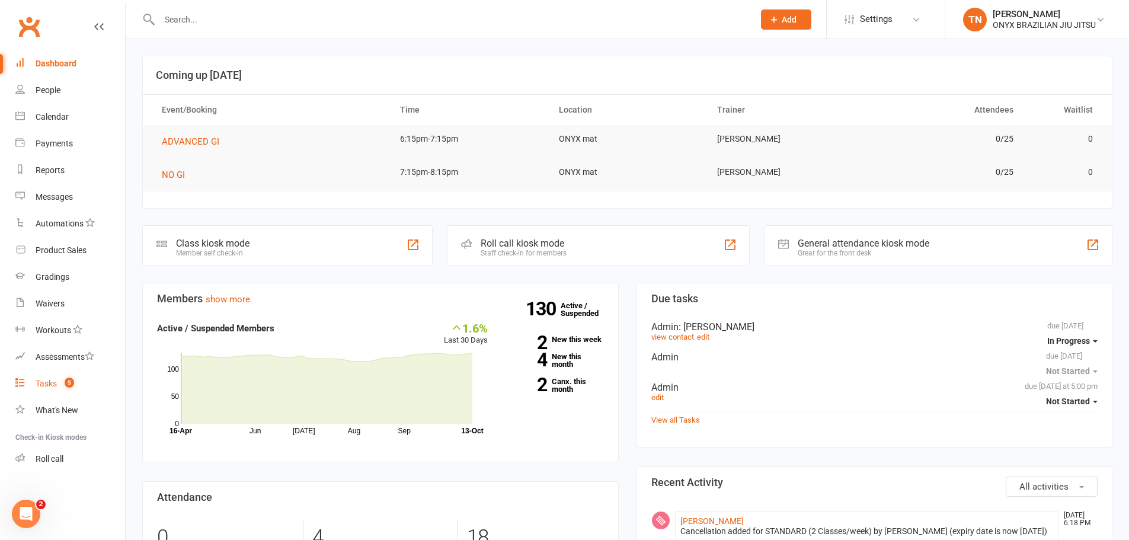
click at [71, 379] on span "5" at bounding box center [69, 382] width 9 height 10
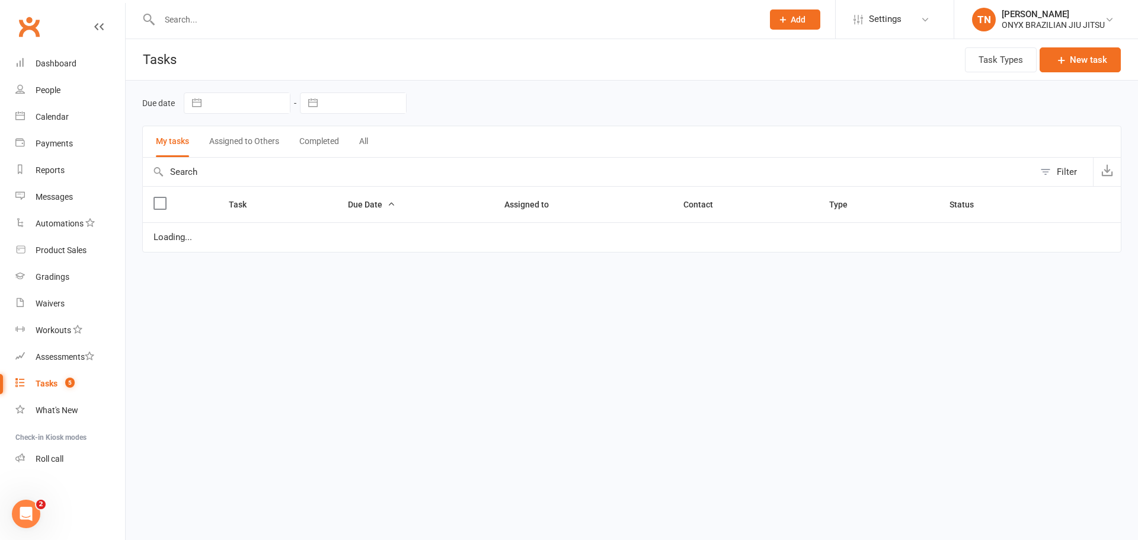
select select "started"
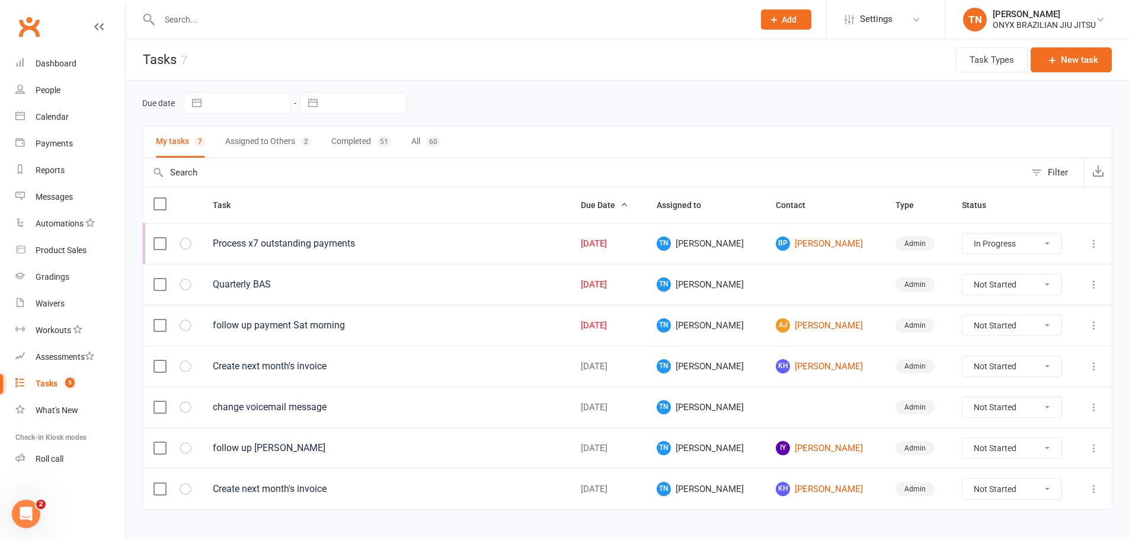
drag, startPoint x: 1019, startPoint y: 285, endPoint x: 1017, endPoint y: 292, distance: 6.8
click at [1019, 285] on select "Not Started In Progress Waiting Complete" at bounding box center [1011, 284] width 99 height 20
click at [962, 274] on select "Not Started In Progress Waiting Complete" at bounding box center [1011, 284] width 99 height 20
select select "unstarted"
select select "started"
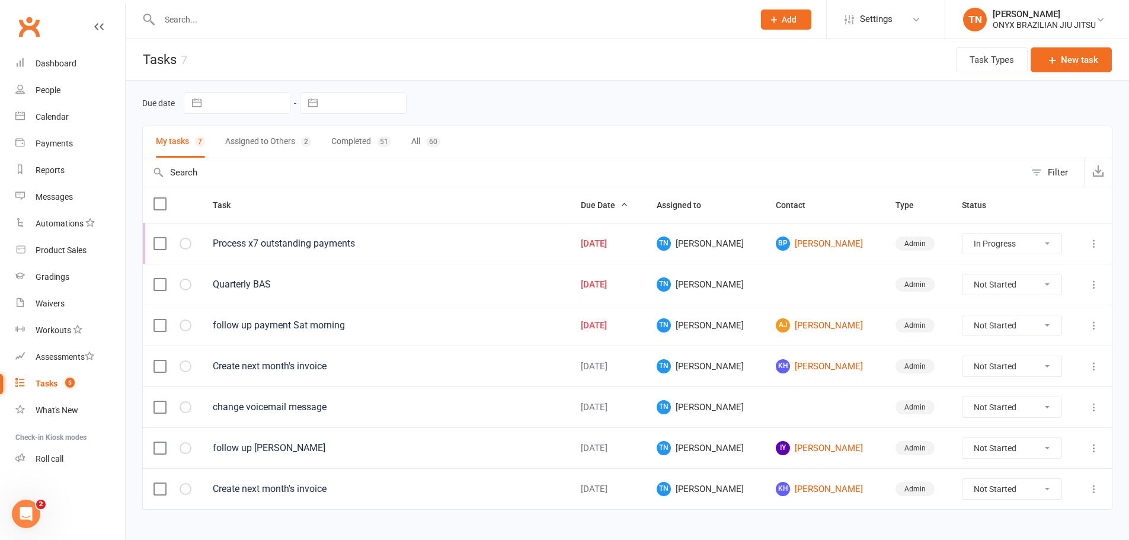
select select "started"
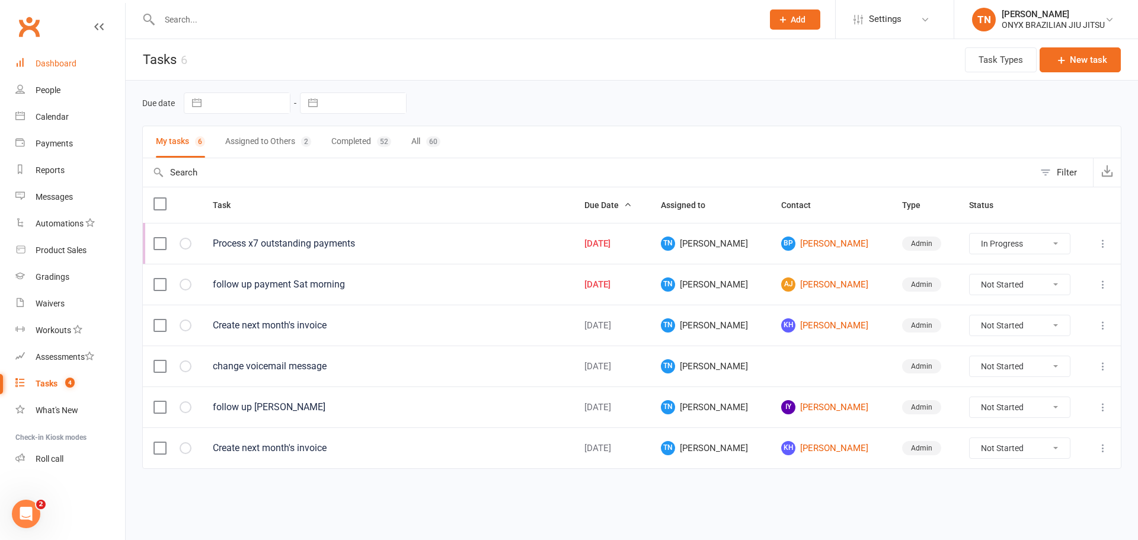
click at [65, 62] on div "Dashboard" at bounding box center [56, 63] width 41 height 9
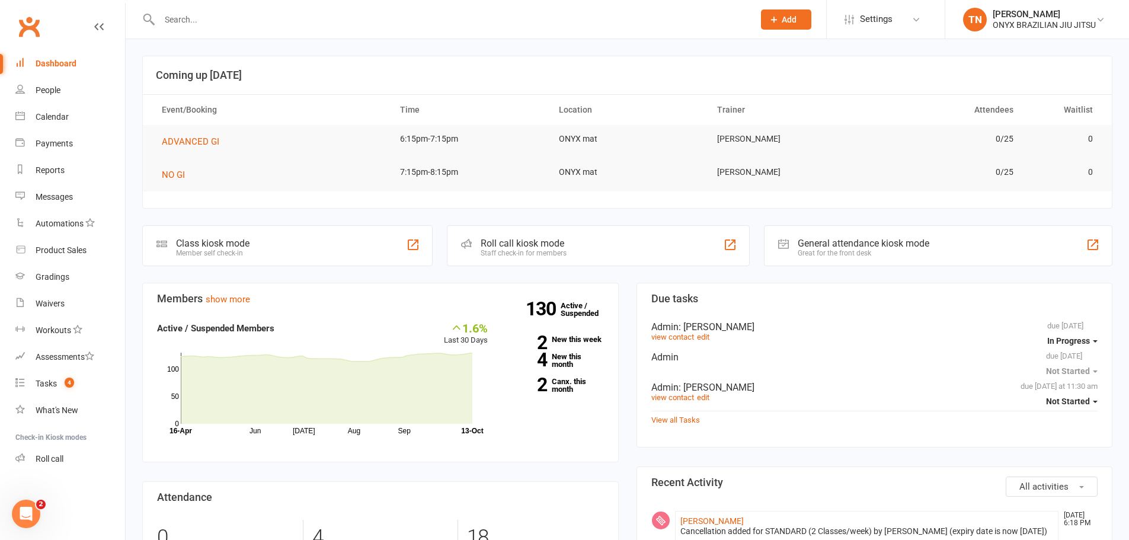
click at [497, 258] on div "Roll call kiosk mode Staff check-in for members" at bounding box center [598, 245] width 303 height 41
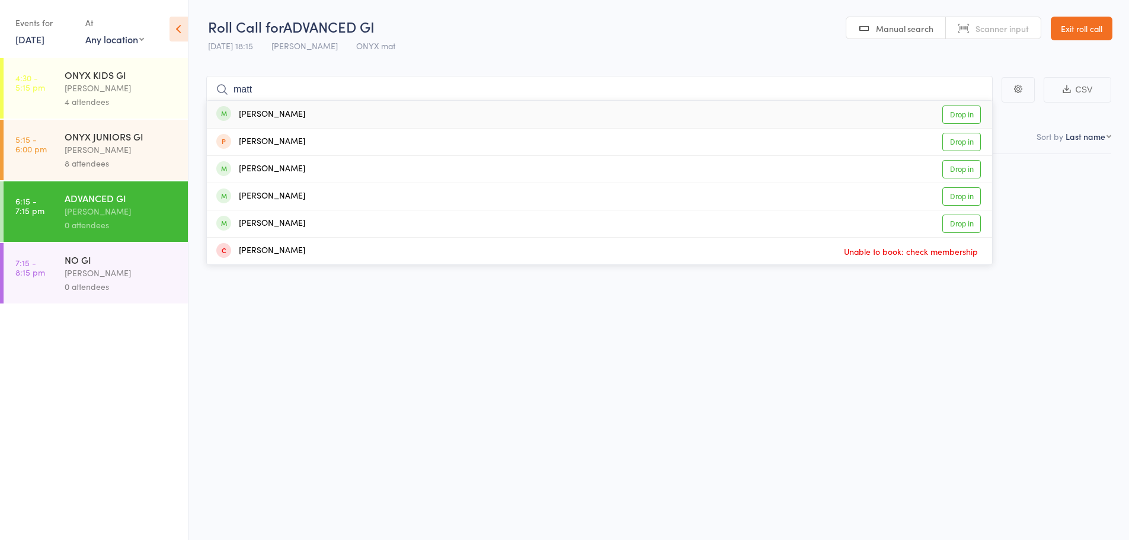
type input "matt"
click at [957, 113] on link "Drop in" at bounding box center [961, 114] width 39 height 18
type input "[PERSON_NAME]"
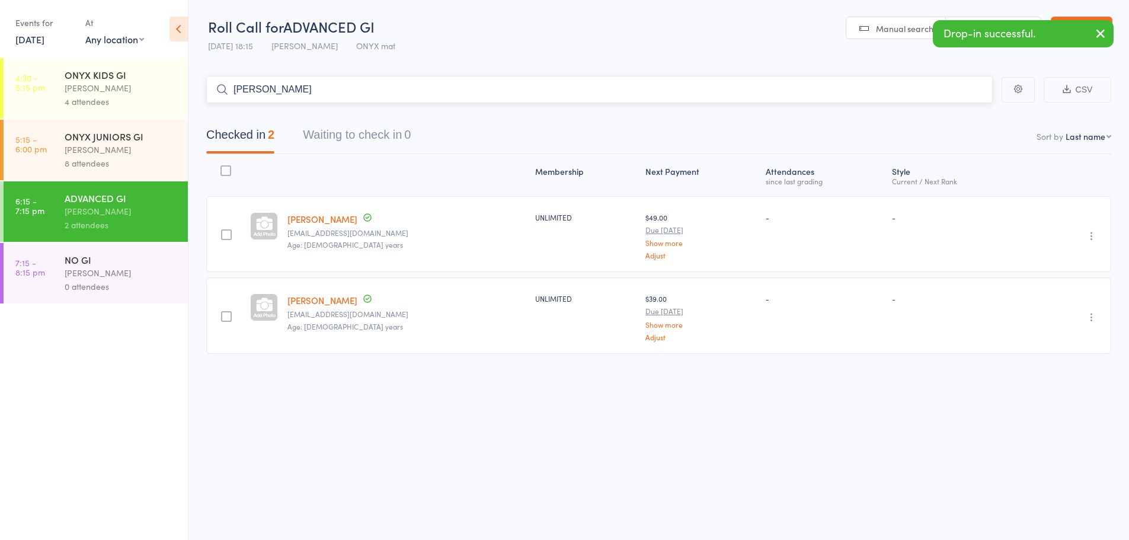
type input "[PERSON_NAME]"
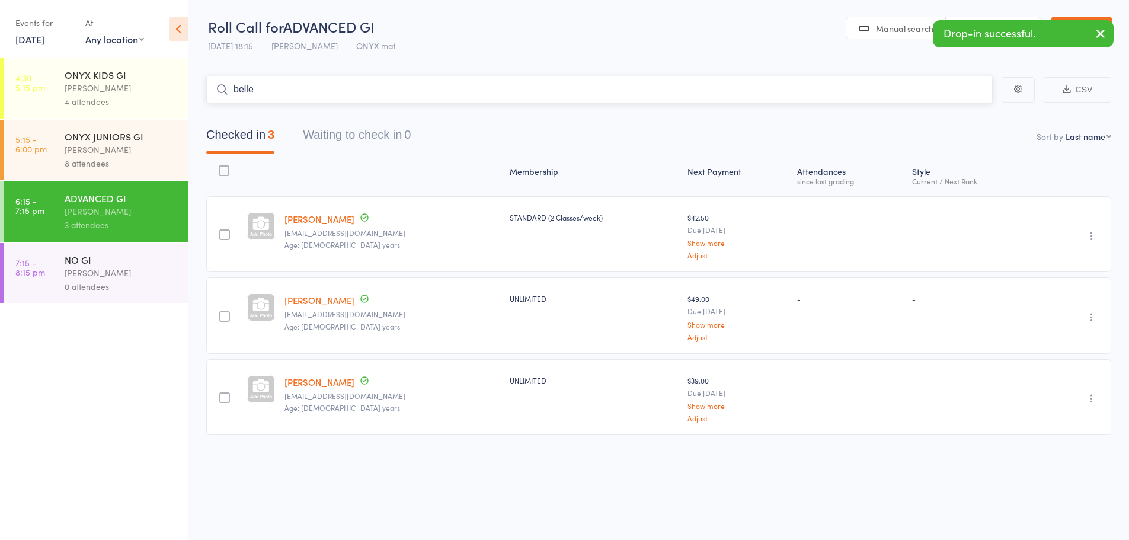
type input "belle l"
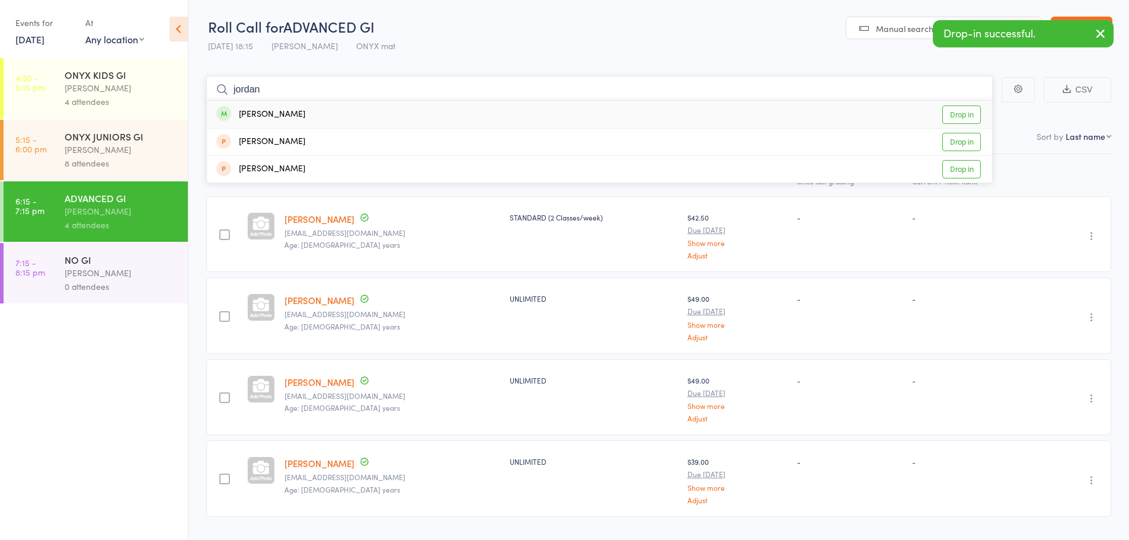
type input "jordan"
click at [969, 117] on link "Drop in" at bounding box center [961, 114] width 39 height 18
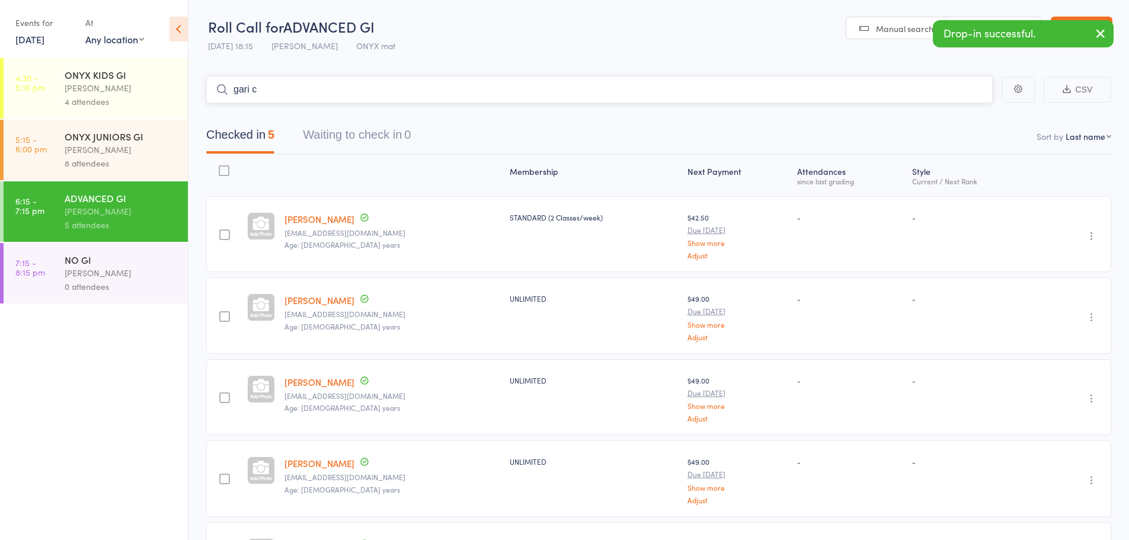
type input "gari ch"
type input "jshua cau"
type input "rod br"
type input "peter"
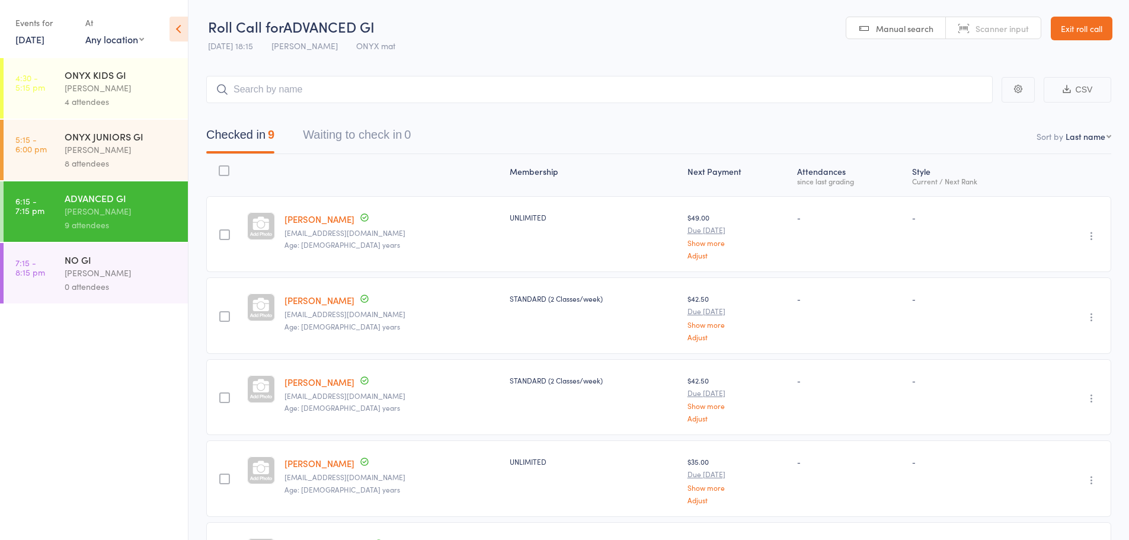
click at [1091, 26] on link "Exit roll call" at bounding box center [1082, 29] width 62 height 24
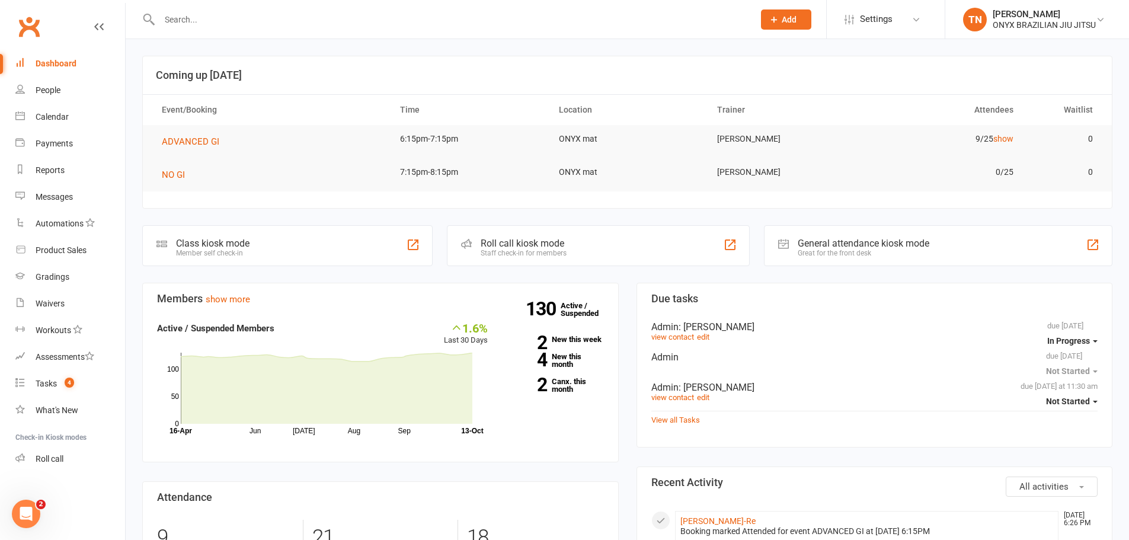
click at [604, 233] on div "Roll call kiosk mode Staff check-in for members" at bounding box center [598, 245] width 303 height 41
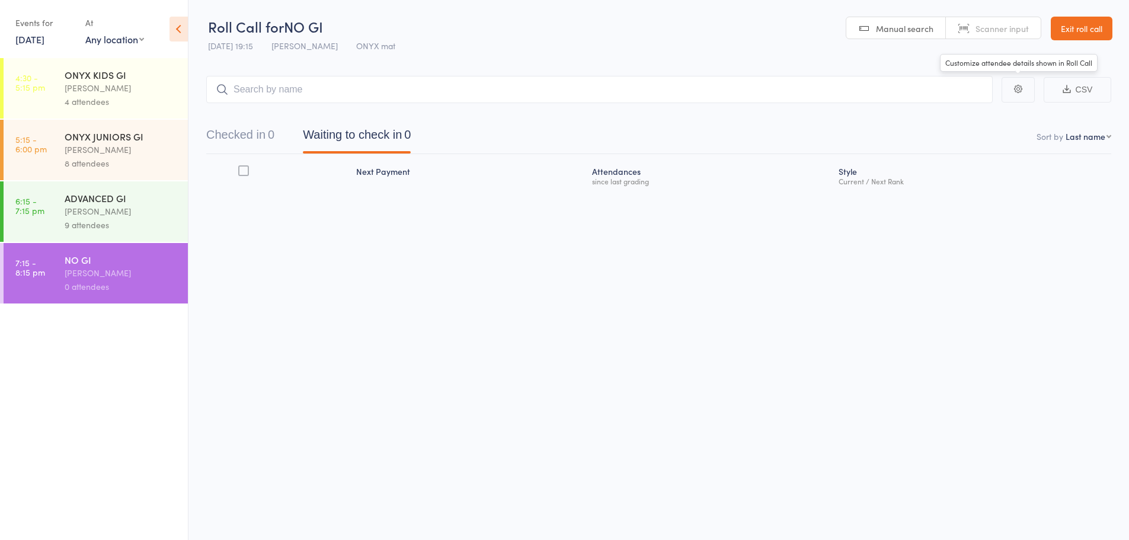
click at [1088, 20] on link "Exit roll call" at bounding box center [1082, 29] width 62 height 24
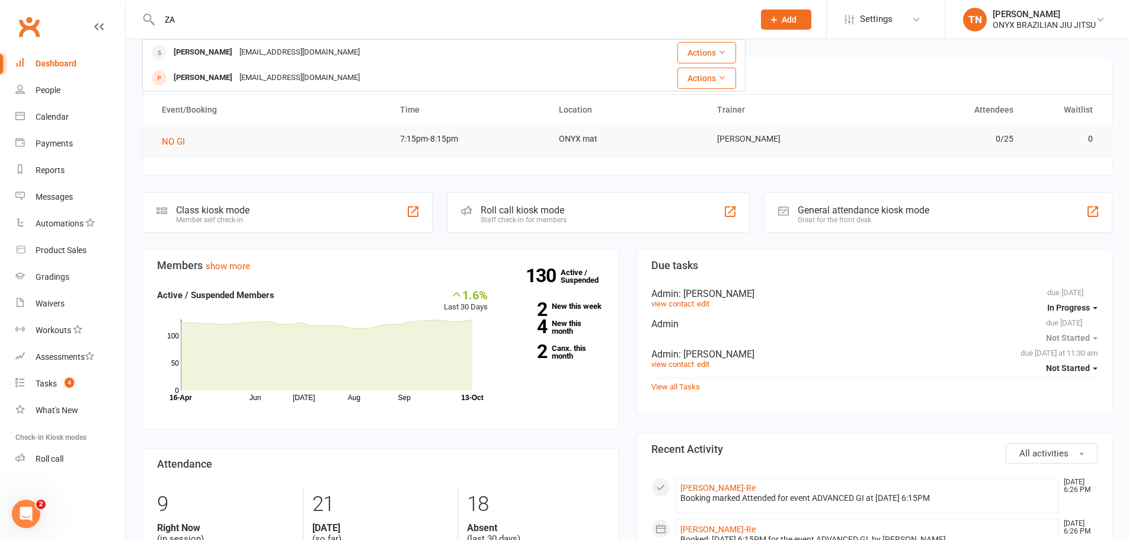
type input "Z"
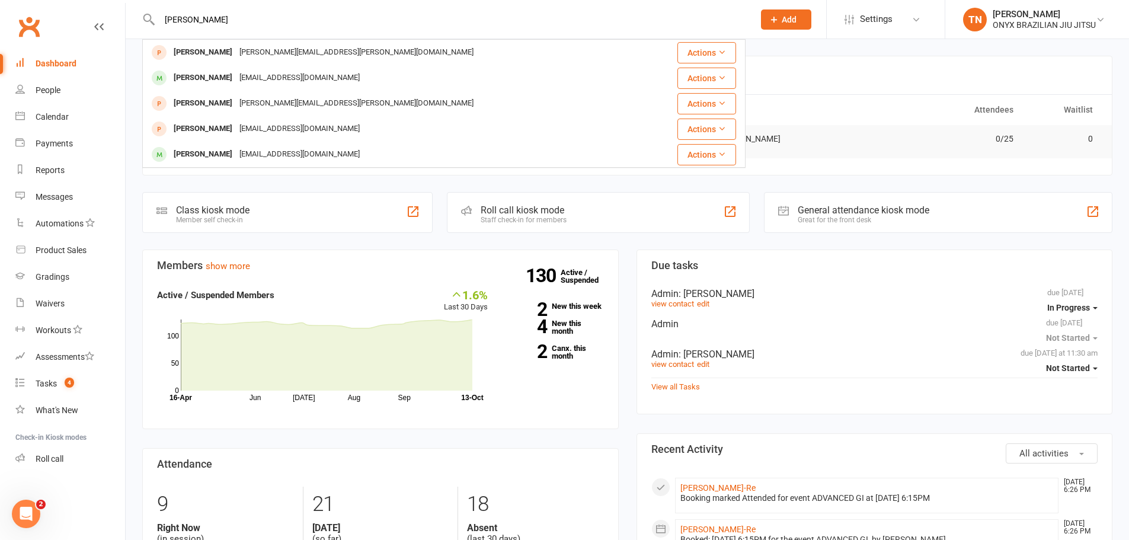
type input "J"
